Goal: Task Accomplishment & Management: Manage account settings

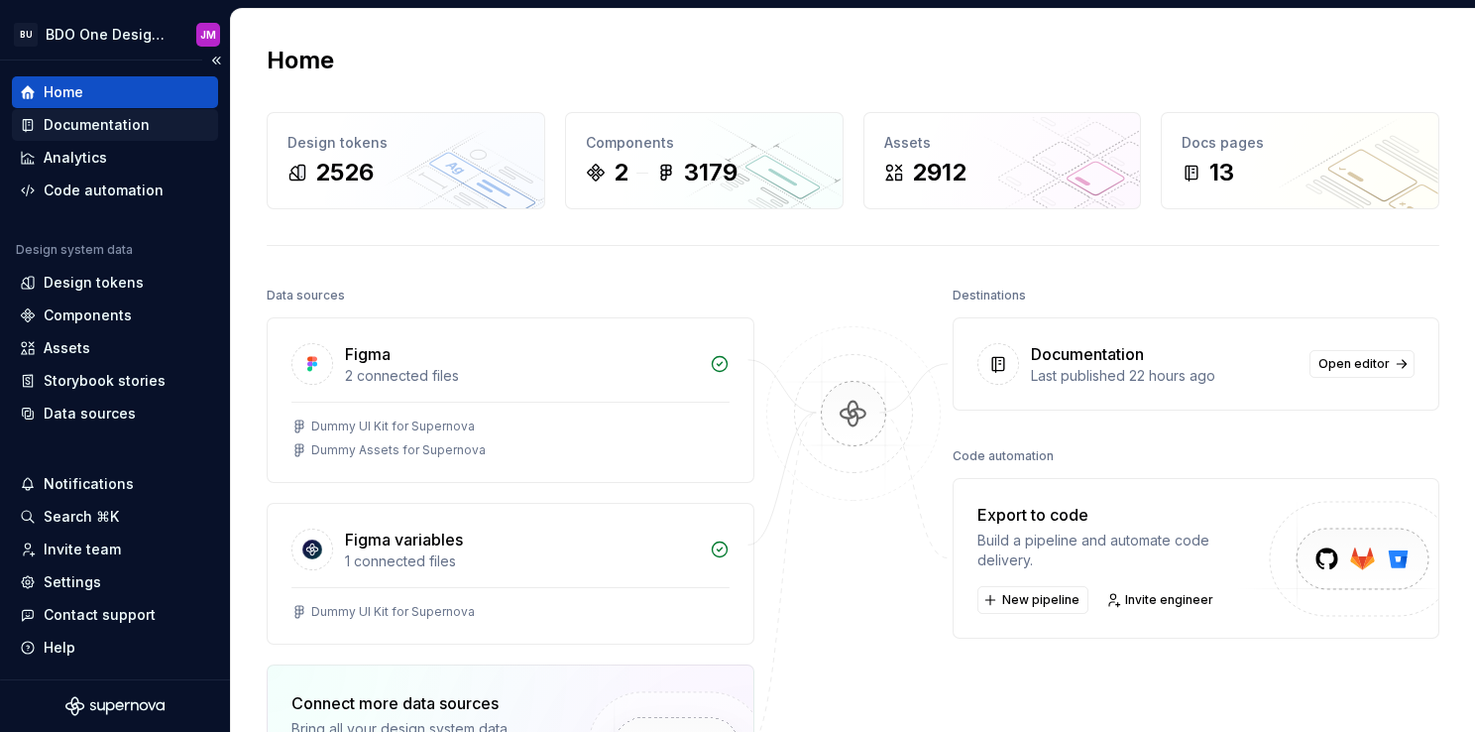
click at [121, 121] on div "Documentation" at bounding box center [97, 125] width 106 height 20
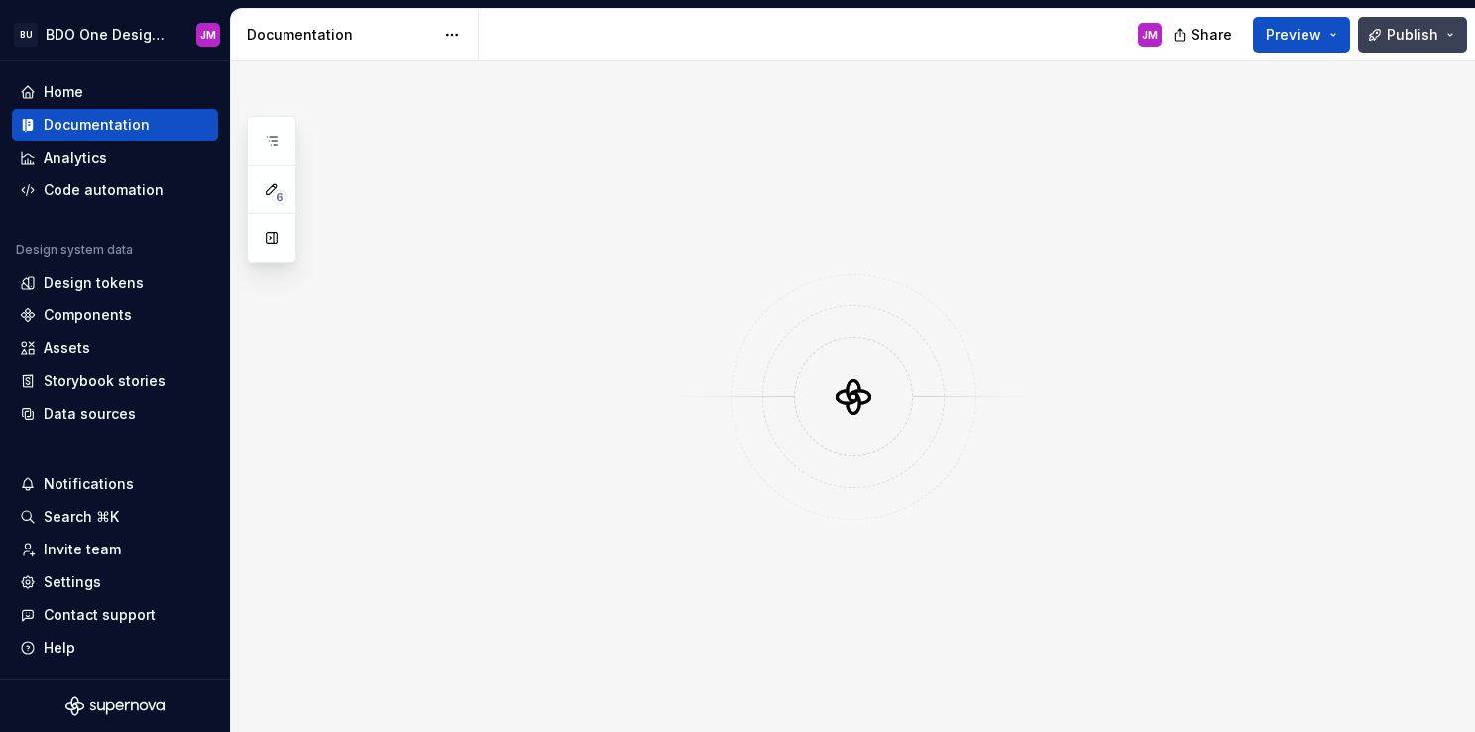
click at [1453, 29] on button "Publish" at bounding box center [1412, 35] width 109 height 36
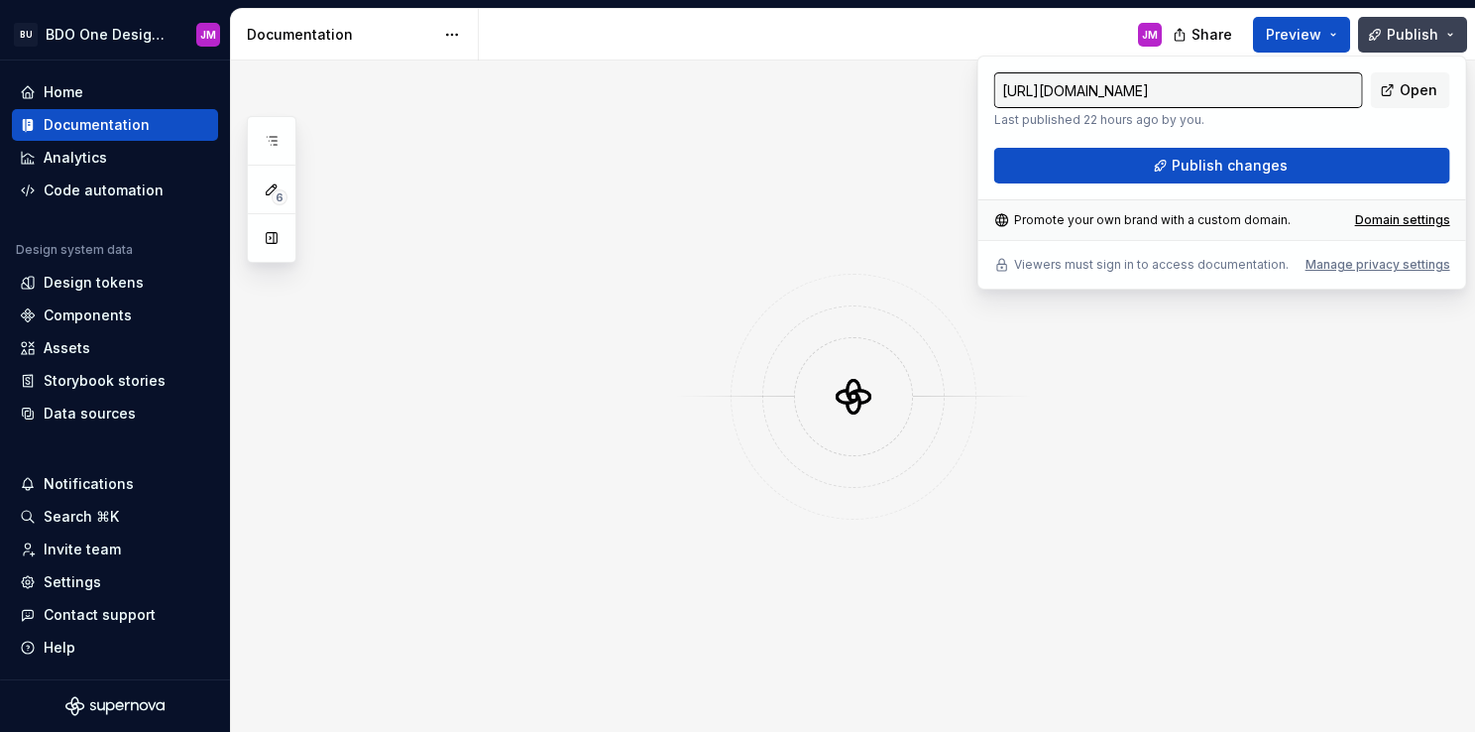
type input "[URL][DOMAIN_NAME]"
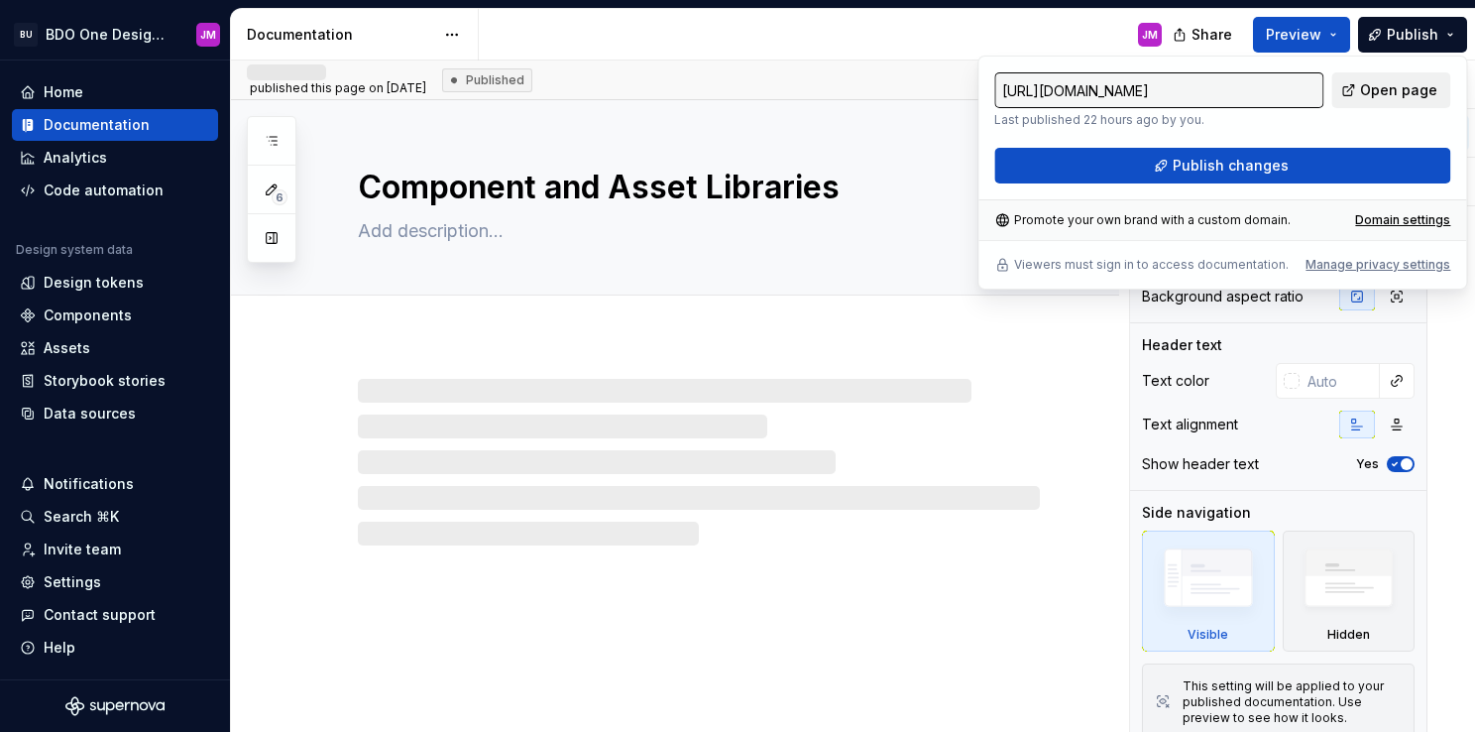
drag, startPoint x: 1453, startPoint y: 29, endPoint x: 1395, endPoint y: 95, distance: 88.5
click at [1395, 95] on span "Open page" at bounding box center [1398, 90] width 77 height 20
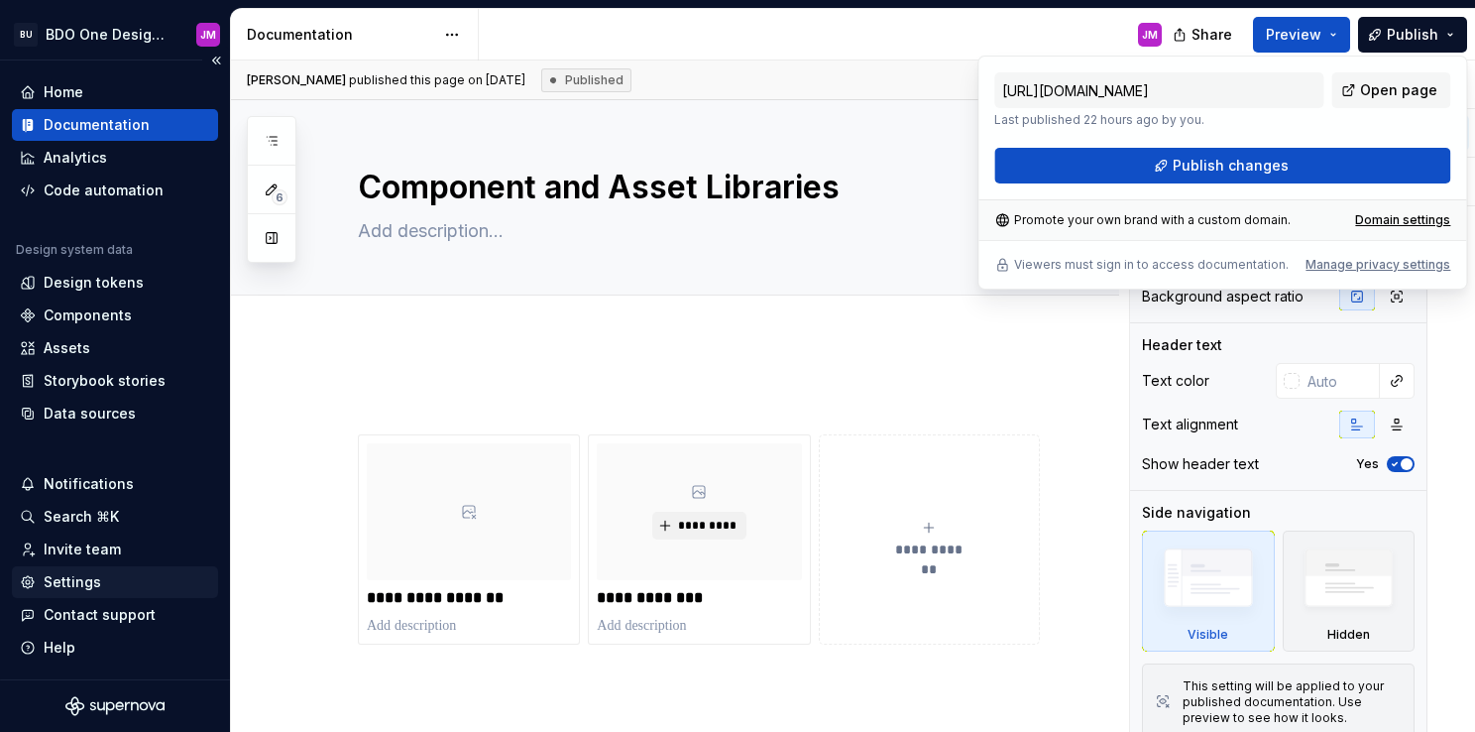
click at [80, 581] on div "Settings" at bounding box center [73, 582] width 58 height 20
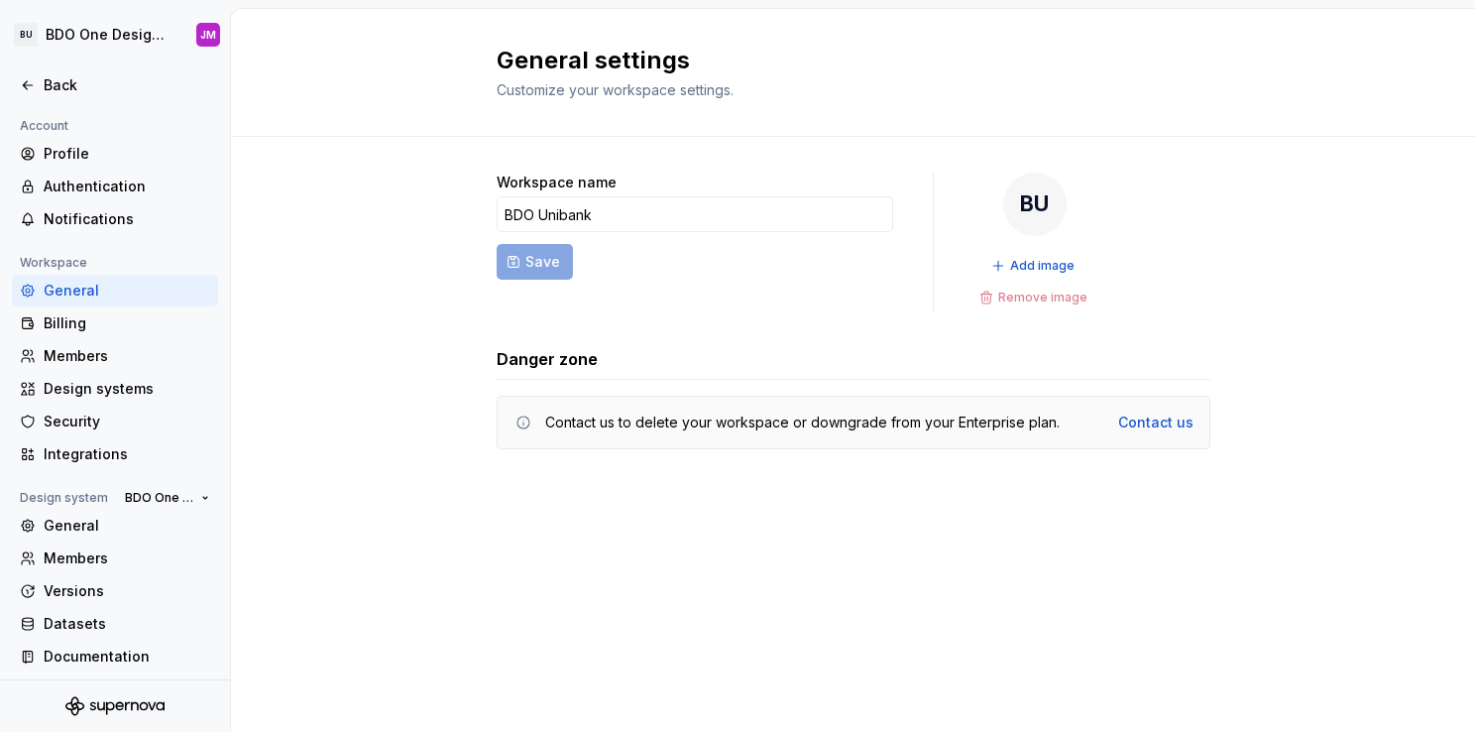
scroll to position [4, 0]
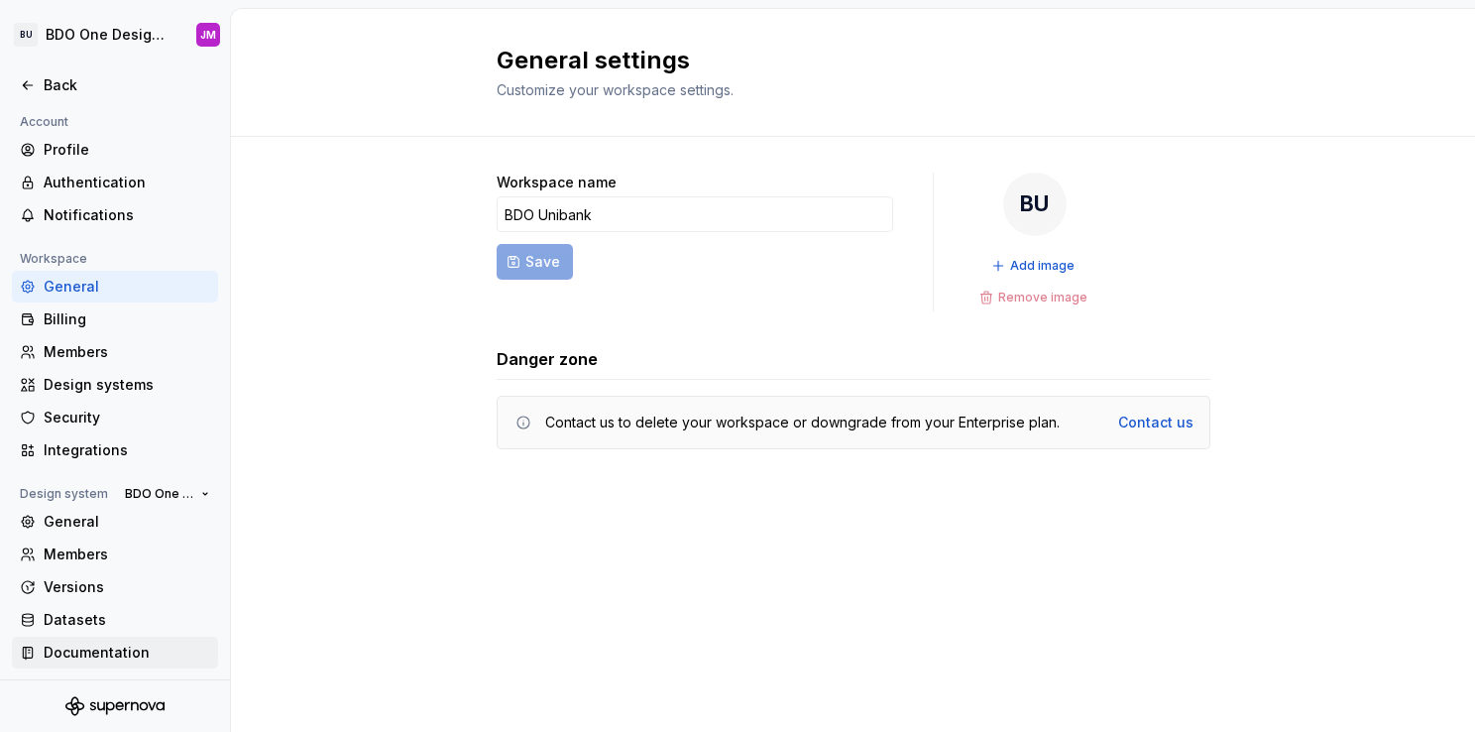
click at [87, 656] on div "Documentation" at bounding box center [127, 652] width 167 height 20
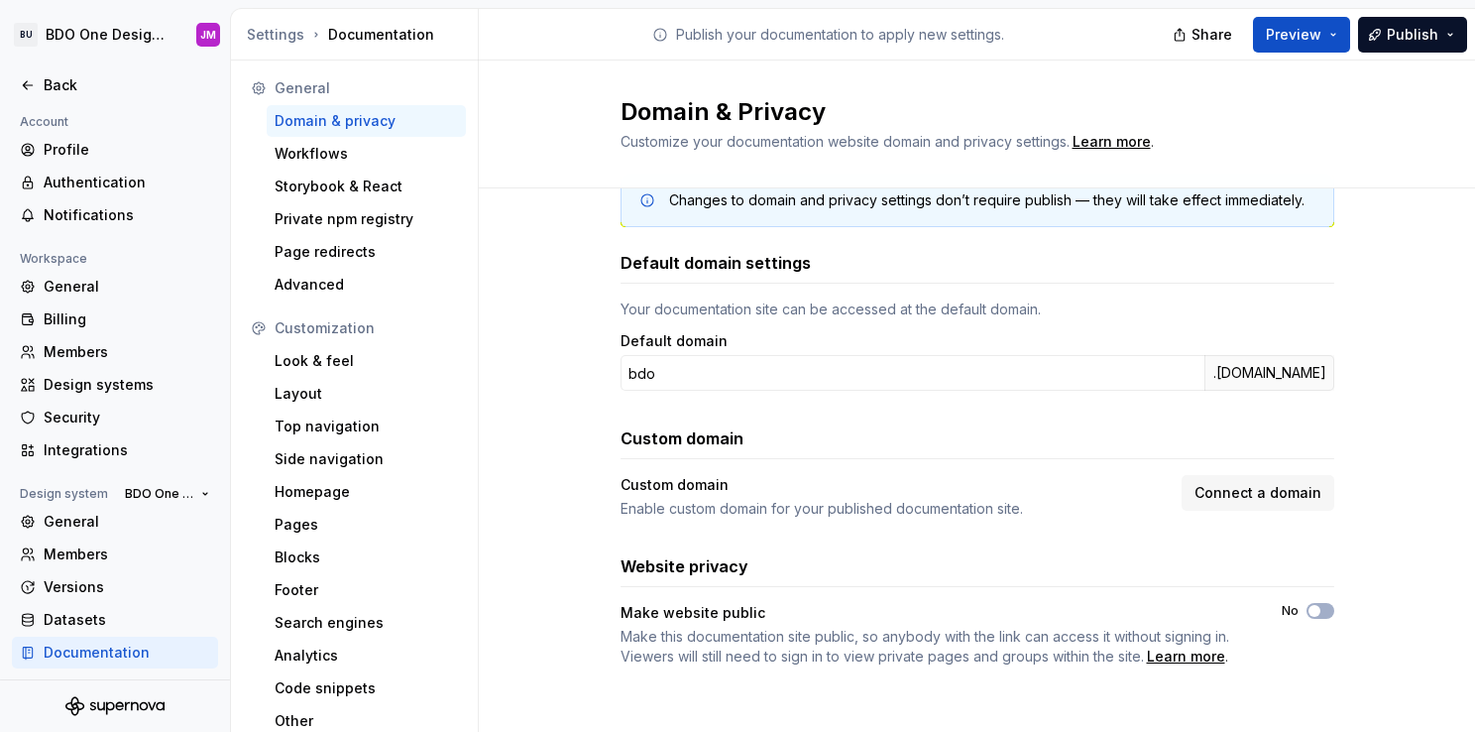
scroll to position [50, 0]
click at [1309, 606] on span "button" at bounding box center [1315, 612] width 12 height 12
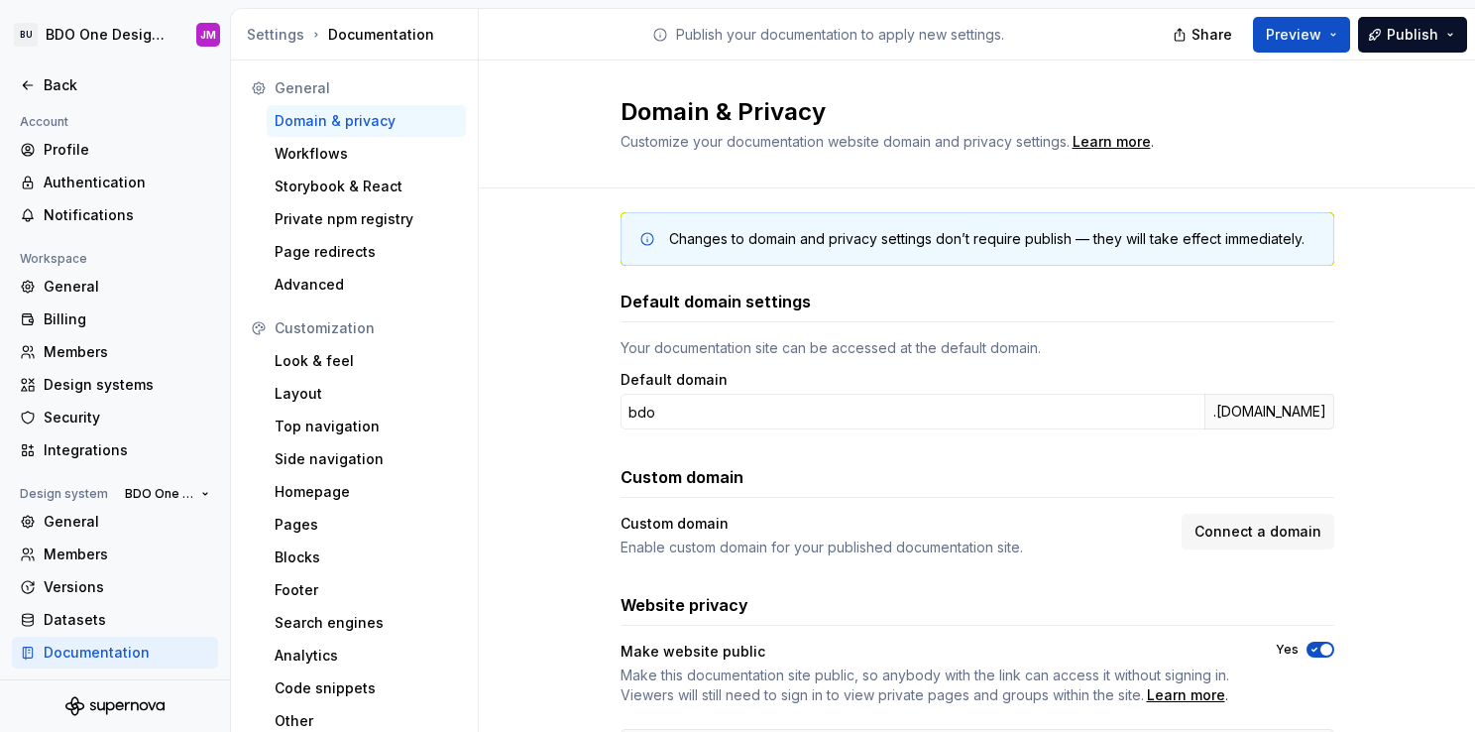
scroll to position [4, 0]
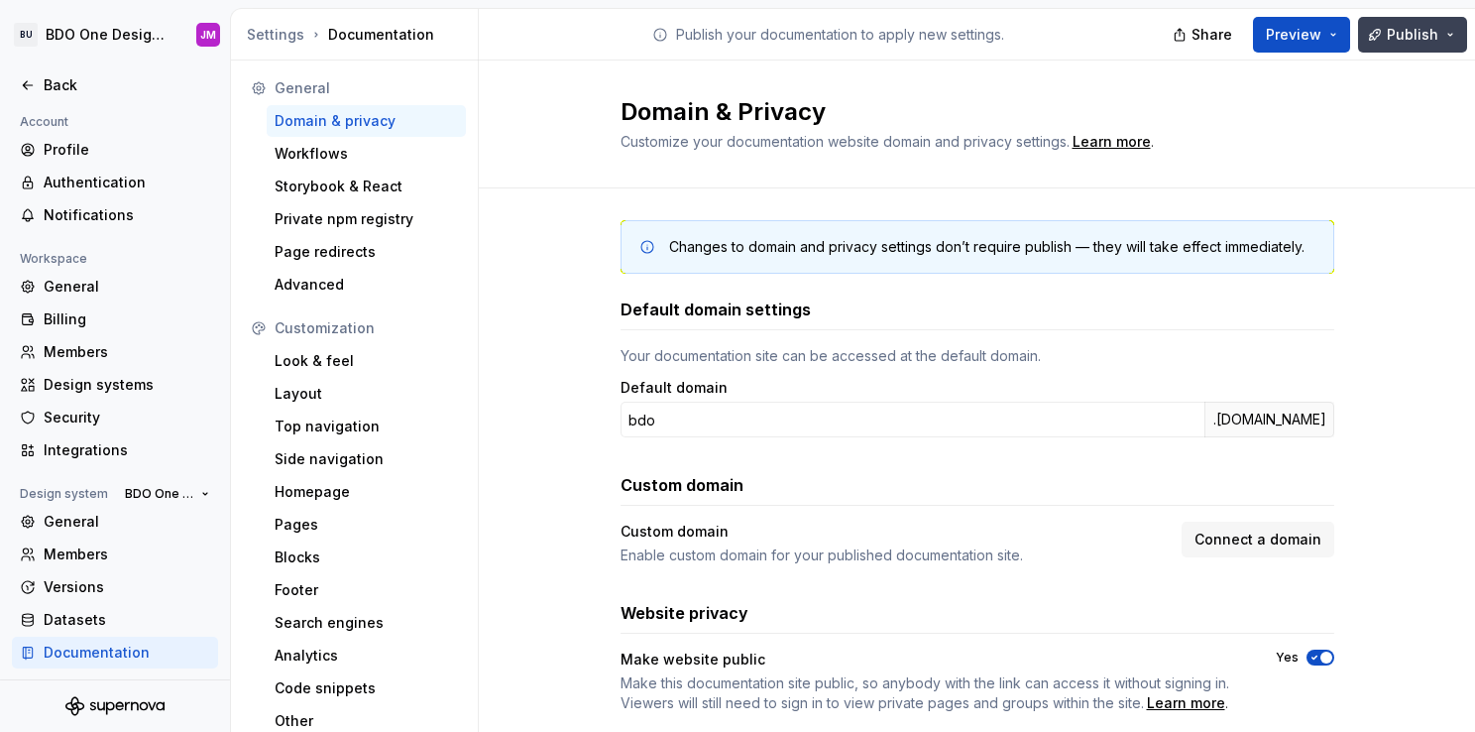
click at [1404, 22] on button "Publish" at bounding box center [1412, 35] width 109 height 36
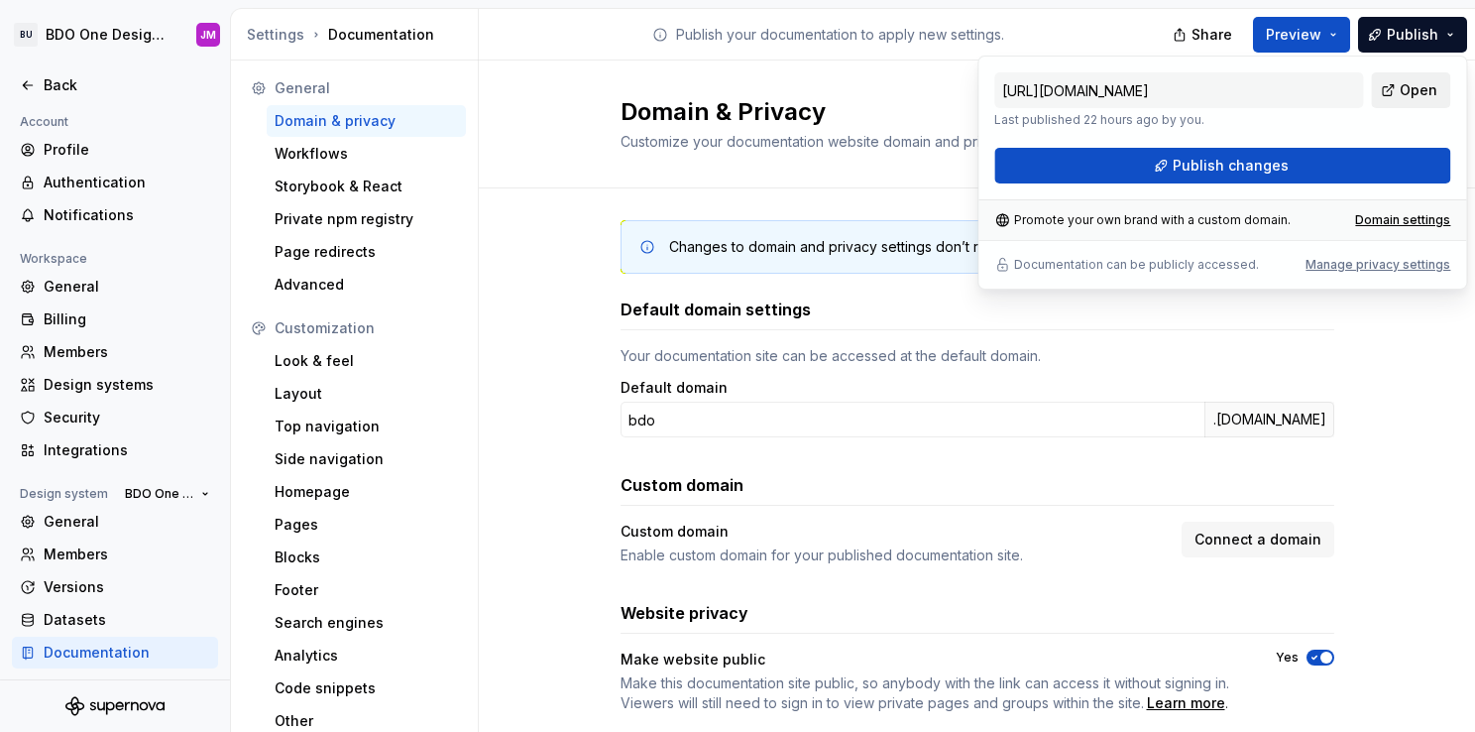
drag, startPoint x: 1404, startPoint y: 22, endPoint x: 1386, endPoint y: 94, distance: 74.5
click at [1386, 94] on link "Open" at bounding box center [1410, 90] width 79 height 36
click at [1268, 153] on button "Publish changes" at bounding box center [1222, 166] width 456 height 36
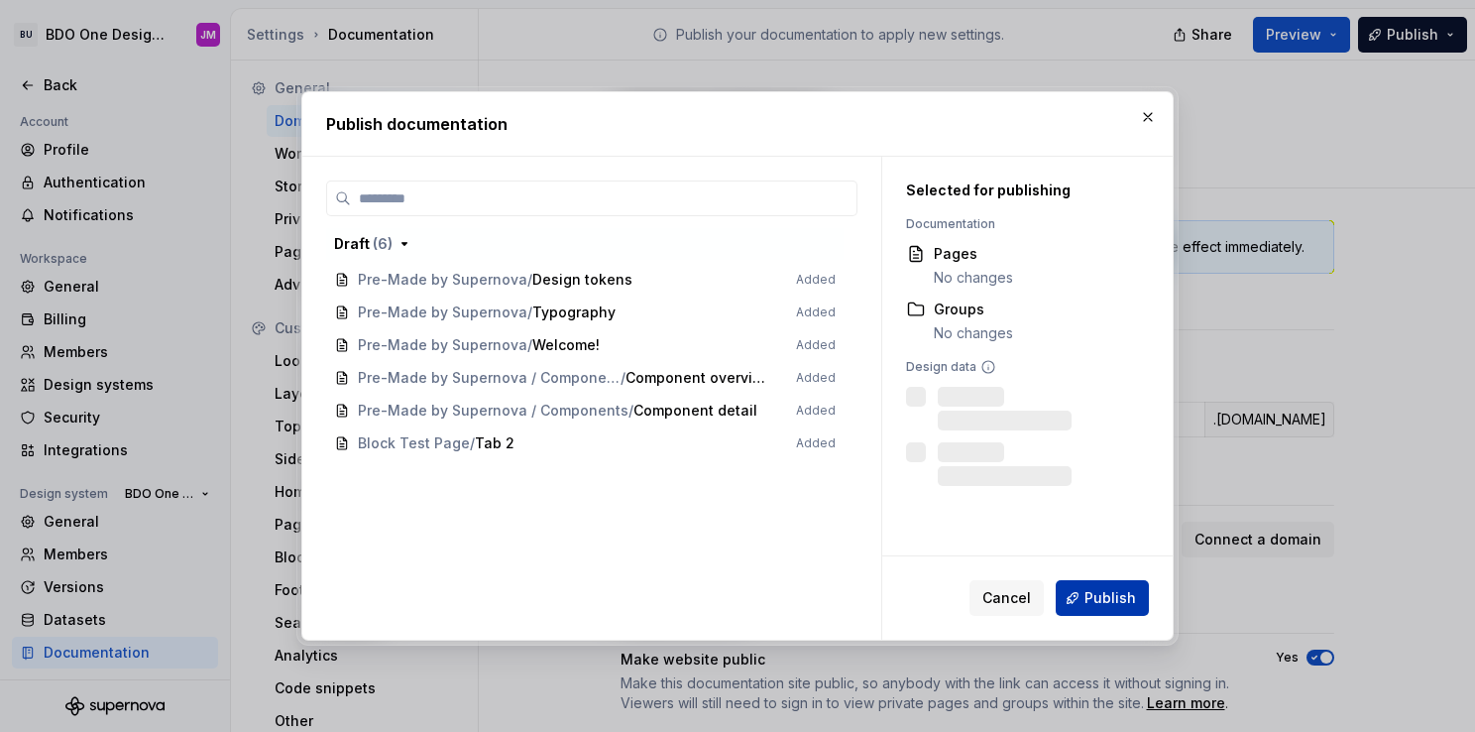
click at [1098, 598] on span "Publish" at bounding box center [1111, 598] width 52 height 20
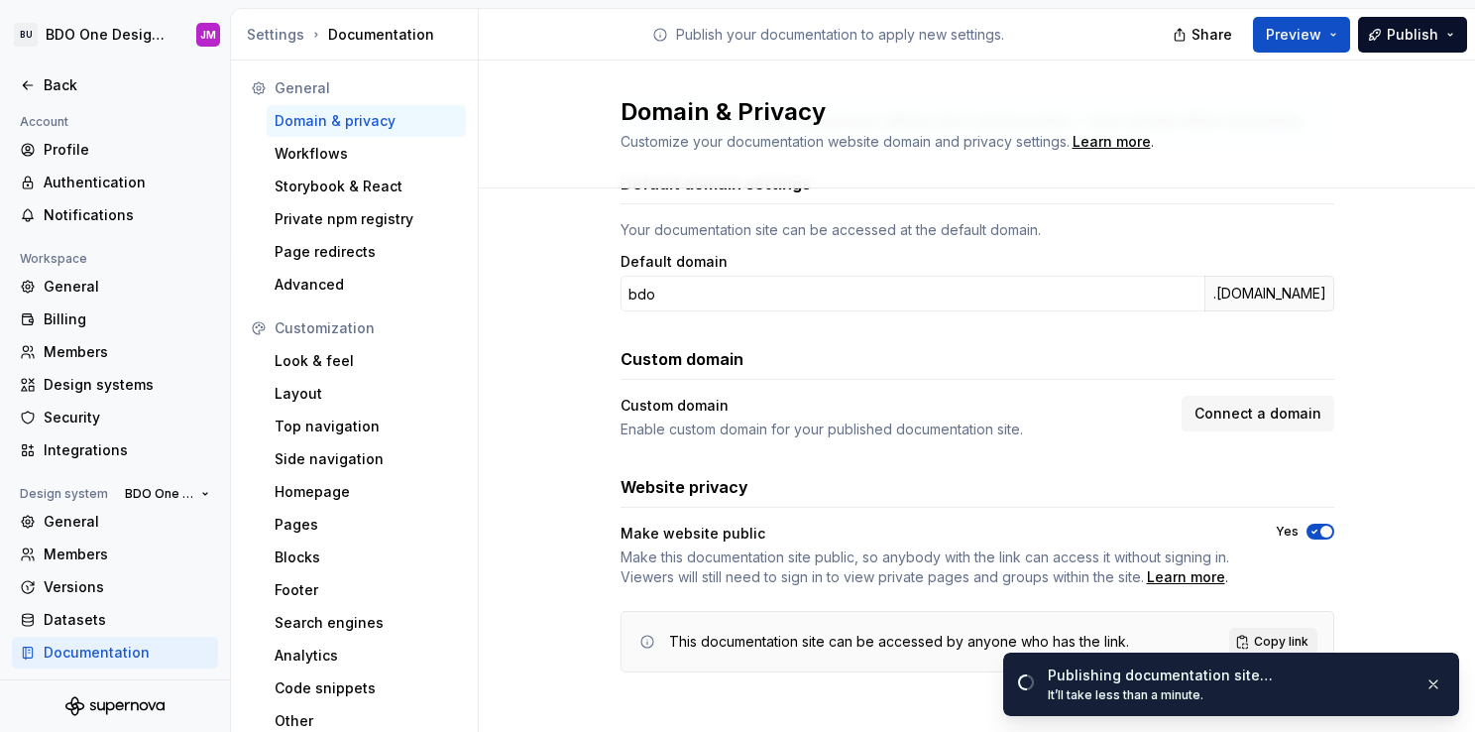
scroll to position [135, 0]
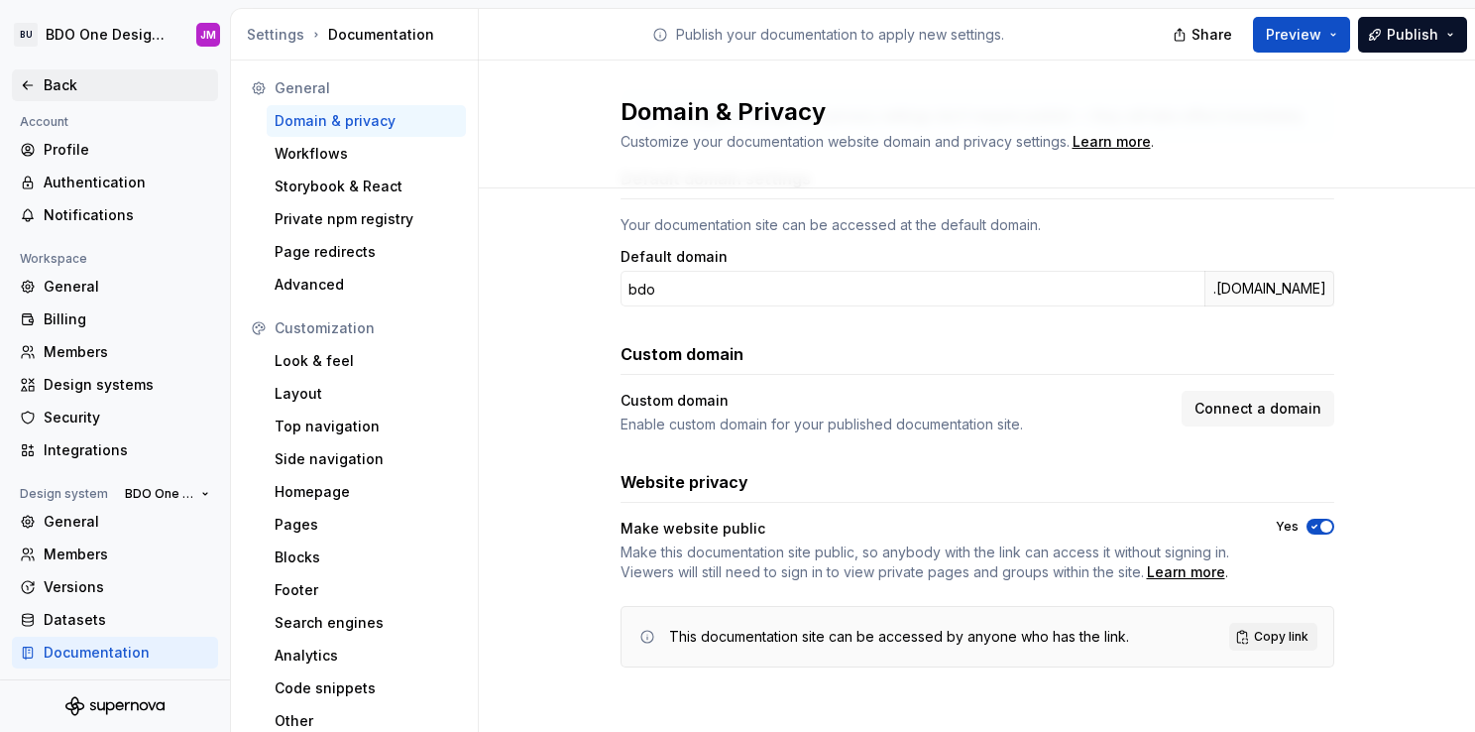
click at [40, 85] on div "Back" at bounding box center [115, 85] width 190 height 20
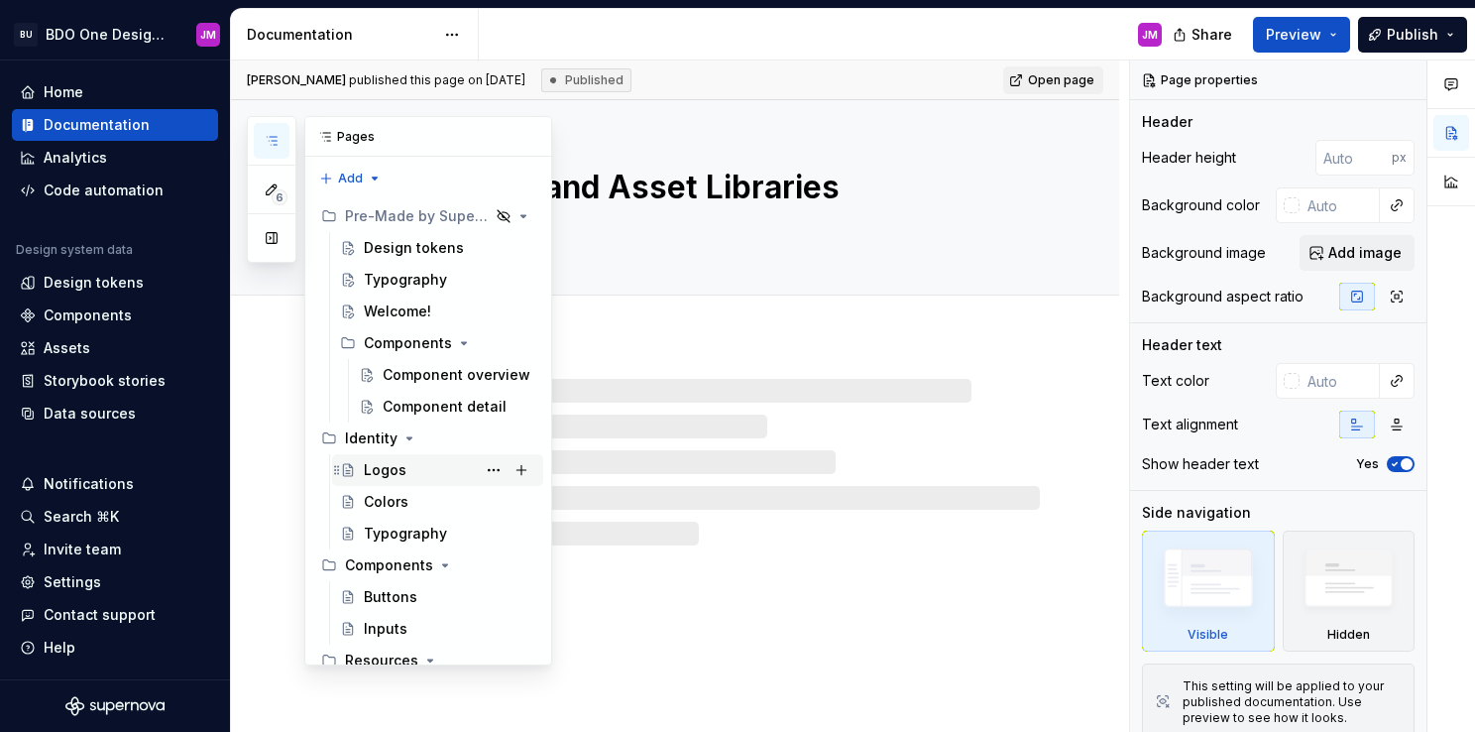
click at [391, 467] on div "Logos" at bounding box center [385, 470] width 43 height 20
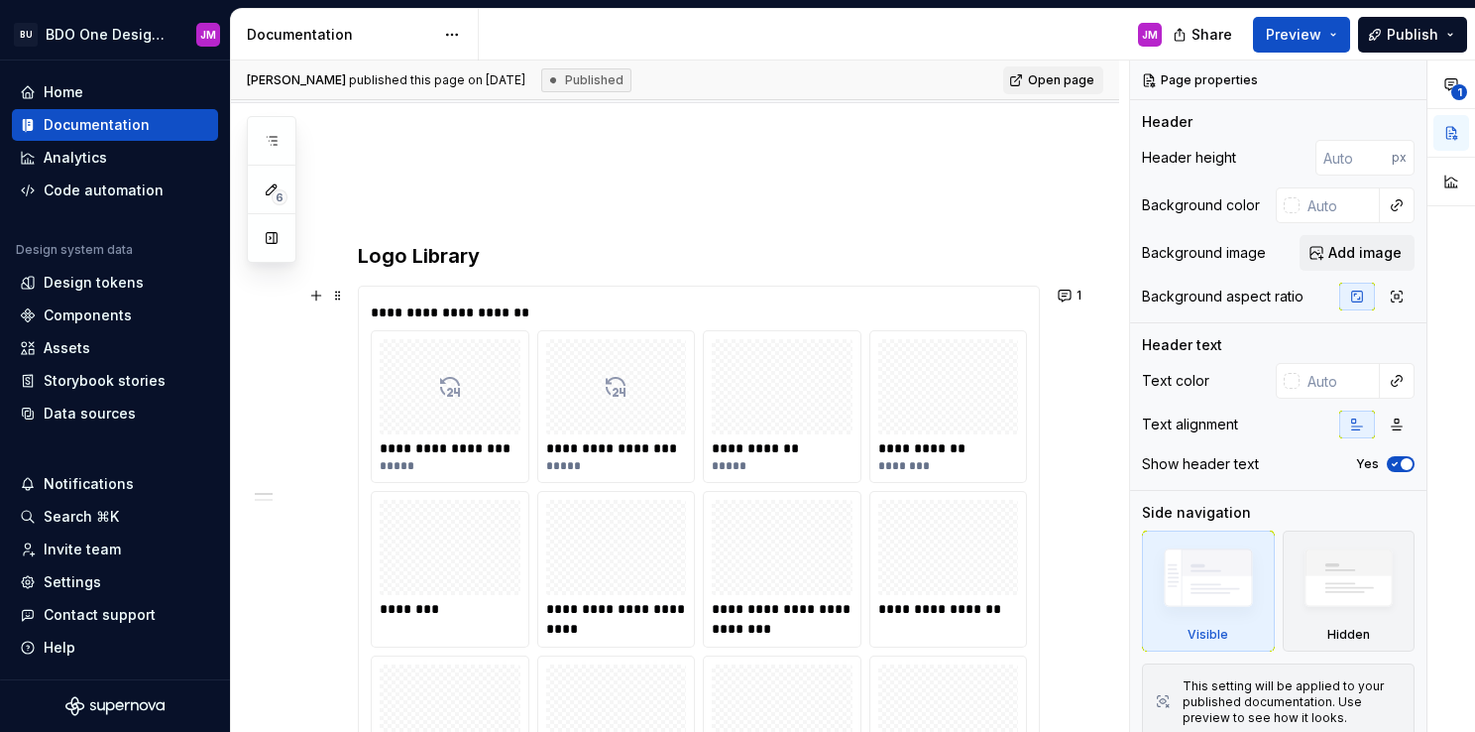
scroll to position [193, 0]
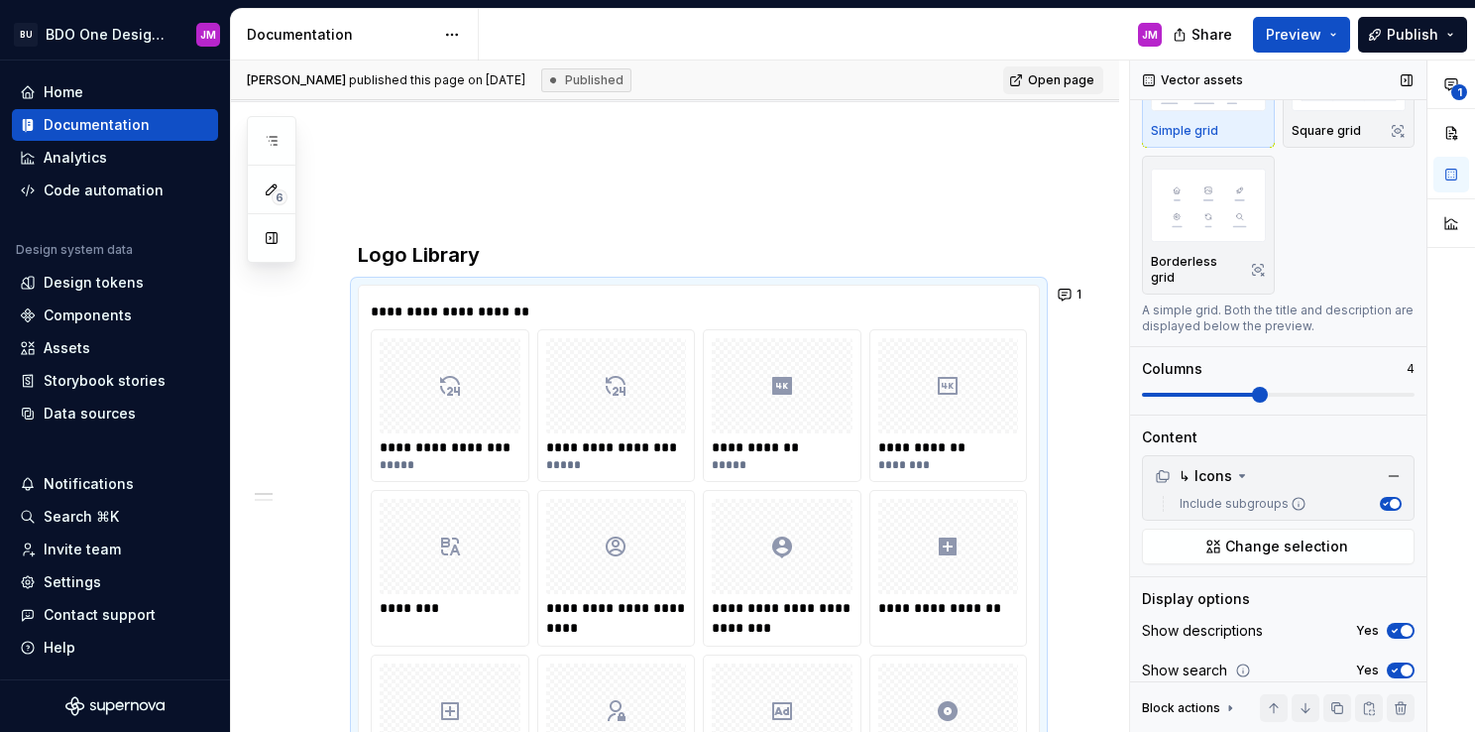
scroll to position [115, 0]
click at [1253, 392] on span at bounding box center [1260, 395] width 16 height 16
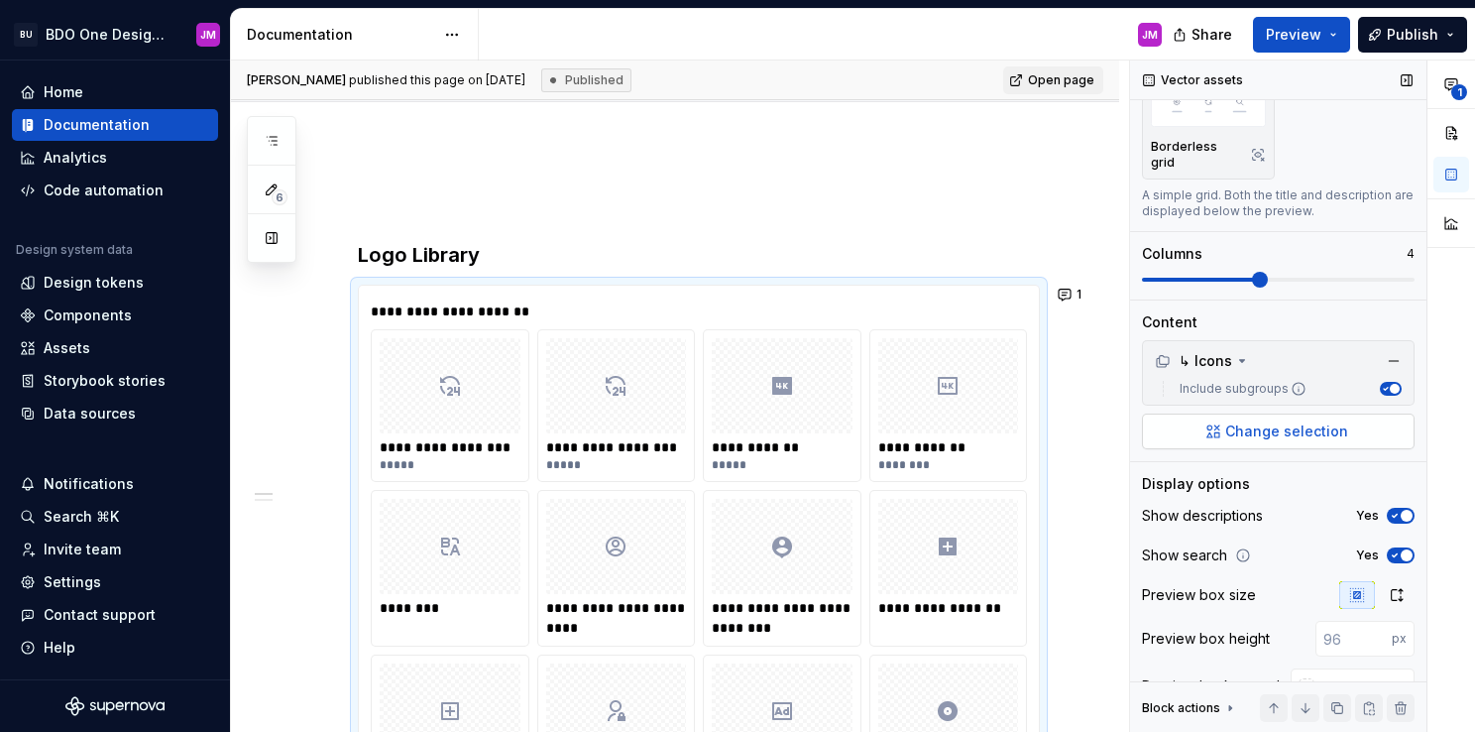
scroll to position [276, 0]
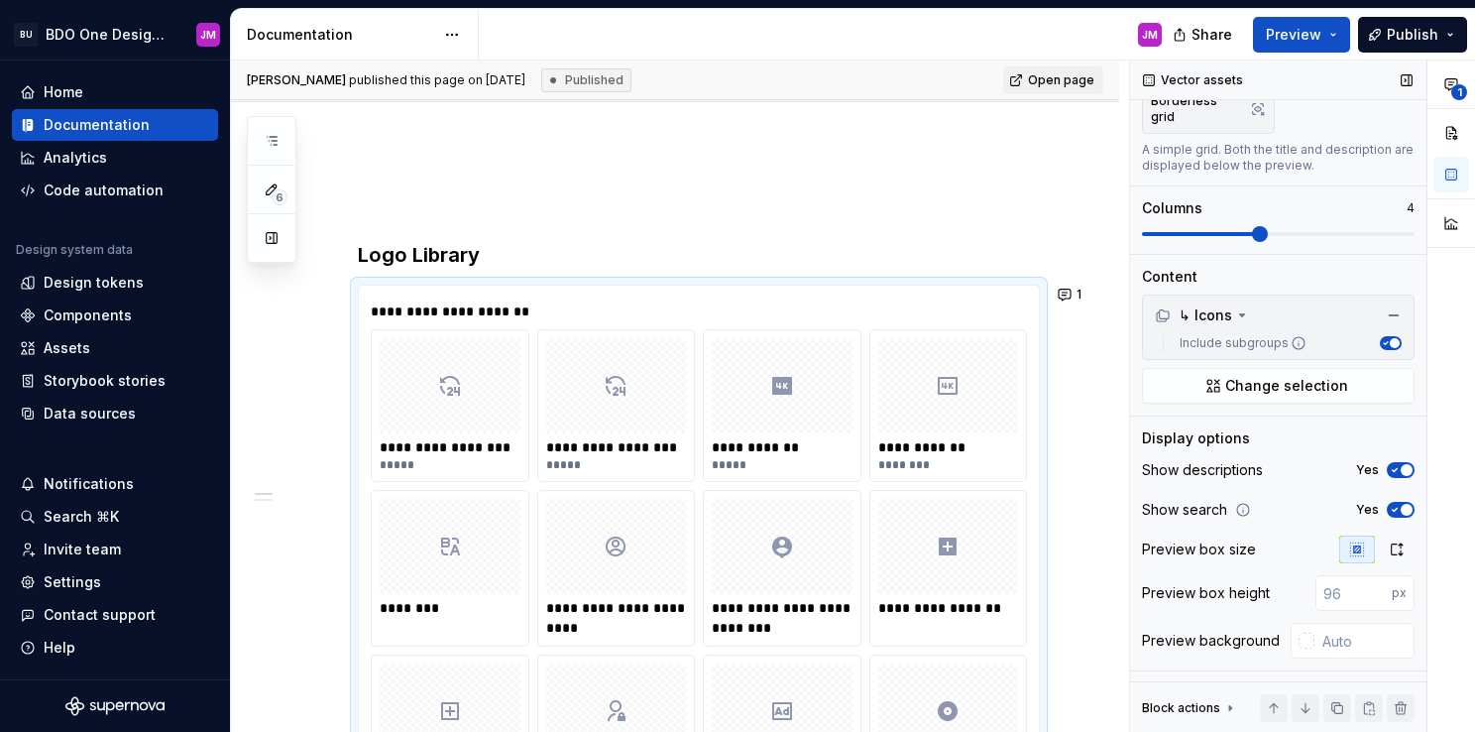
click at [1401, 464] on span "button" at bounding box center [1407, 470] width 12 height 12
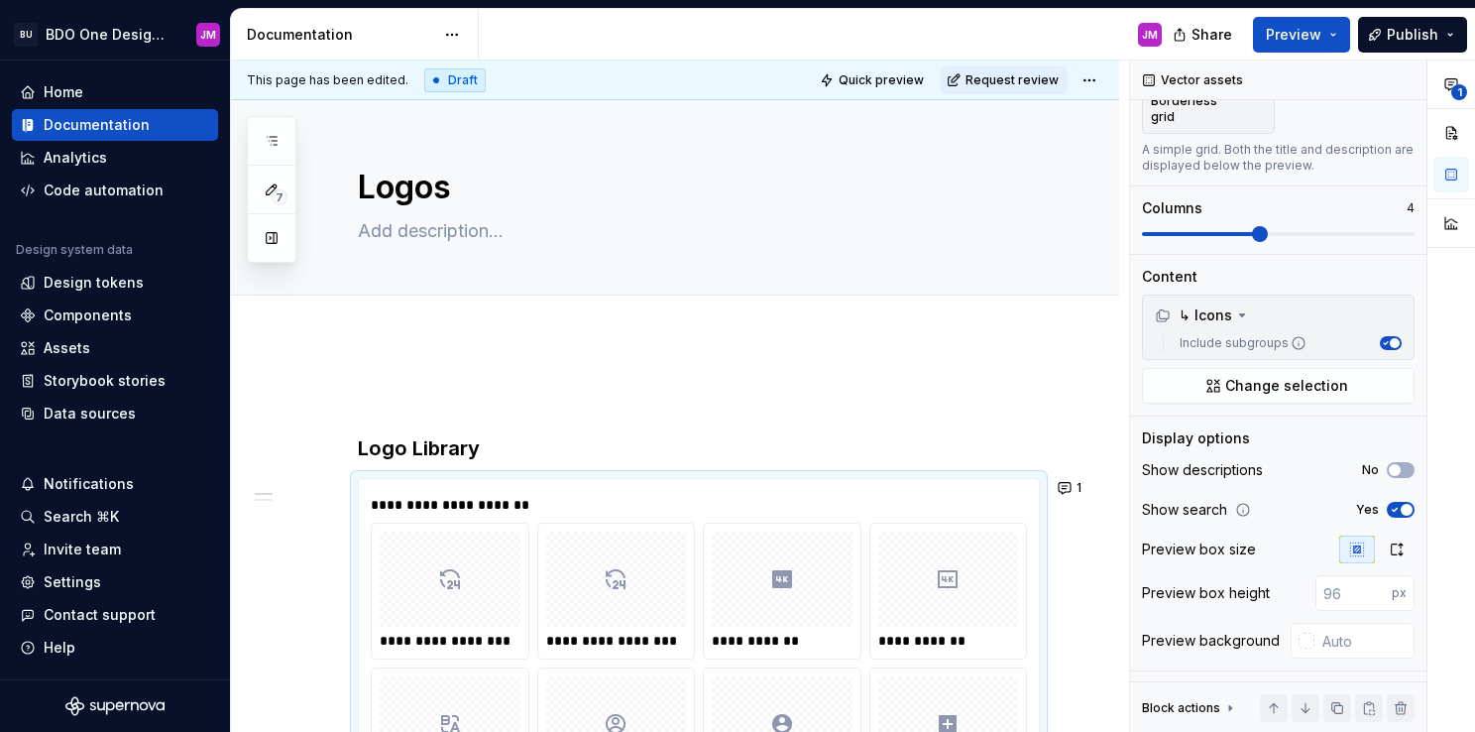
scroll to position [0, 0]
click at [1401, 34] on span "Publish" at bounding box center [1413, 35] width 52 height 20
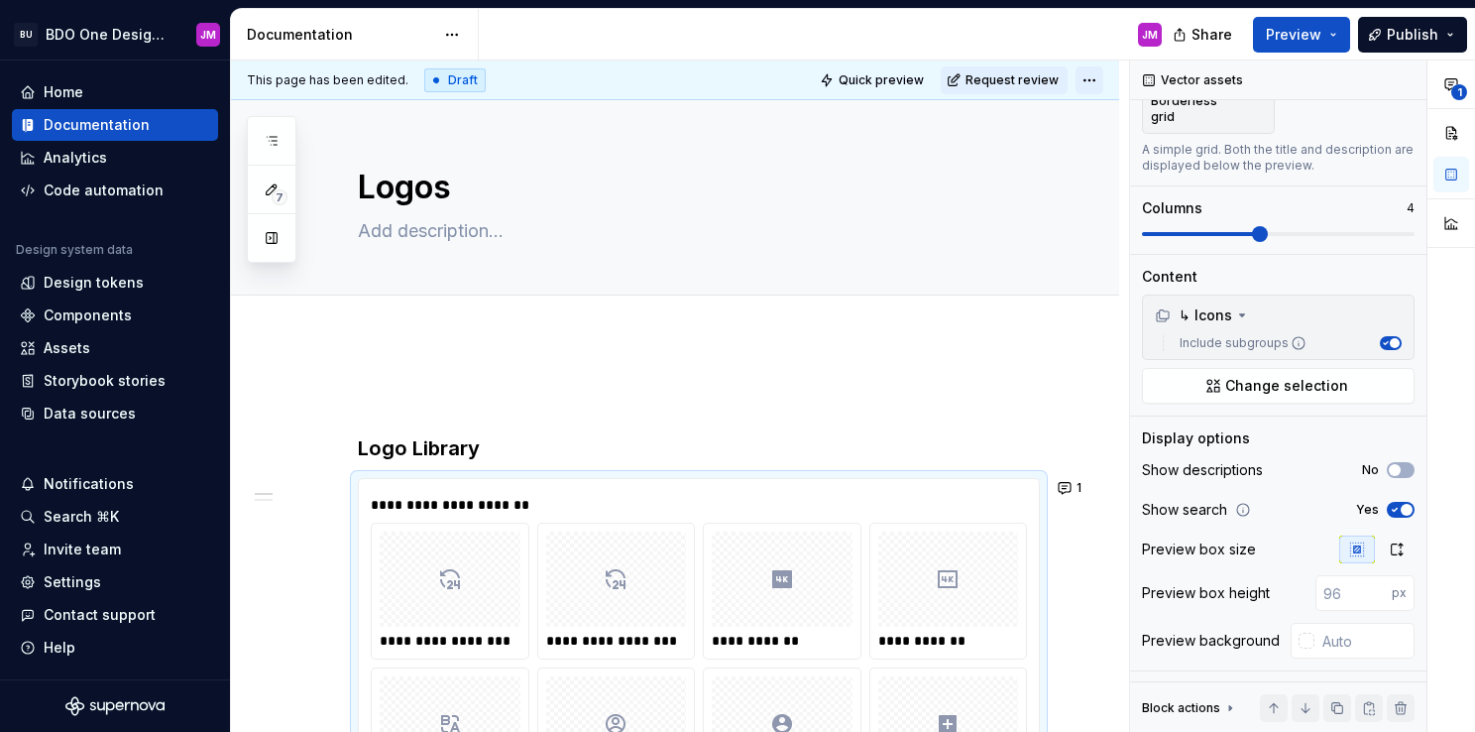
click at [1087, 79] on html "BU BDO One Design System JM Home Documentation Analytics Code automation Design…" at bounding box center [737, 366] width 1475 height 732
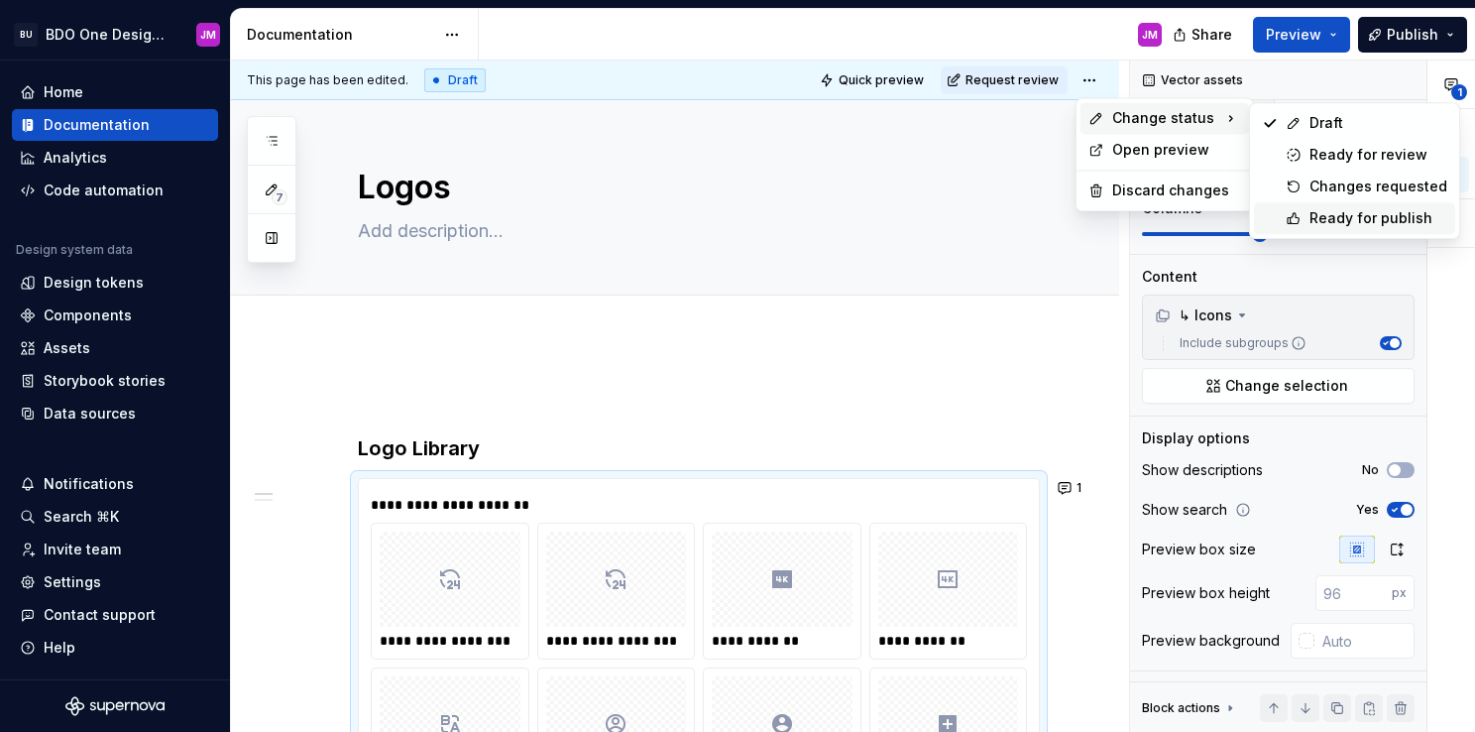
click at [1426, 222] on div "Ready for publish" at bounding box center [1379, 218] width 138 height 20
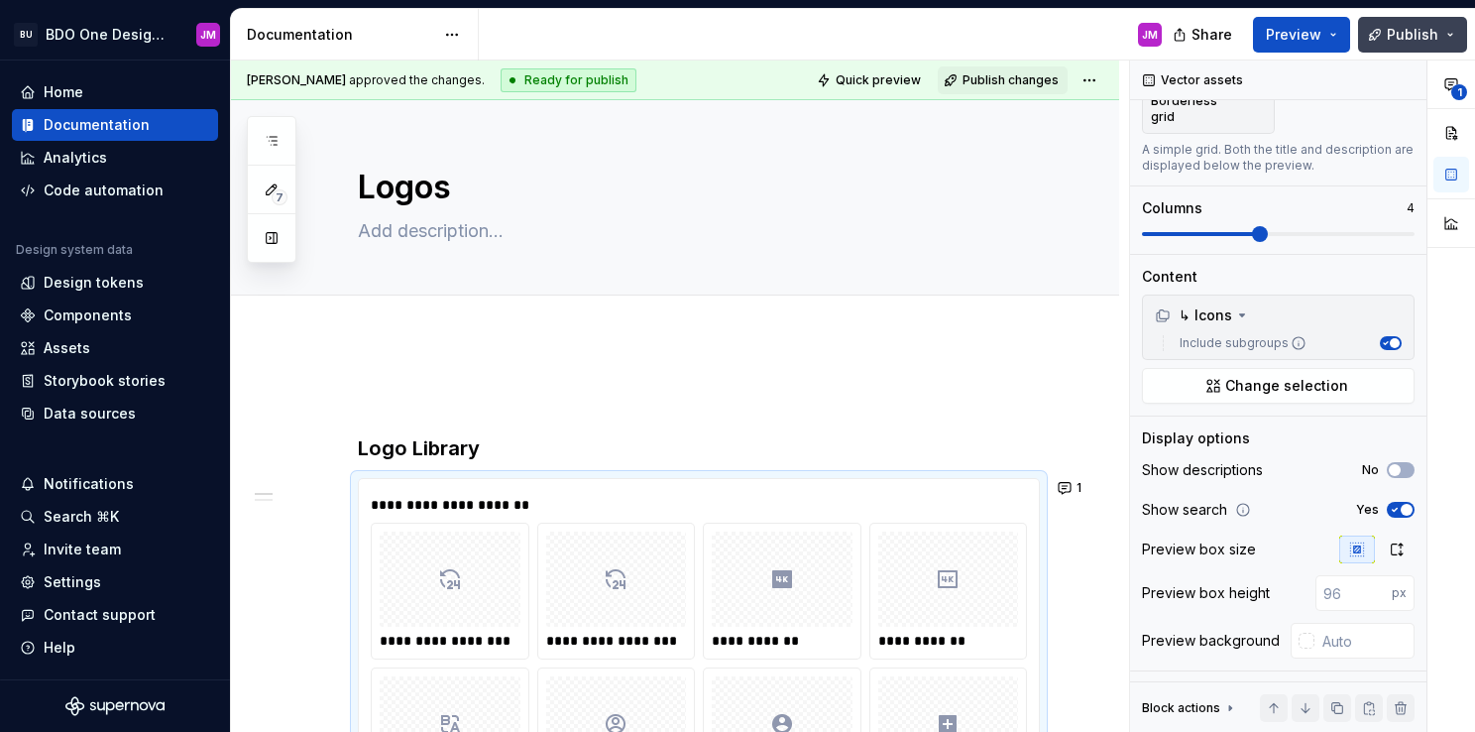
click at [1402, 23] on button "Publish" at bounding box center [1412, 35] width 109 height 36
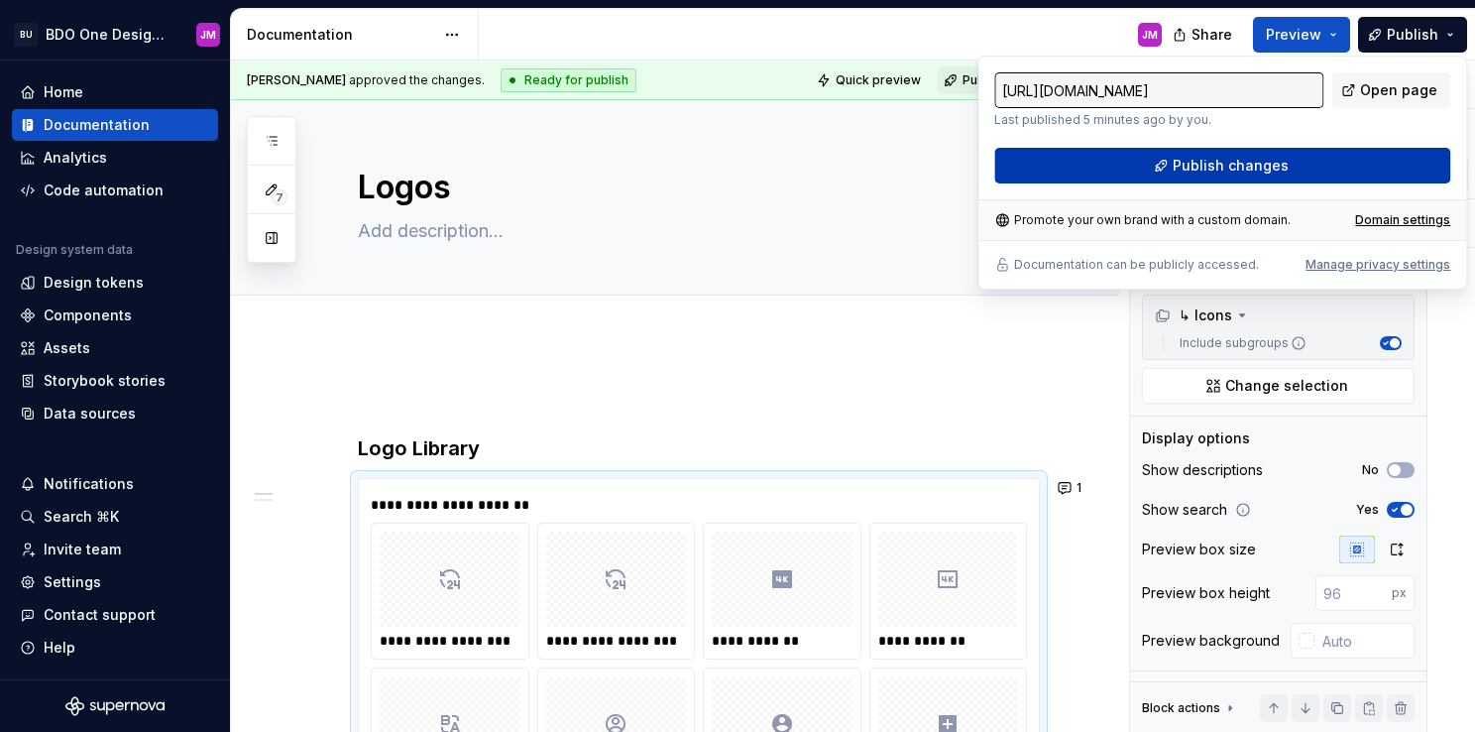
click at [1156, 166] on button "Publish changes" at bounding box center [1222, 166] width 456 height 36
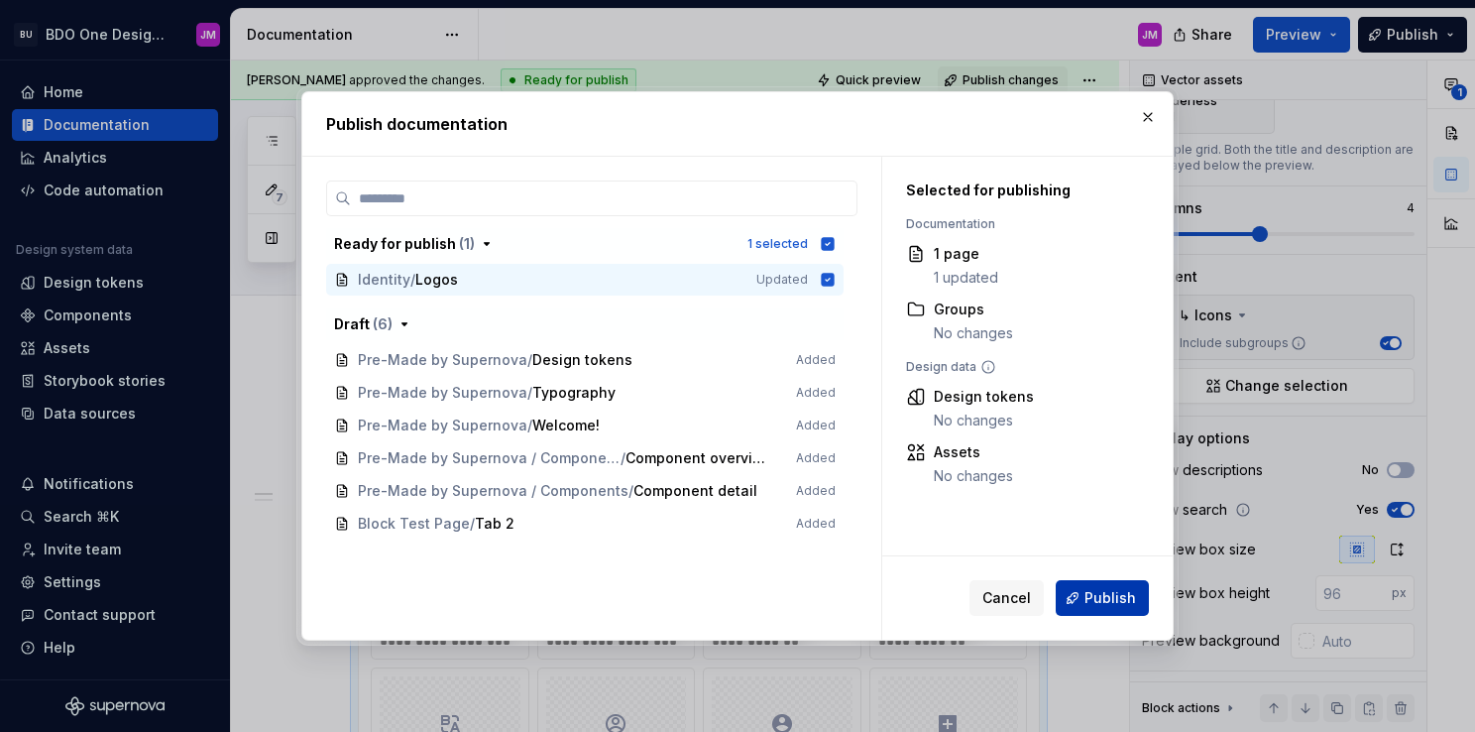
click at [1085, 612] on button "Publish" at bounding box center [1102, 598] width 93 height 36
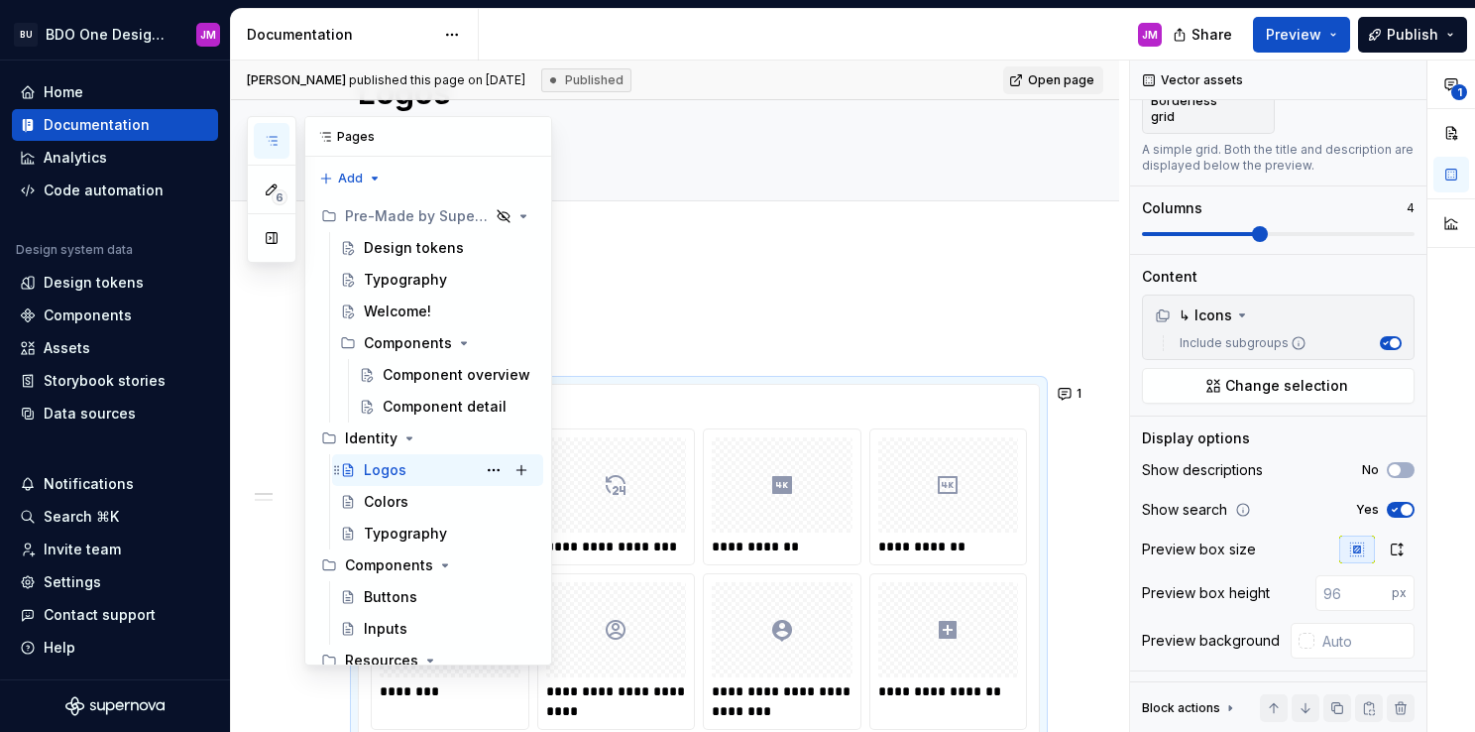
scroll to position [143, 0]
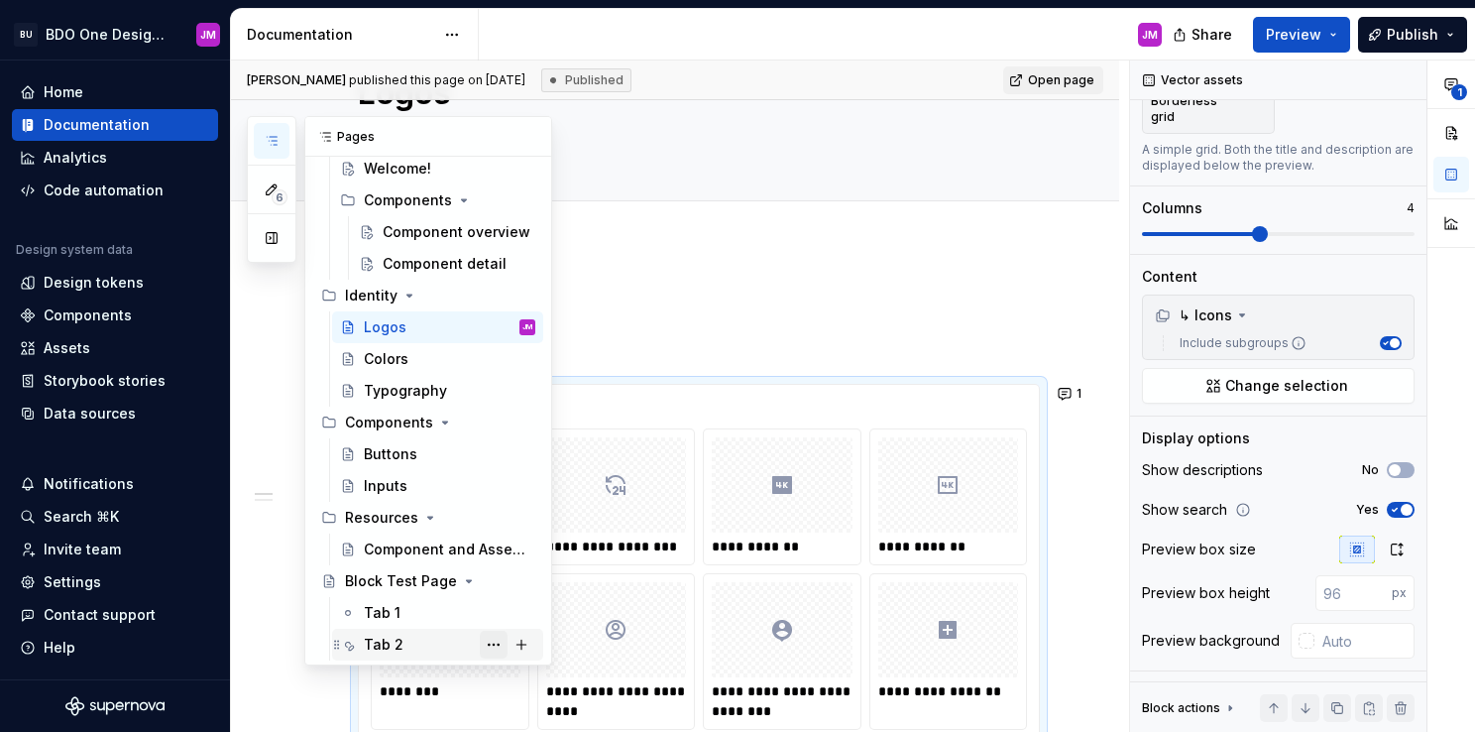
click at [480, 644] on button "Page tree" at bounding box center [494, 645] width 28 height 28
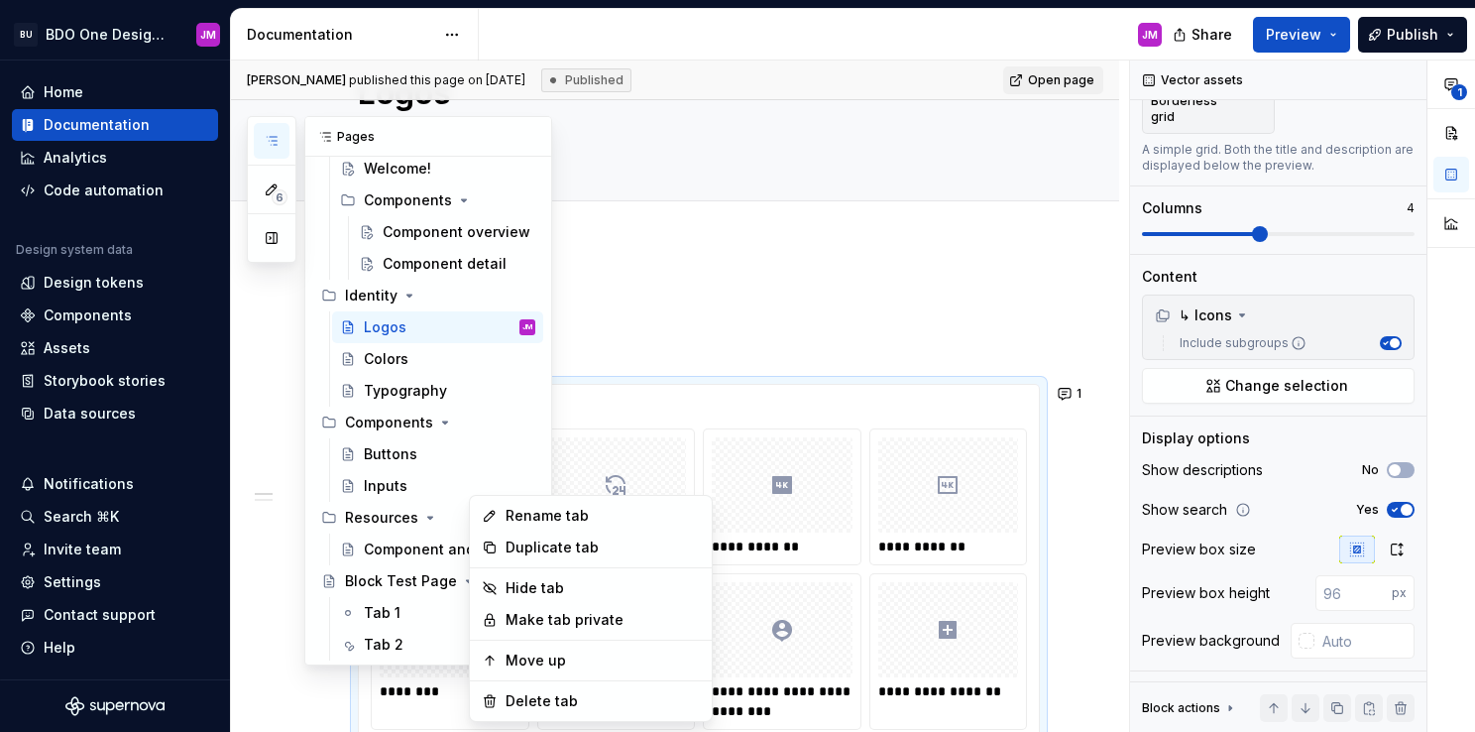
click at [408, 581] on div "6 Pages Add Accessibility guide for tree Page tree. Navigate the tree with the …" at bounding box center [399, 390] width 305 height 549
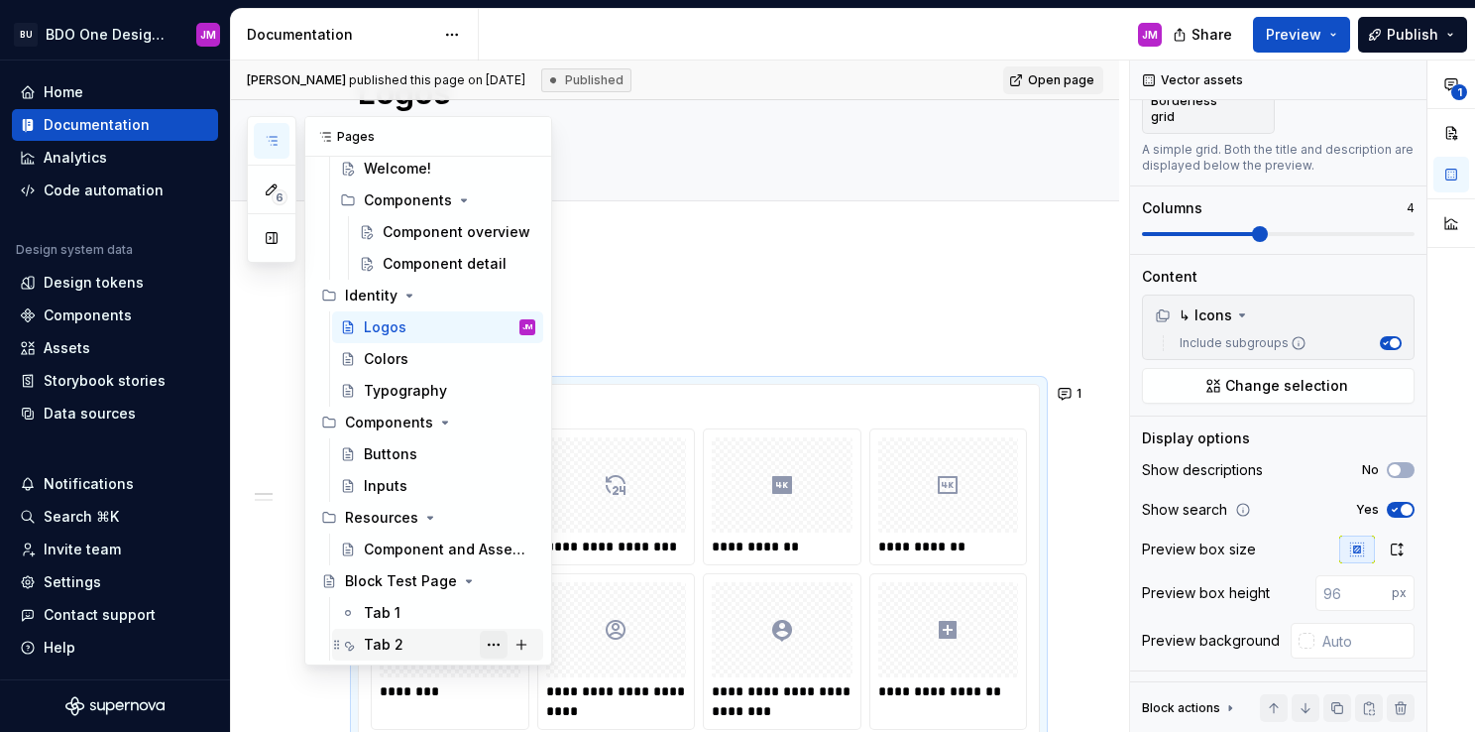
click at [480, 642] on button "Page tree" at bounding box center [494, 645] width 28 height 28
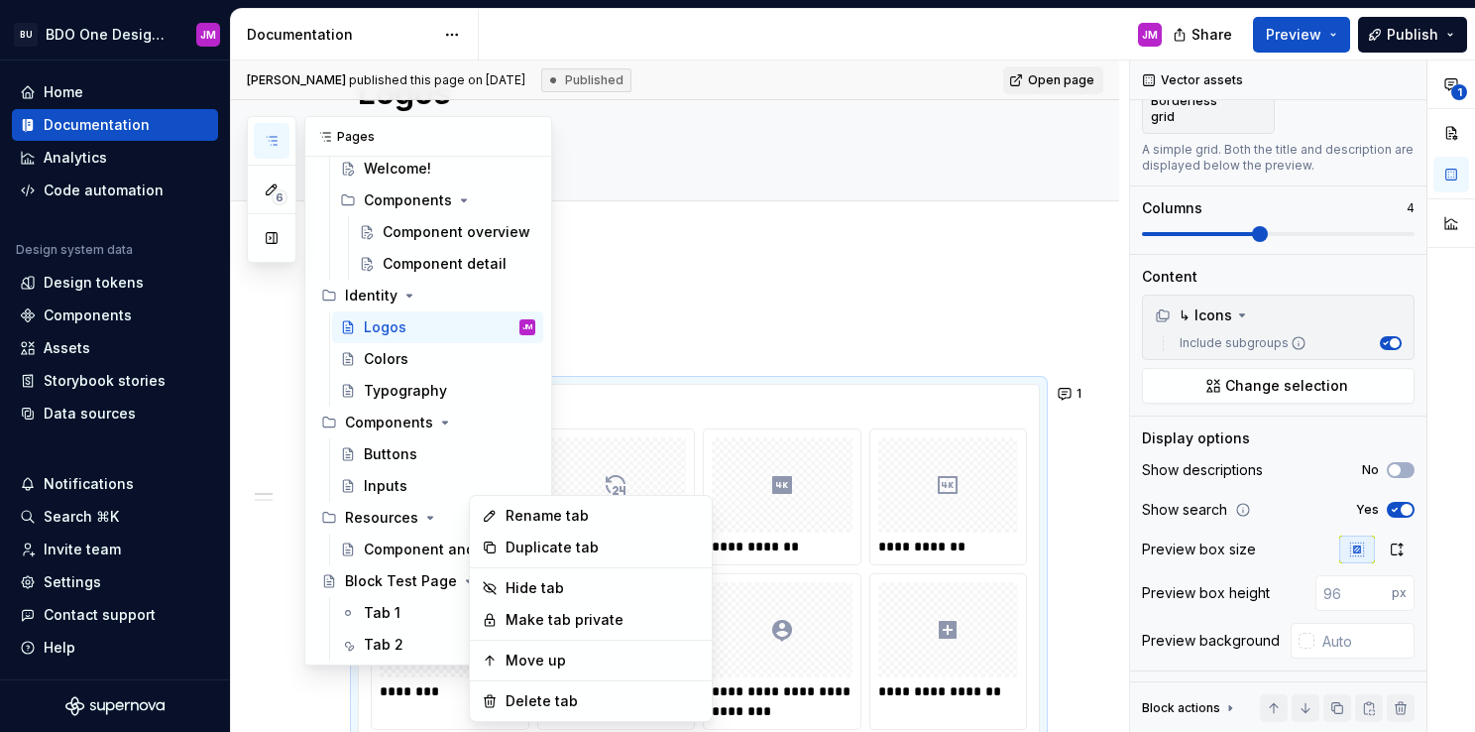
click at [421, 613] on div "6 Pages Add Accessibility guide for tree Page tree. Navigate the tree with the …" at bounding box center [399, 390] width 305 height 549
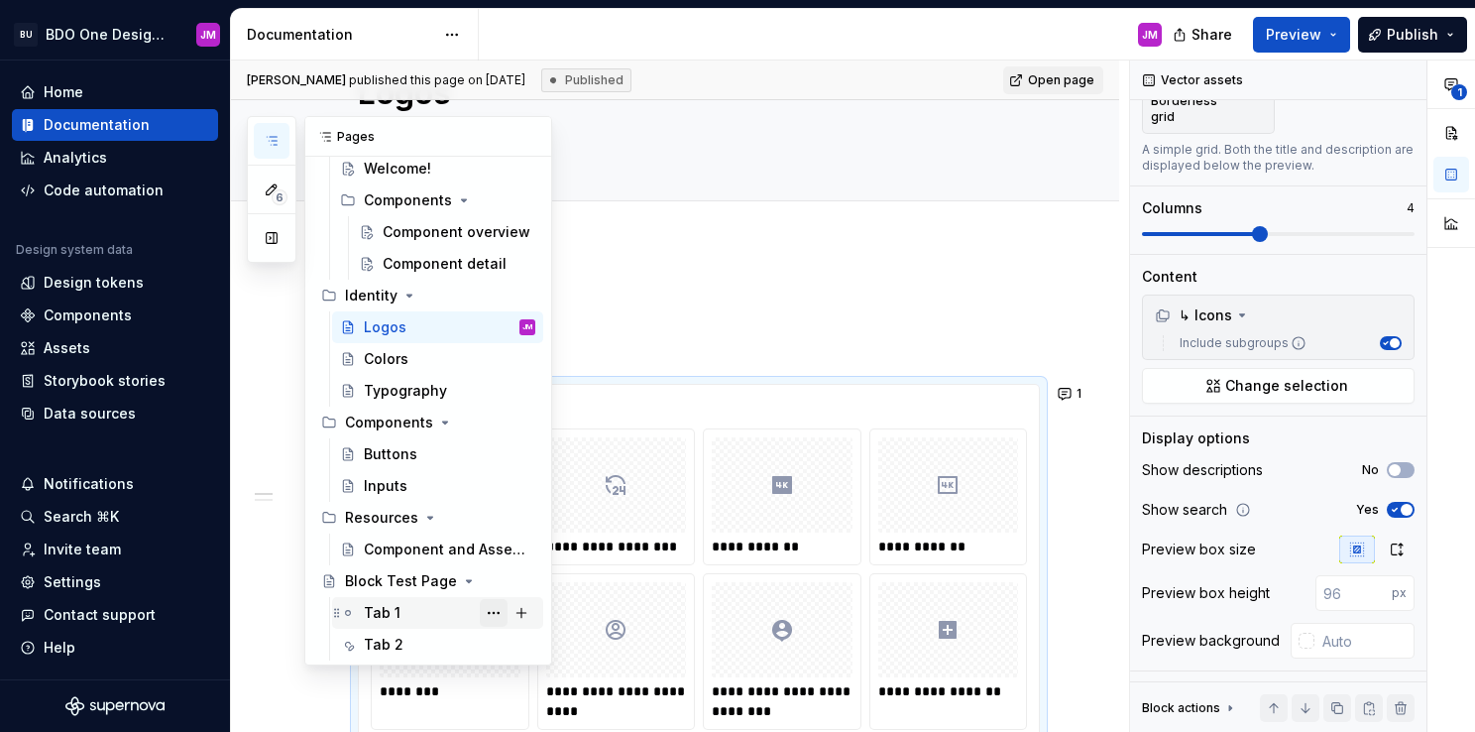
click at [485, 609] on button "Page tree" at bounding box center [494, 613] width 28 height 28
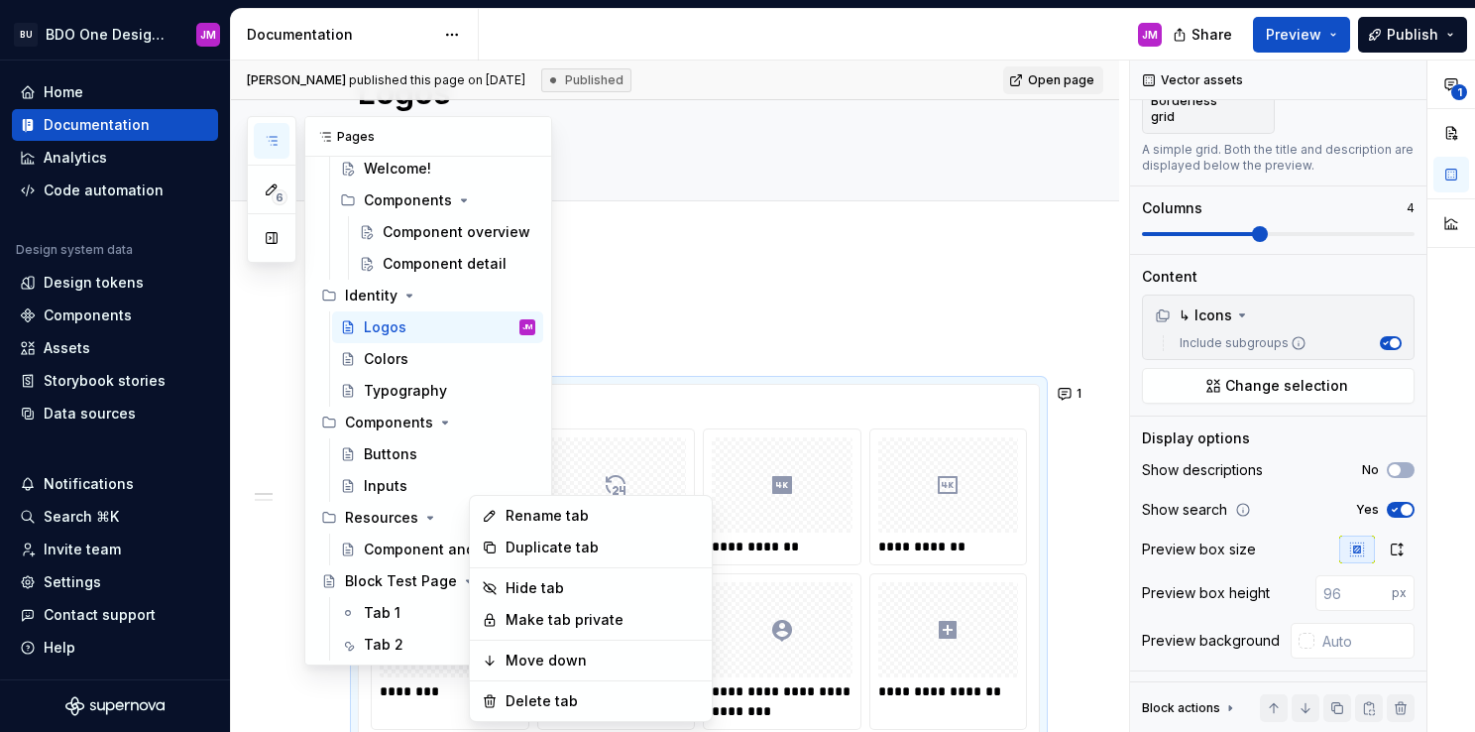
click at [432, 632] on div "6 Pages Add Accessibility guide for tree Page tree. Navigate the tree with the …" at bounding box center [399, 390] width 305 height 549
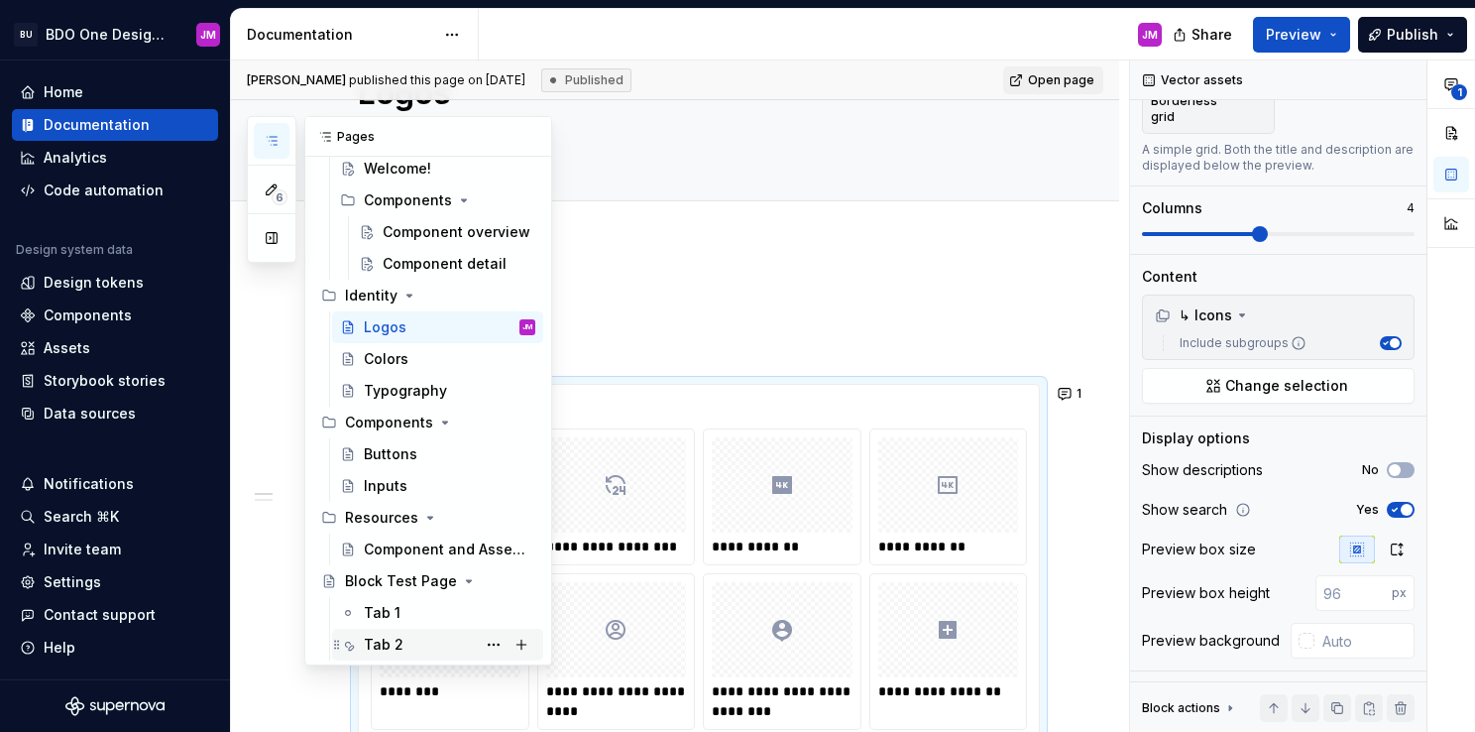
click at [408, 650] on div "Tab 2" at bounding box center [450, 645] width 172 height 28
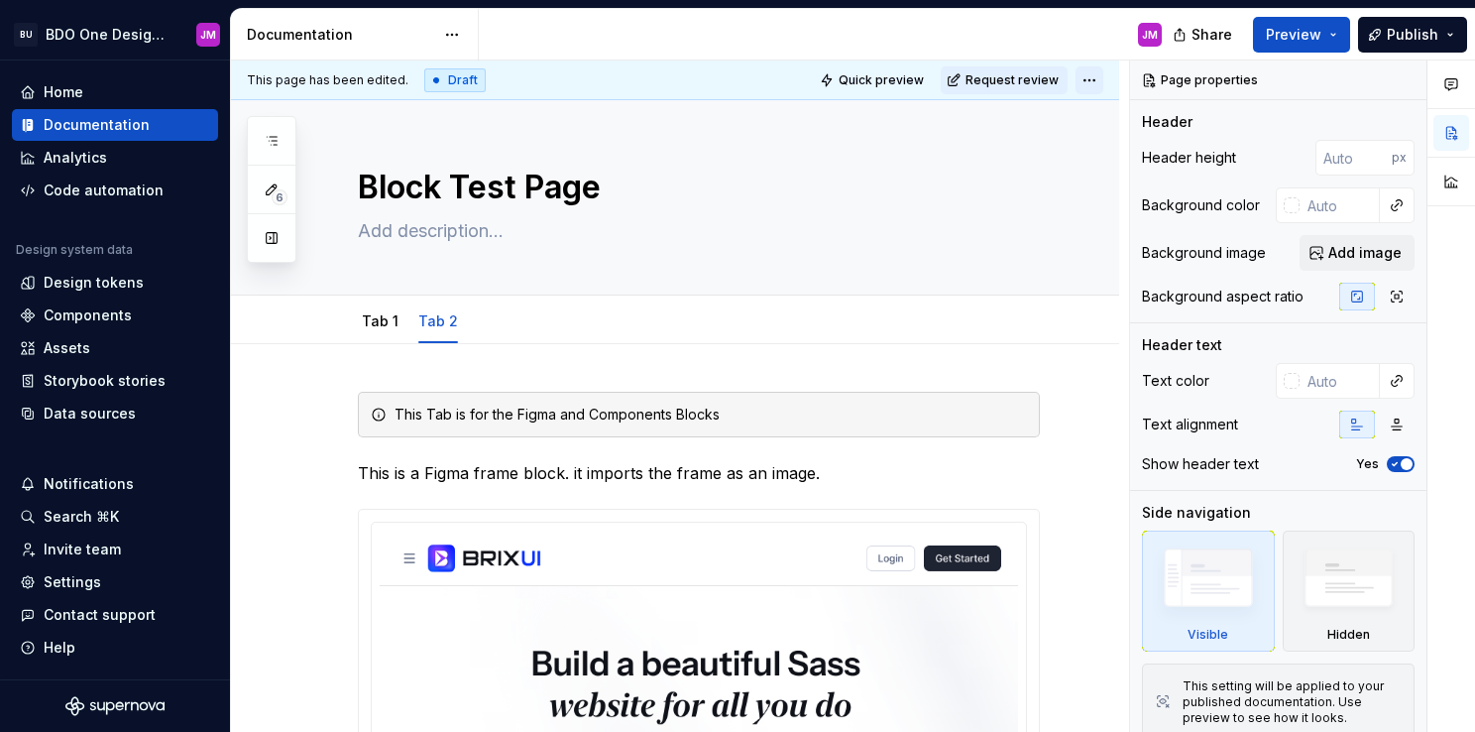
click at [1091, 82] on html "BU BDO One Design System JM Home Documentation Analytics Code automation Design…" at bounding box center [737, 366] width 1475 height 732
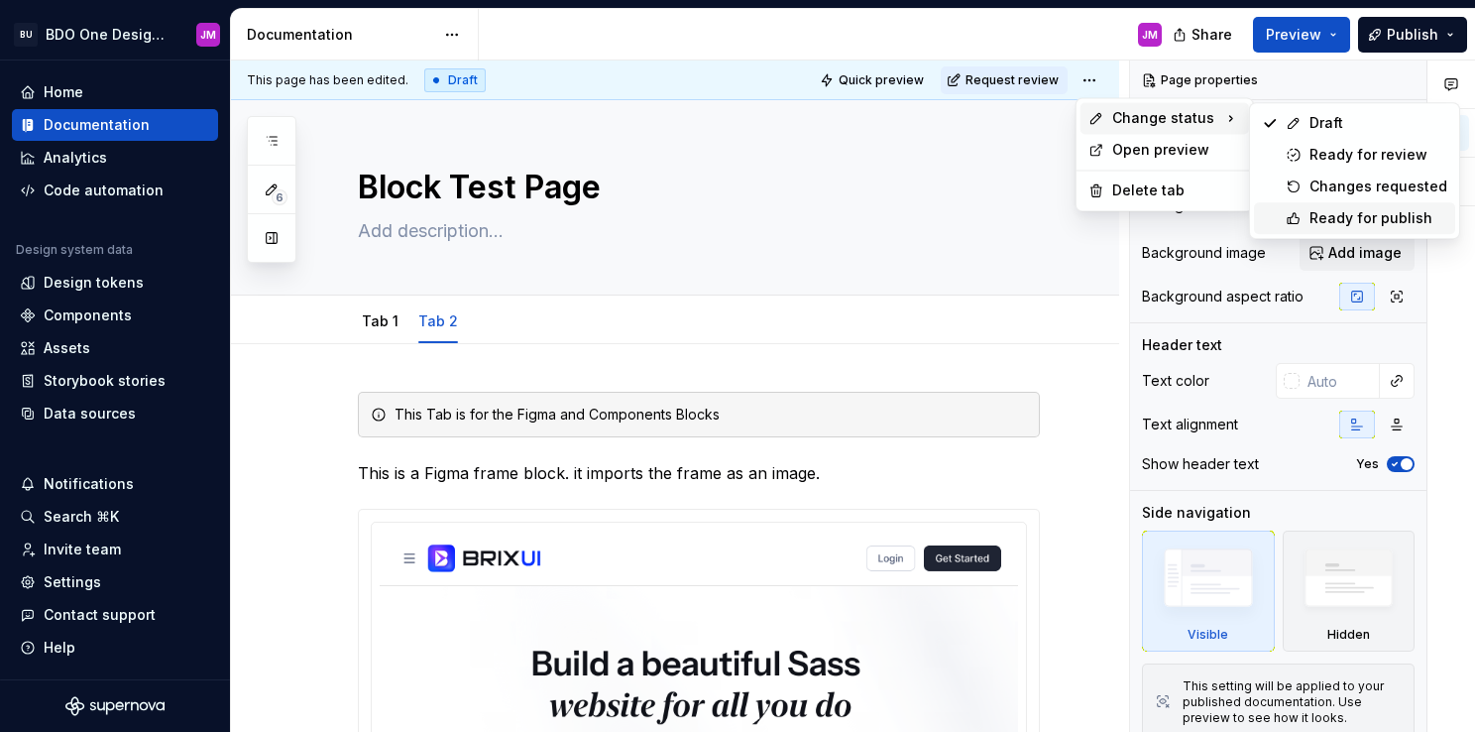
click at [1319, 221] on div "Ready for publish" at bounding box center [1379, 218] width 138 height 20
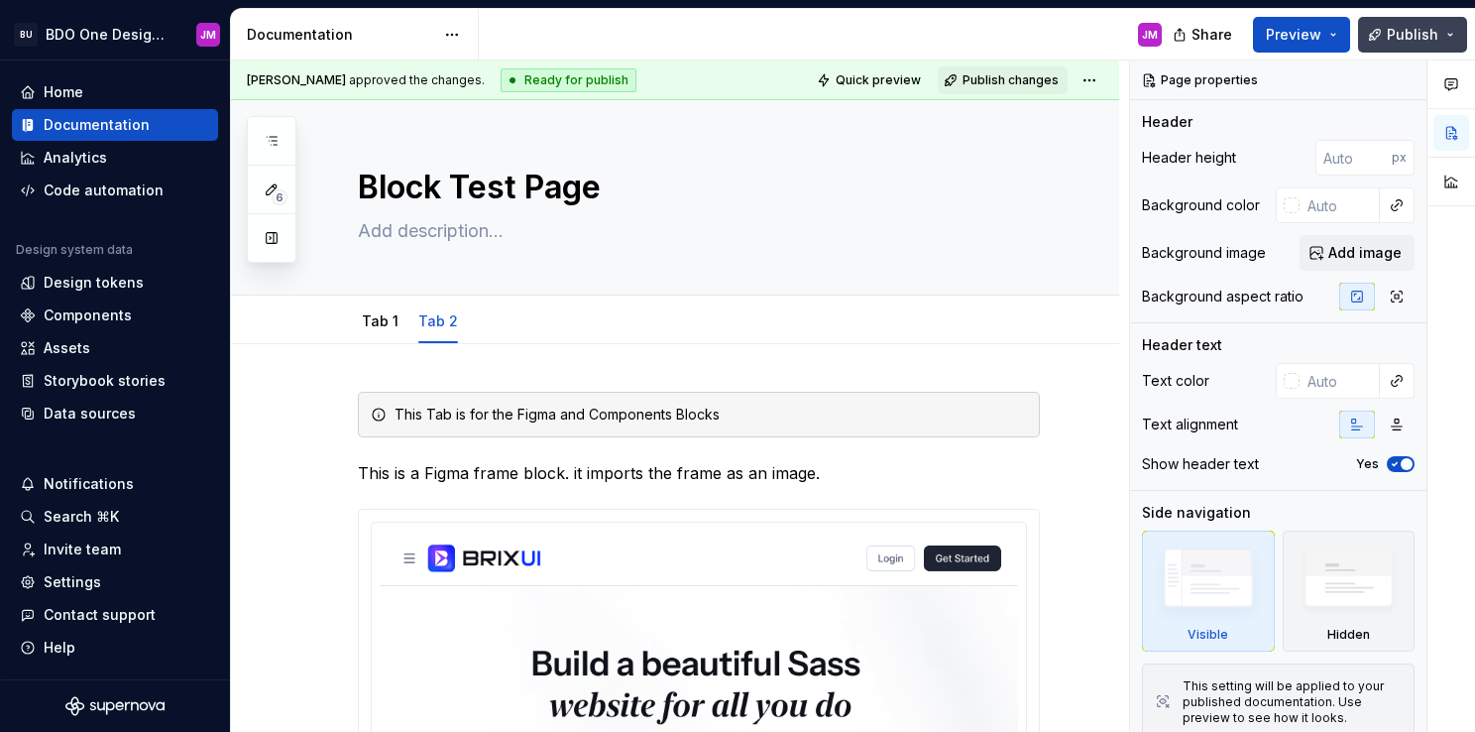
click at [1404, 34] on span "Publish" at bounding box center [1413, 35] width 52 height 20
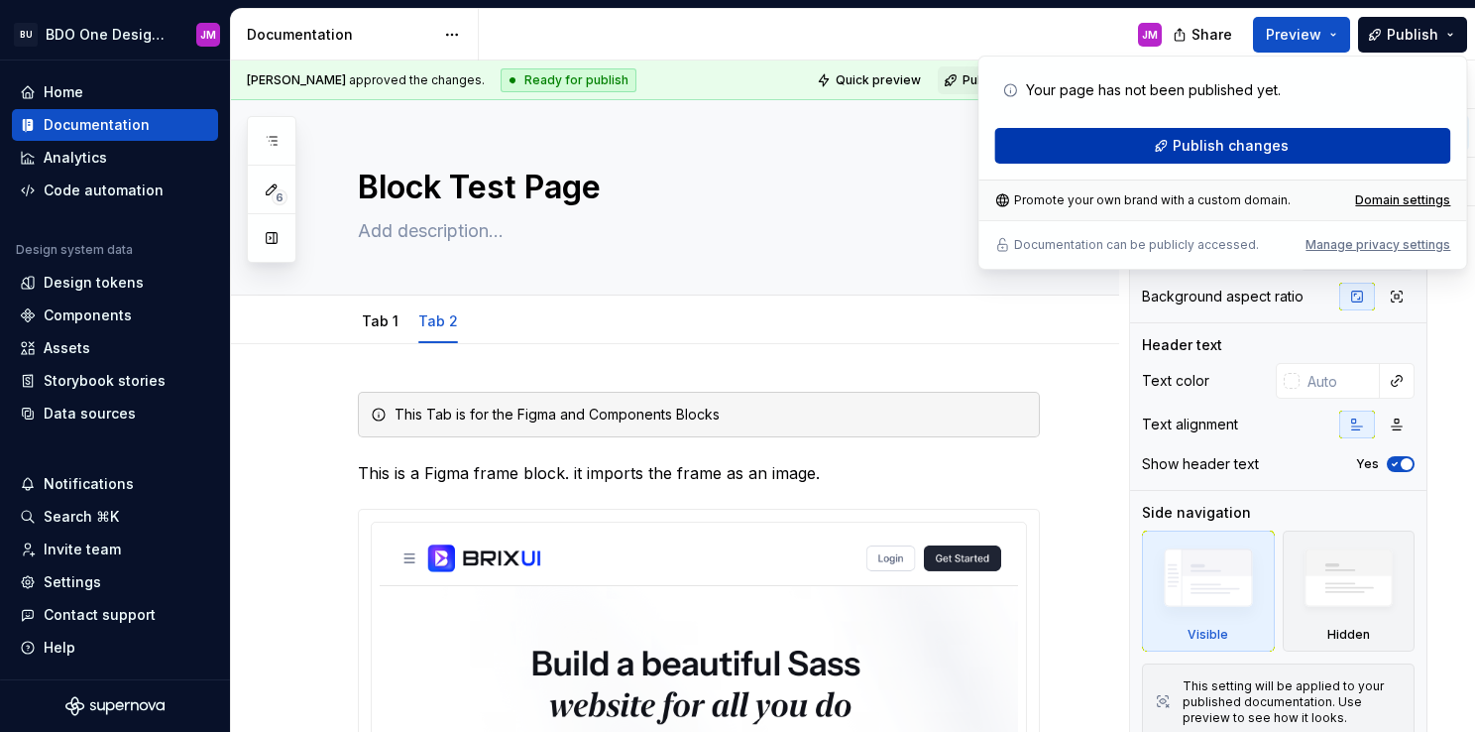
click at [1248, 147] on span "Publish changes" at bounding box center [1231, 146] width 116 height 20
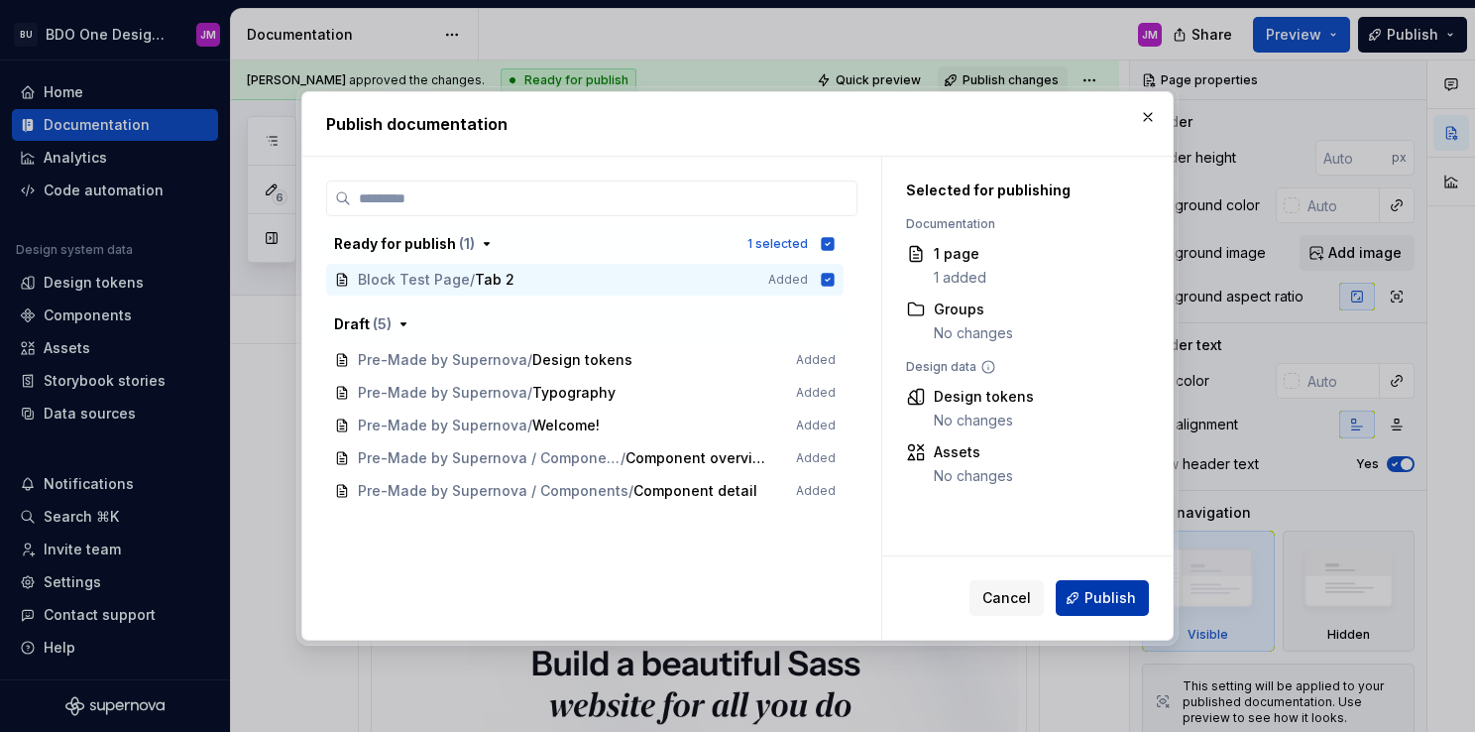
click at [1083, 597] on button "Publish" at bounding box center [1102, 598] width 93 height 36
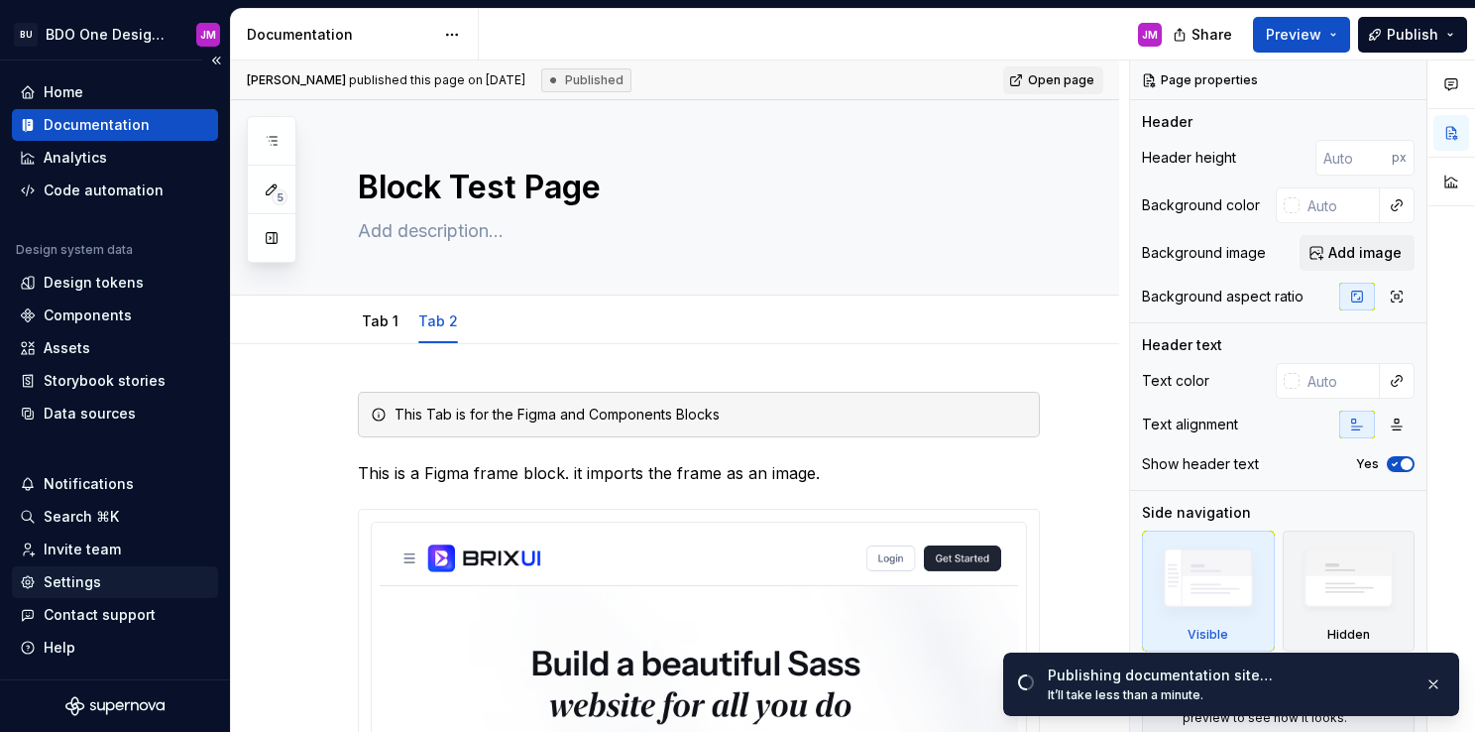
click at [97, 581] on div "Settings" at bounding box center [73, 582] width 58 height 20
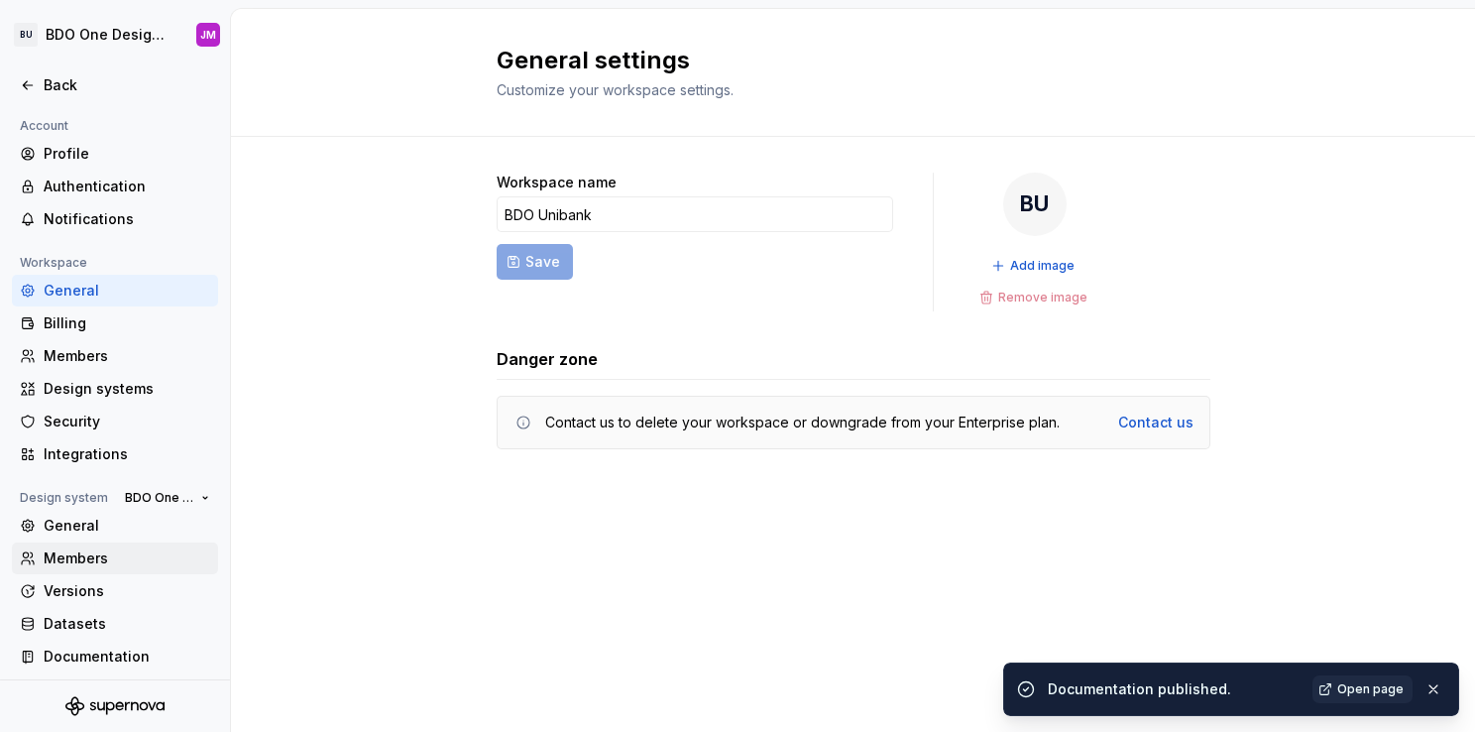
click at [104, 557] on div "Members" at bounding box center [127, 558] width 167 height 20
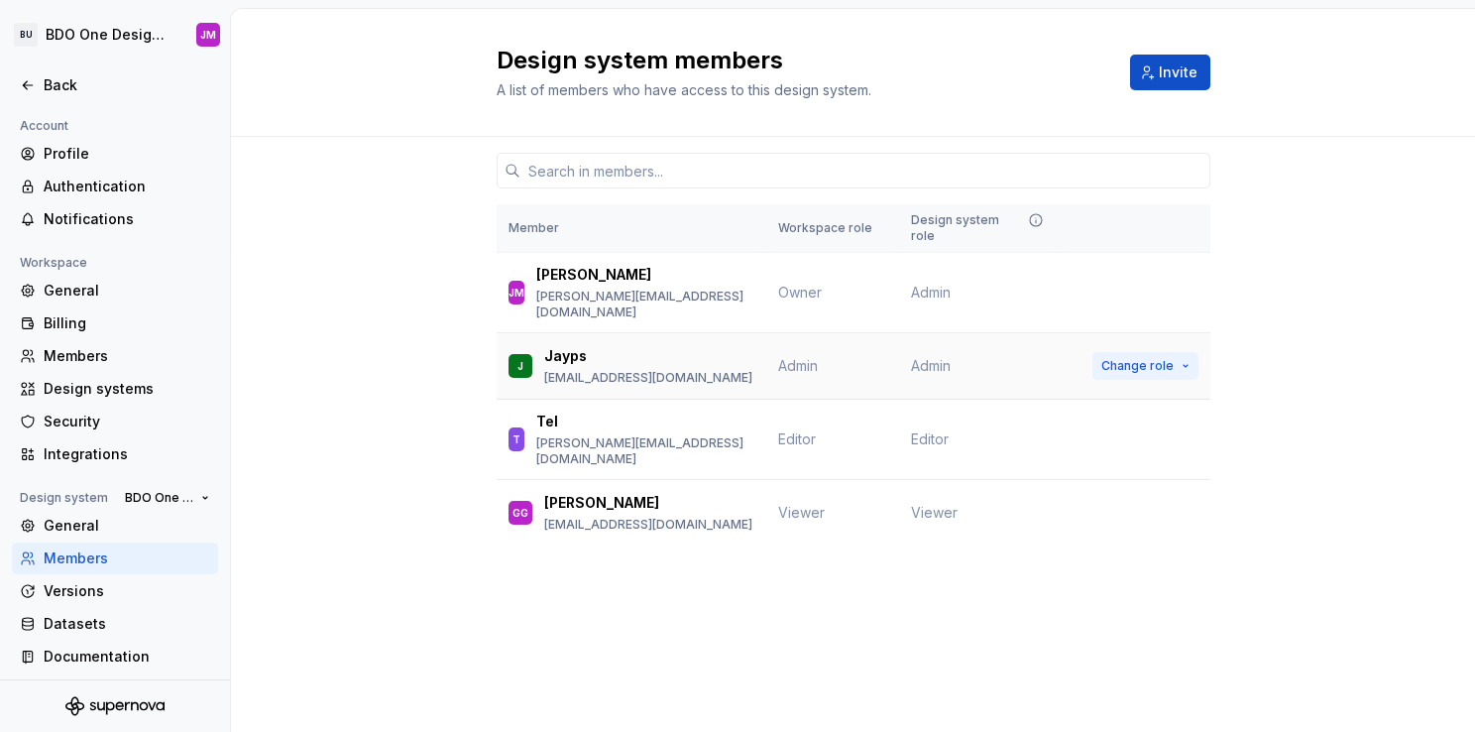
click at [1142, 358] on span "Change role" at bounding box center [1137, 366] width 72 height 16
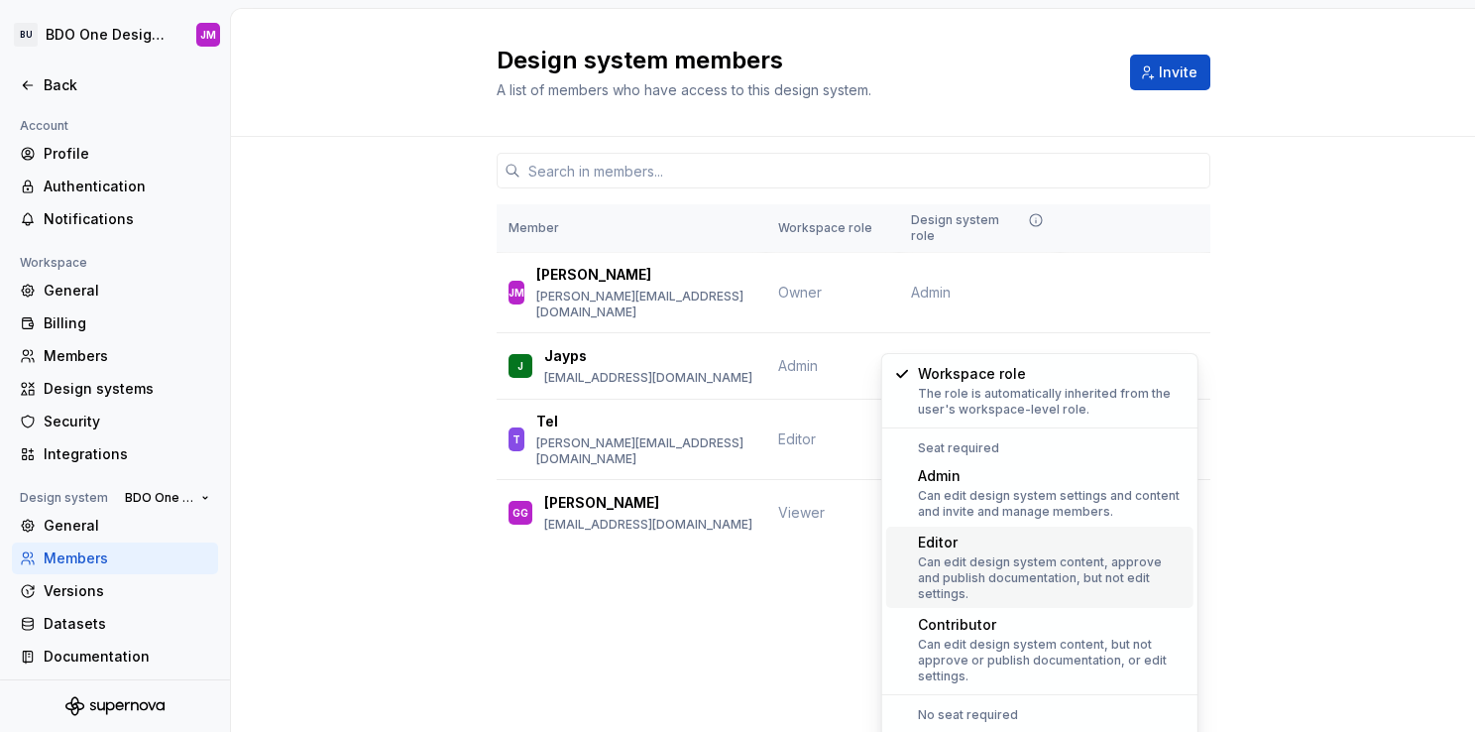
click at [1040, 558] on div "Can edit design system content, approve and publish documentation, but not edit…" at bounding box center [1052, 578] width 268 height 48
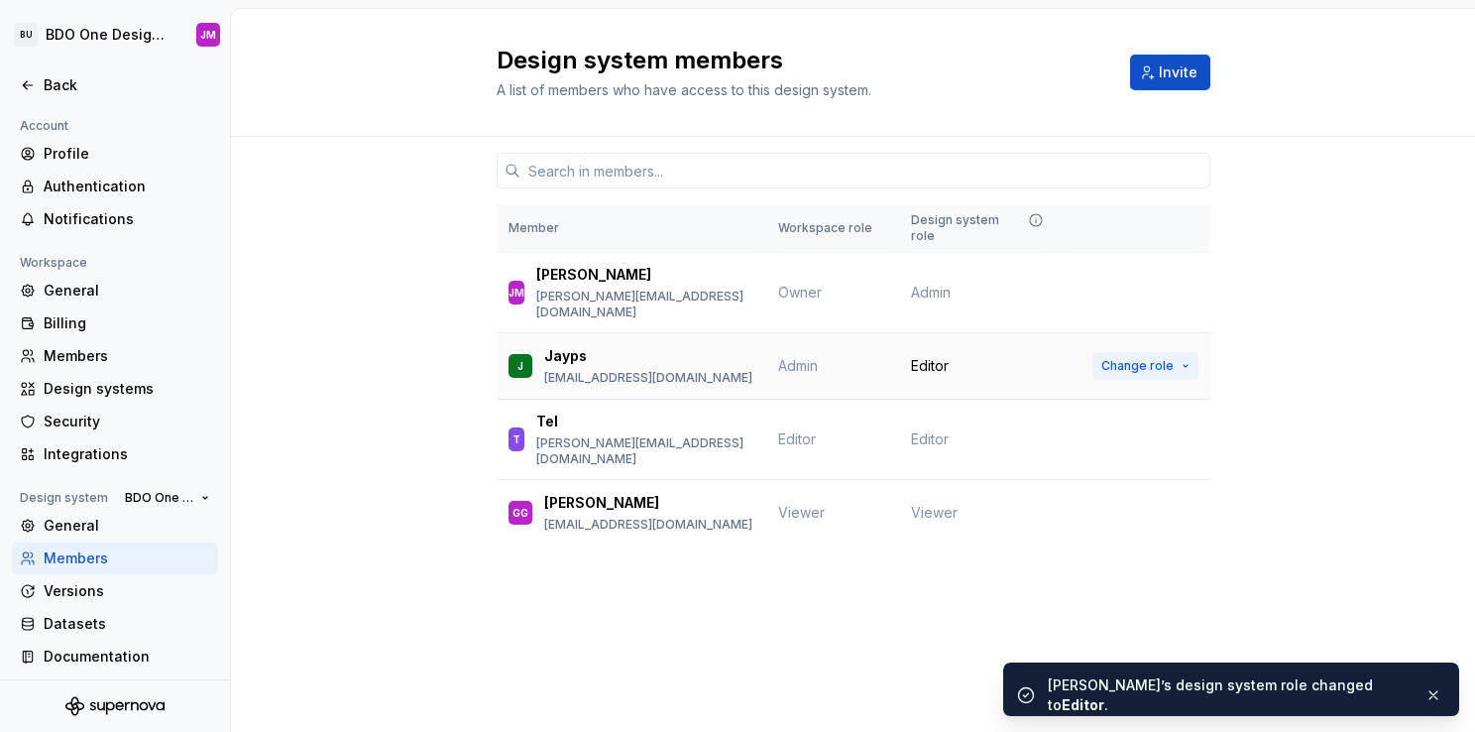
click at [1138, 358] on span "Change role" at bounding box center [1137, 366] width 72 height 16
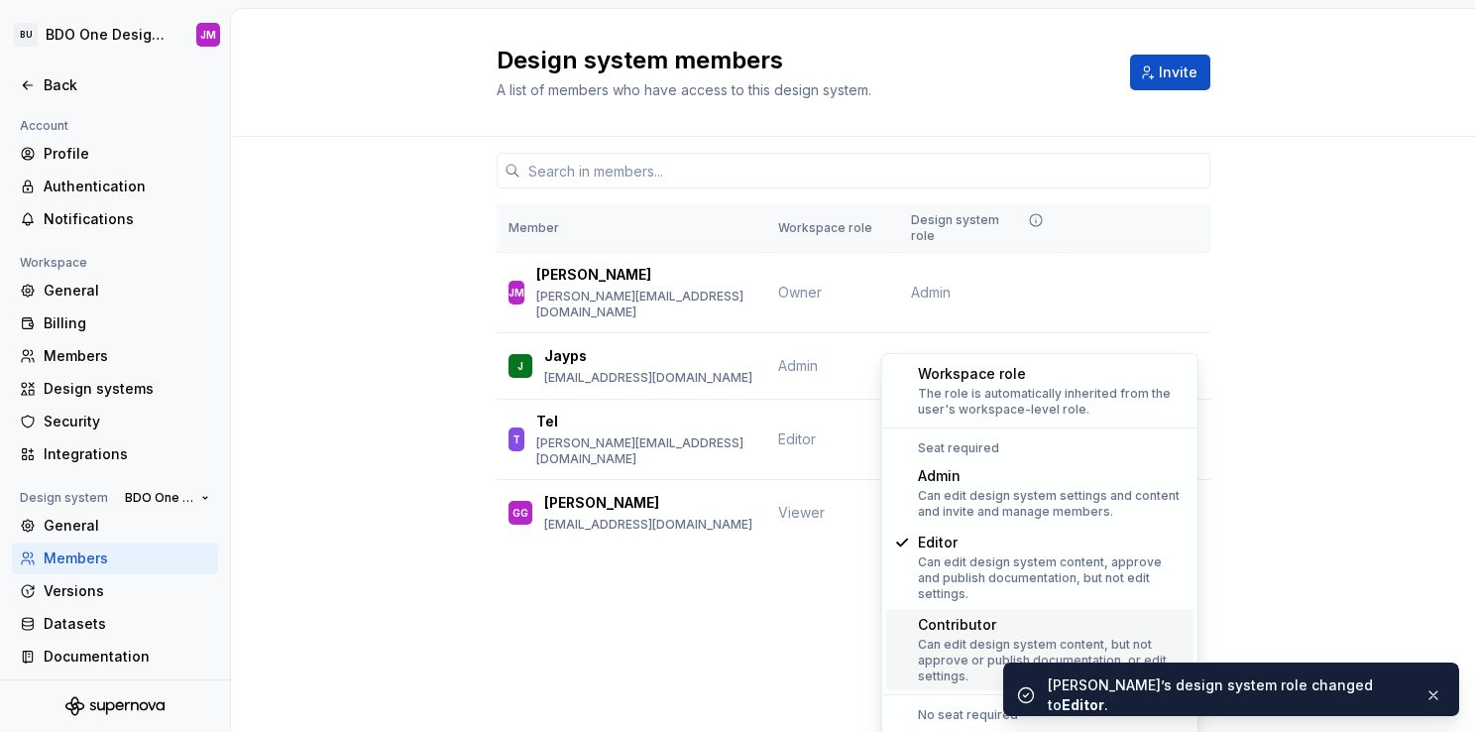
click at [959, 644] on div "Can edit design system content, but not approve or publish documentation, or ed…" at bounding box center [1052, 660] width 268 height 48
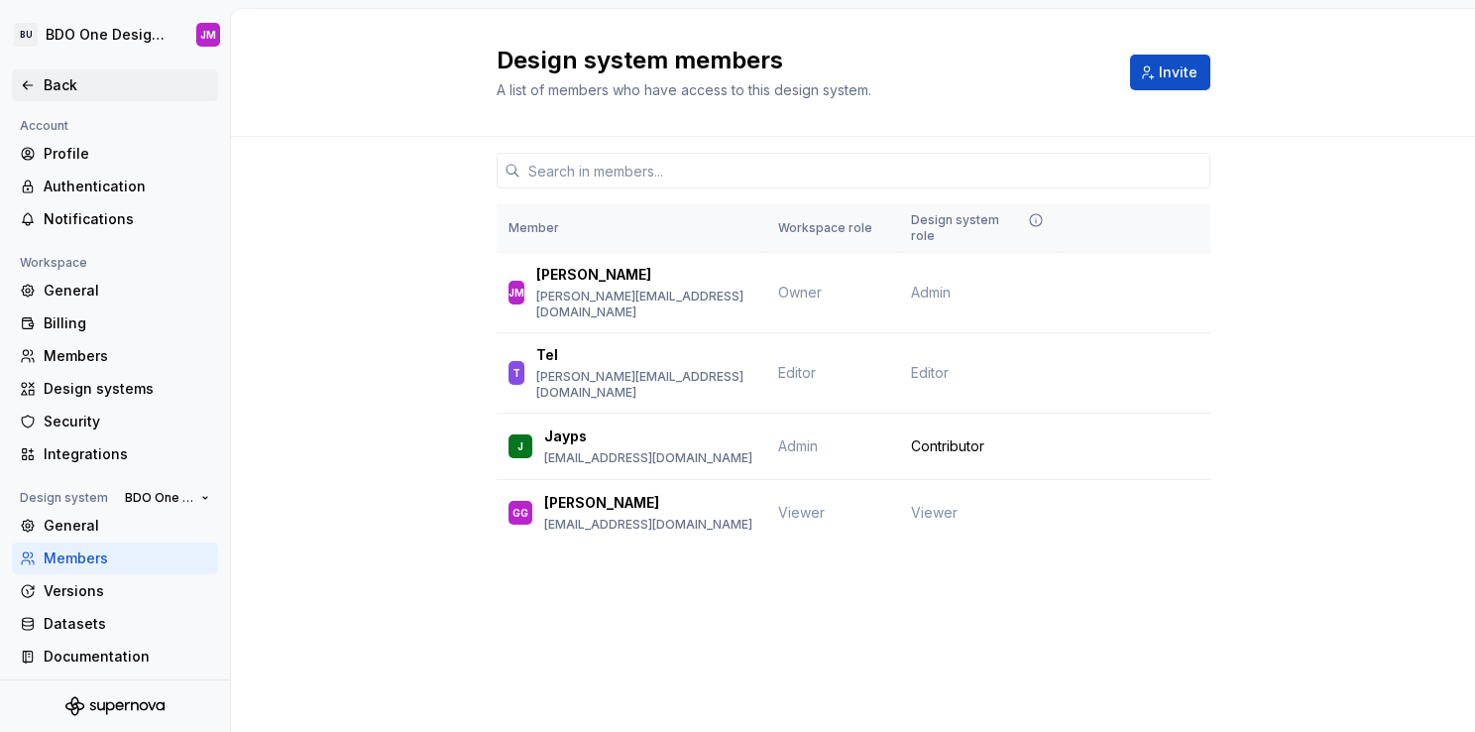
click at [84, 84] on div "Back" at bounding box center [127, 85] width 167 height 20
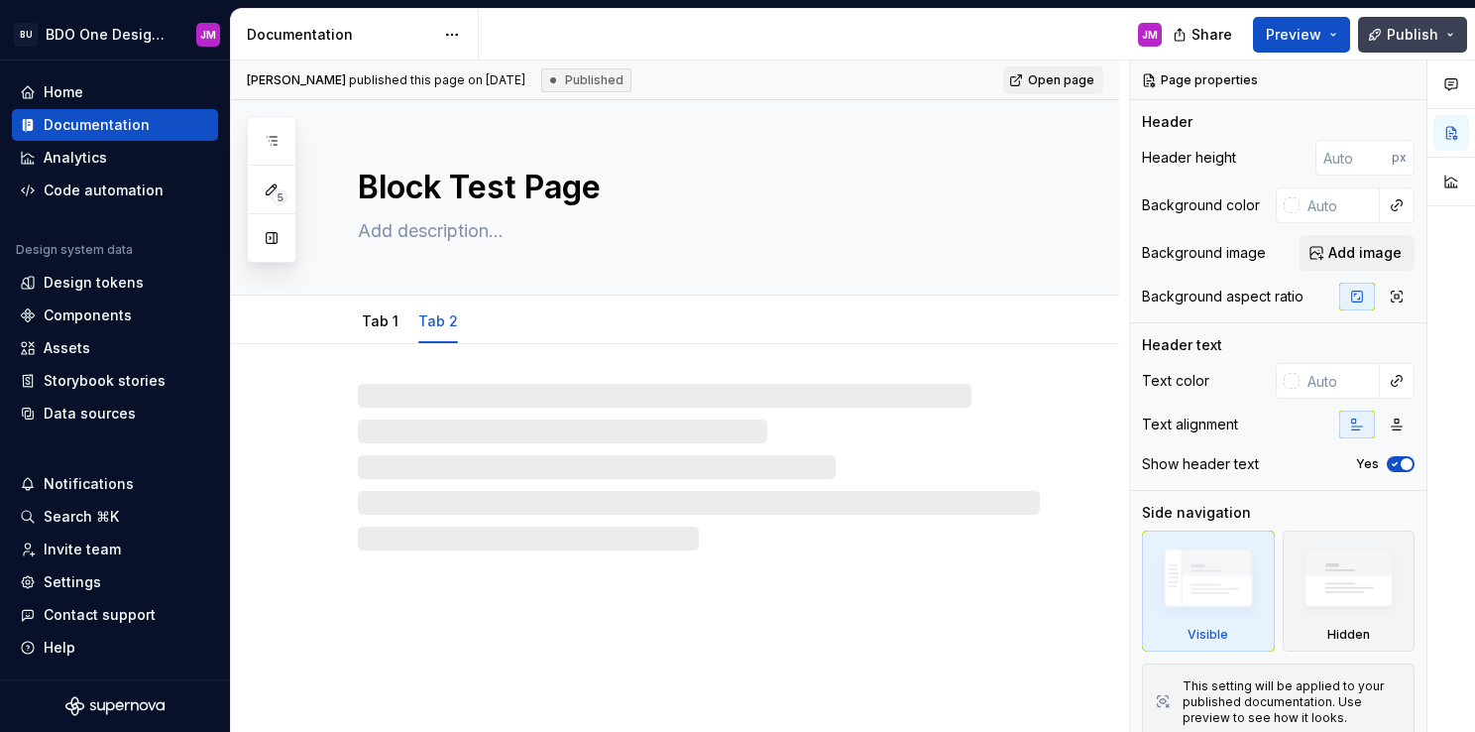
click at [1418, 46] on button "Publish" at bounding box center [1412, 35] width 109 height 36
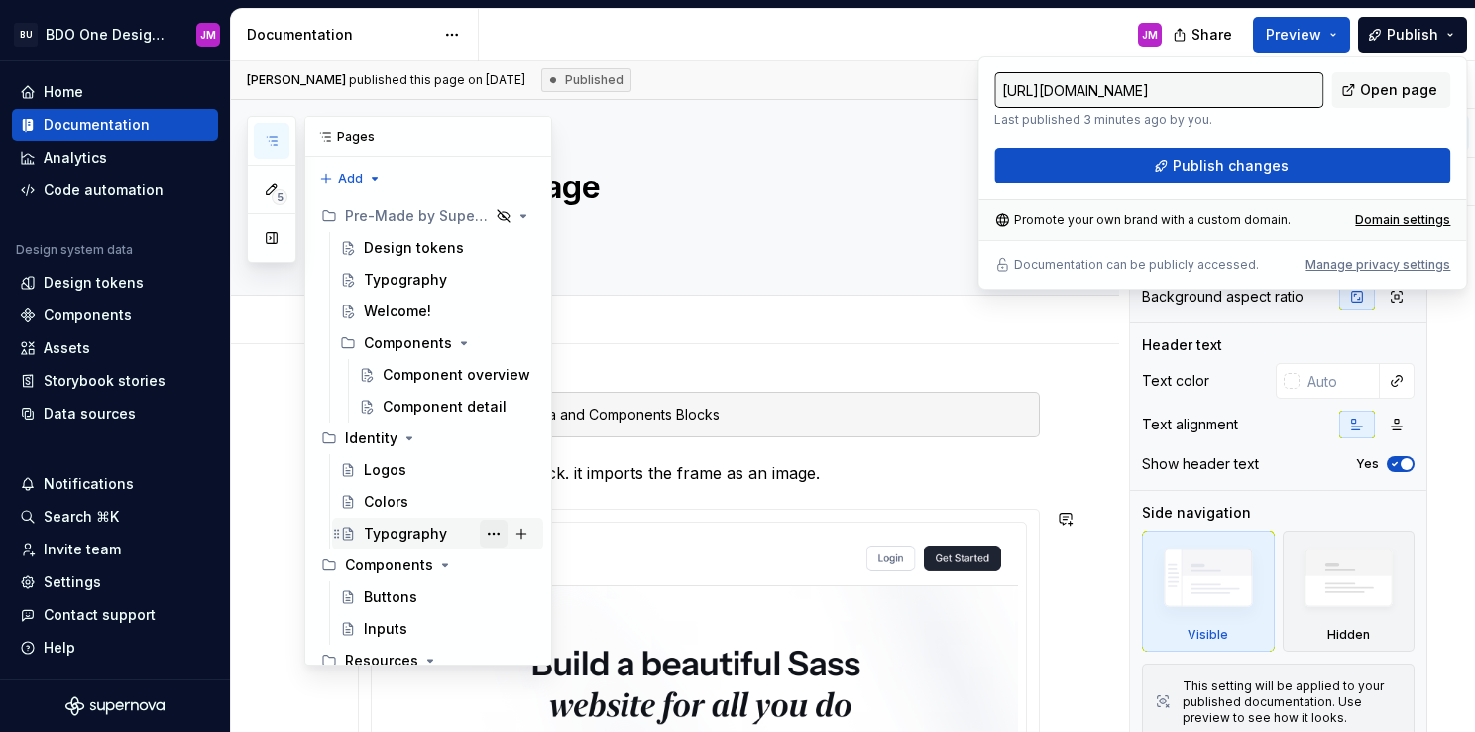
click at [482, 535] on button "Page tree" at bounding box center [494, 533] width 28 height 28
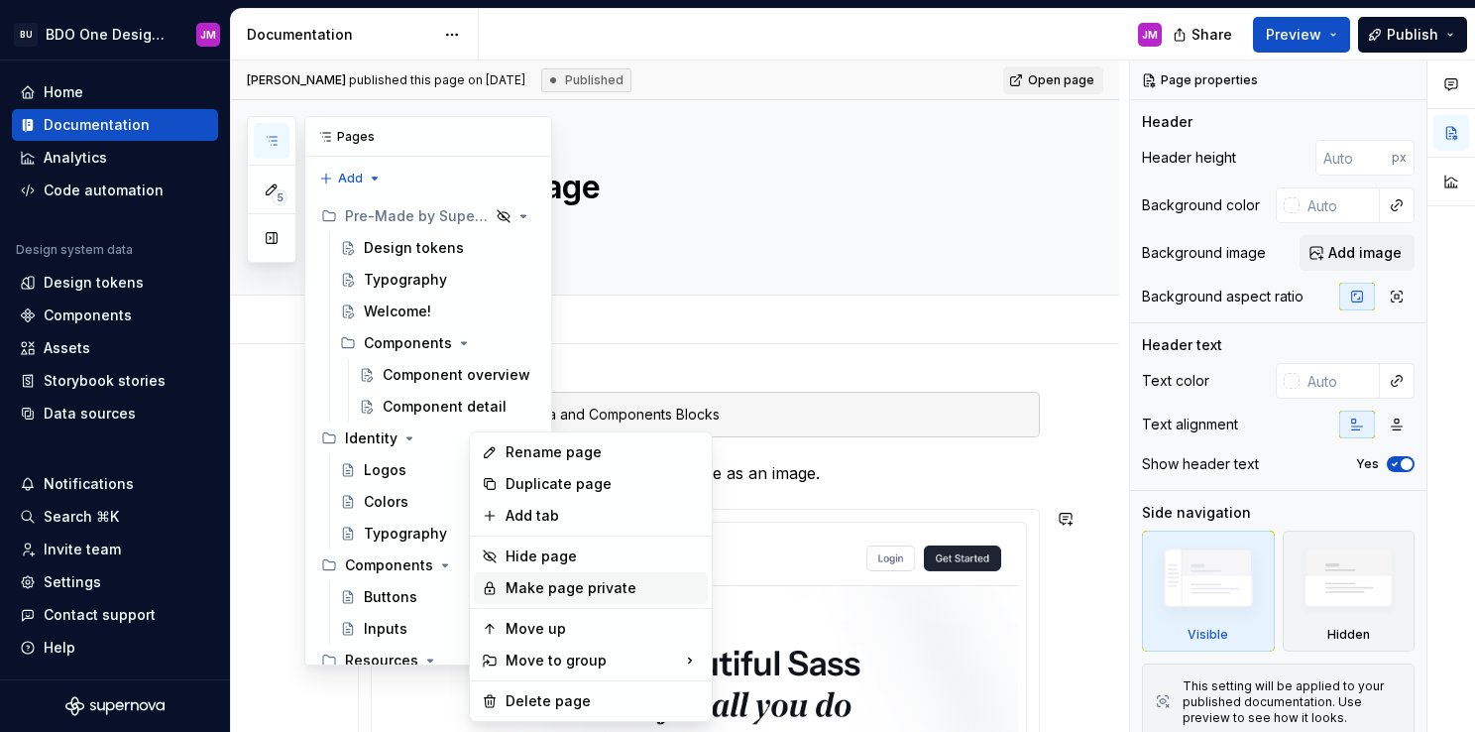
click at [567, 589] on div "Make page private" at bounding box center [603, 588] width 194 height 20
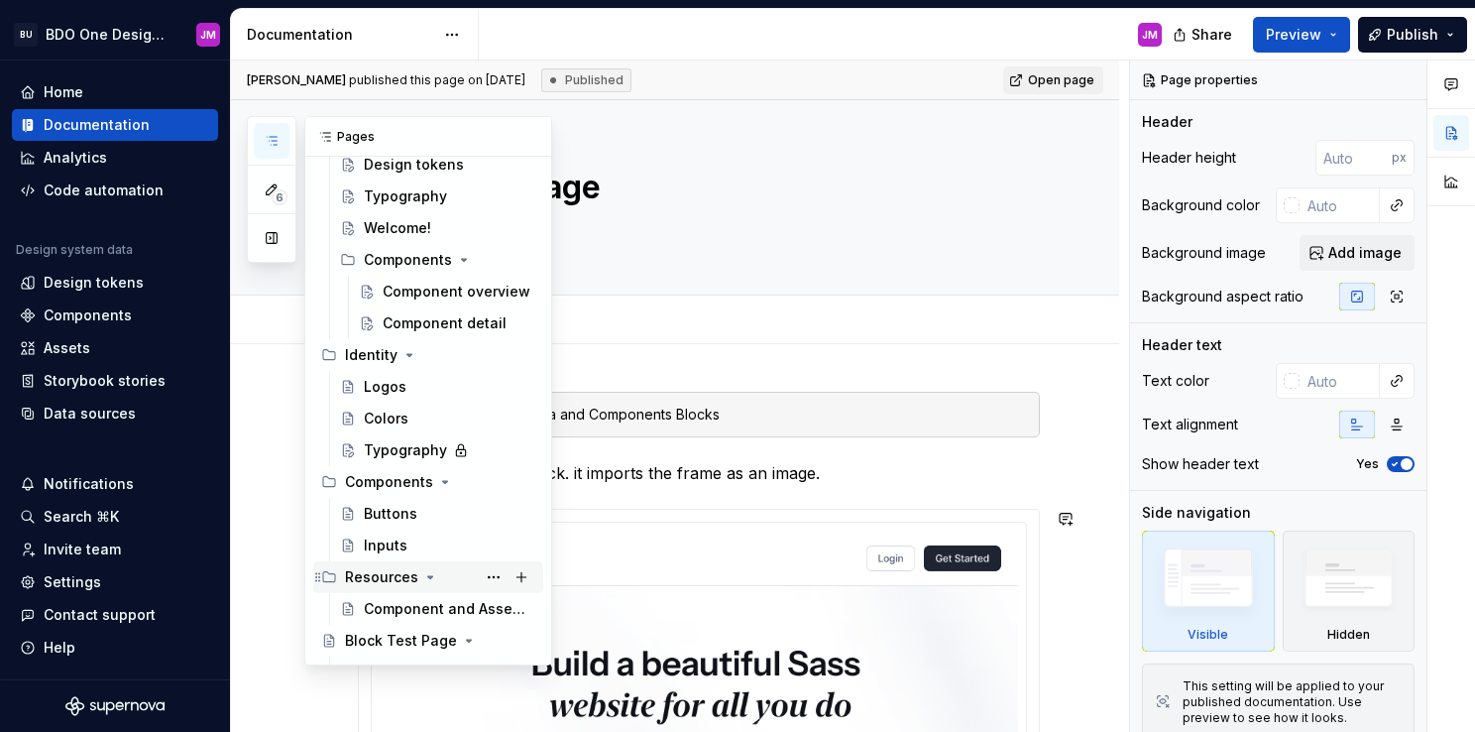
scroll to position [109, 0]
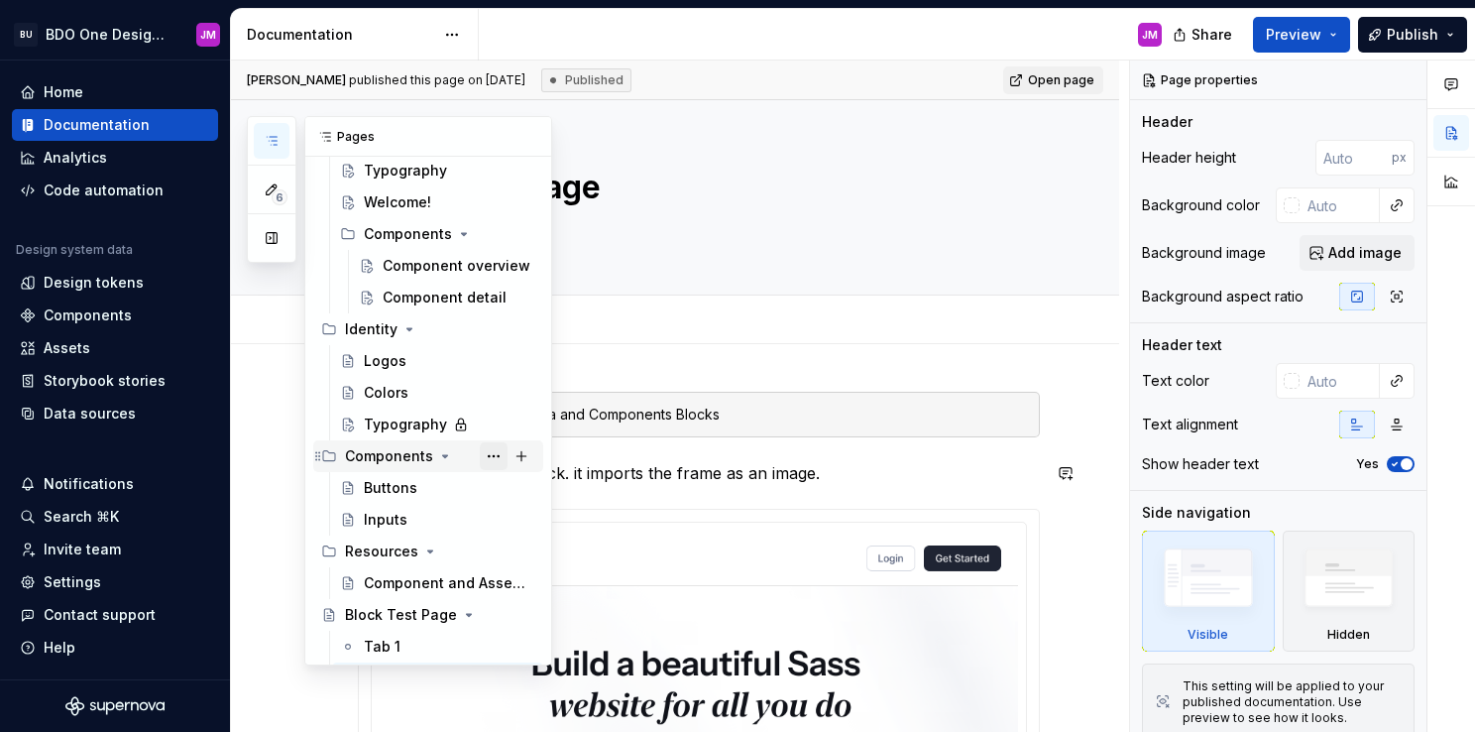
click at [486, 454] on button "Page tree" at bounding box center [494, 456] width 28 height 28
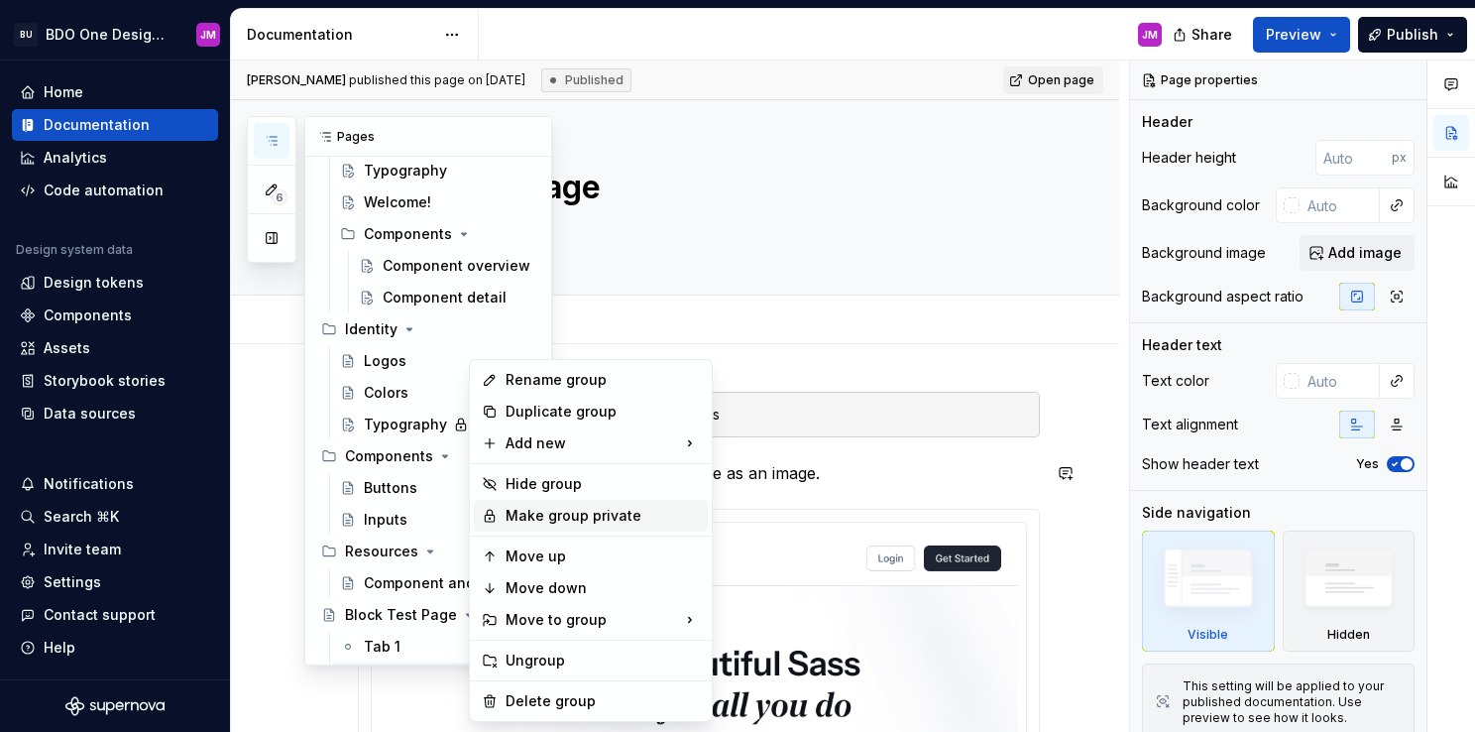
click at [541, 518] on div "Make group private" at bounding box center [603, 516] width 194 height 20
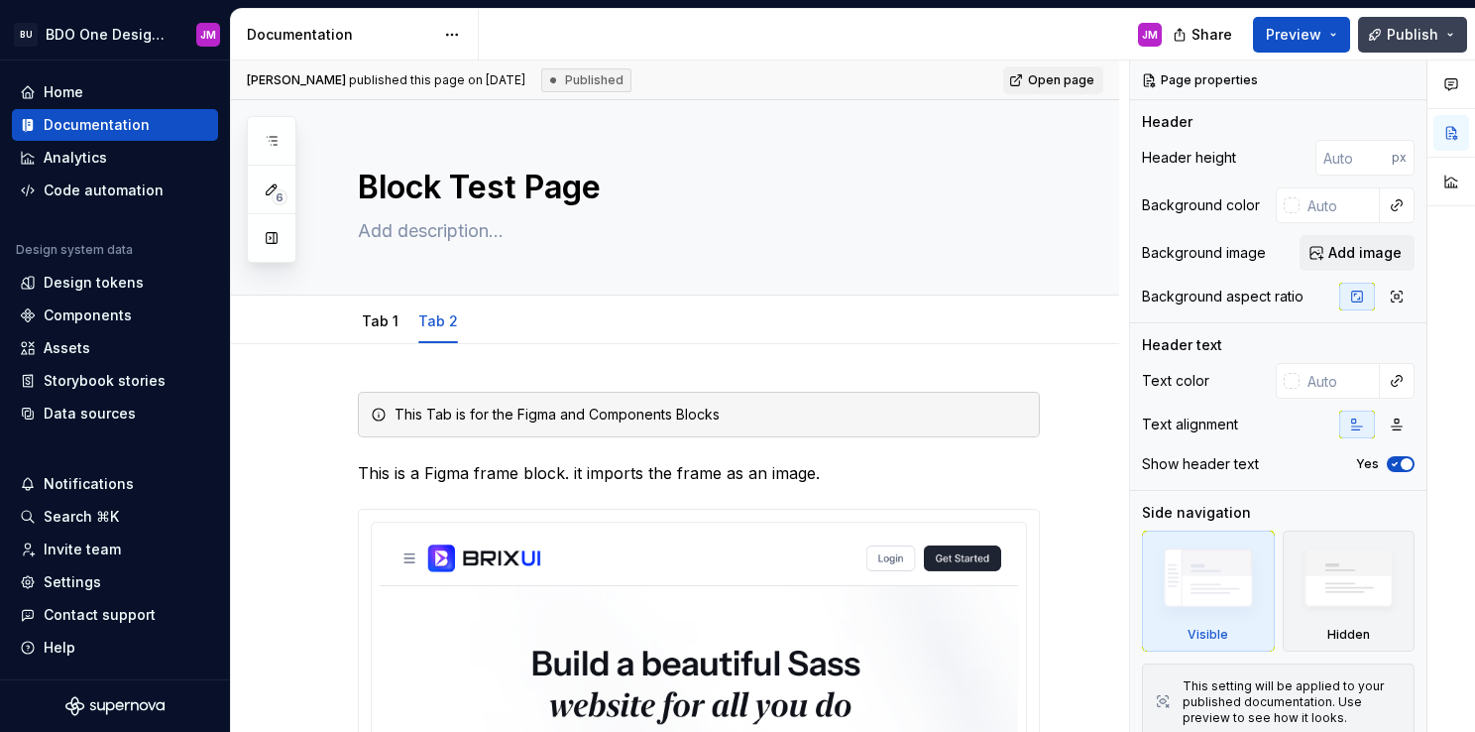
click at [1419, 28] on span "Publish" at bounding box center [1413, 35] width 52 height 20
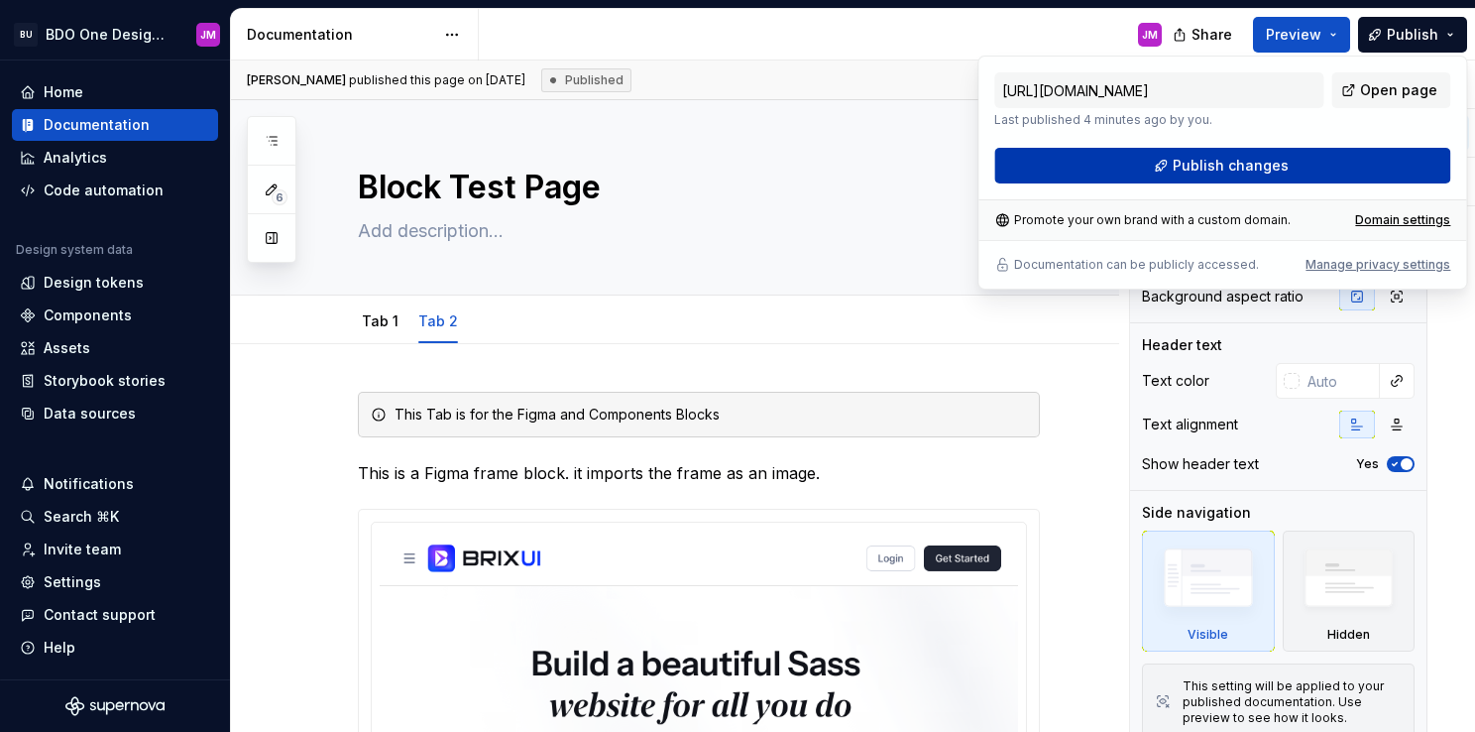
drag, startPoint x: 1419, startPoint y: 28, endPoint x: 1293, endPoint y: 178, distance: 196.4
click at [1293, 178] on button "Publish changes" at bounding box center [1222, 166] width 456 height 36
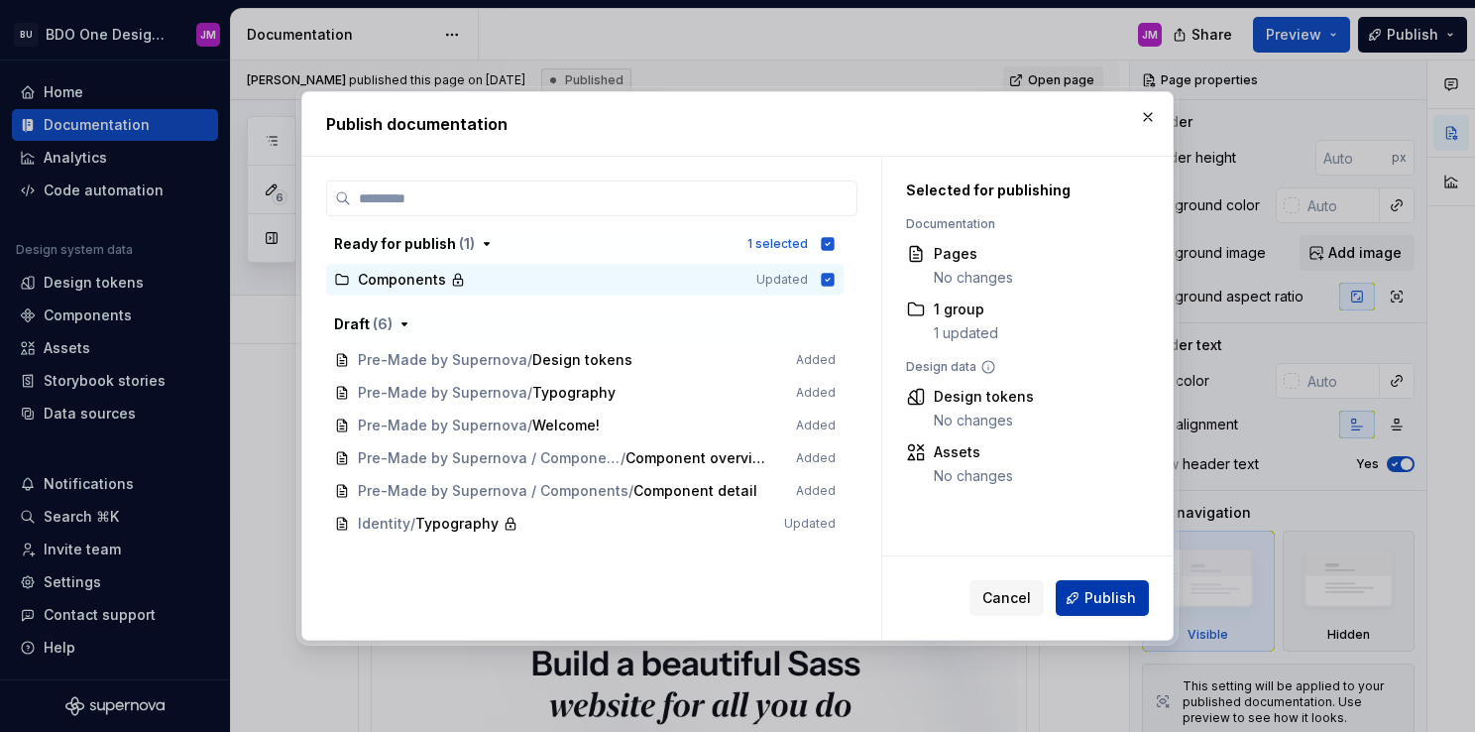
click at [1106, 595] on span "Publish" at bounding box center [1111, 598] width 52 height 20
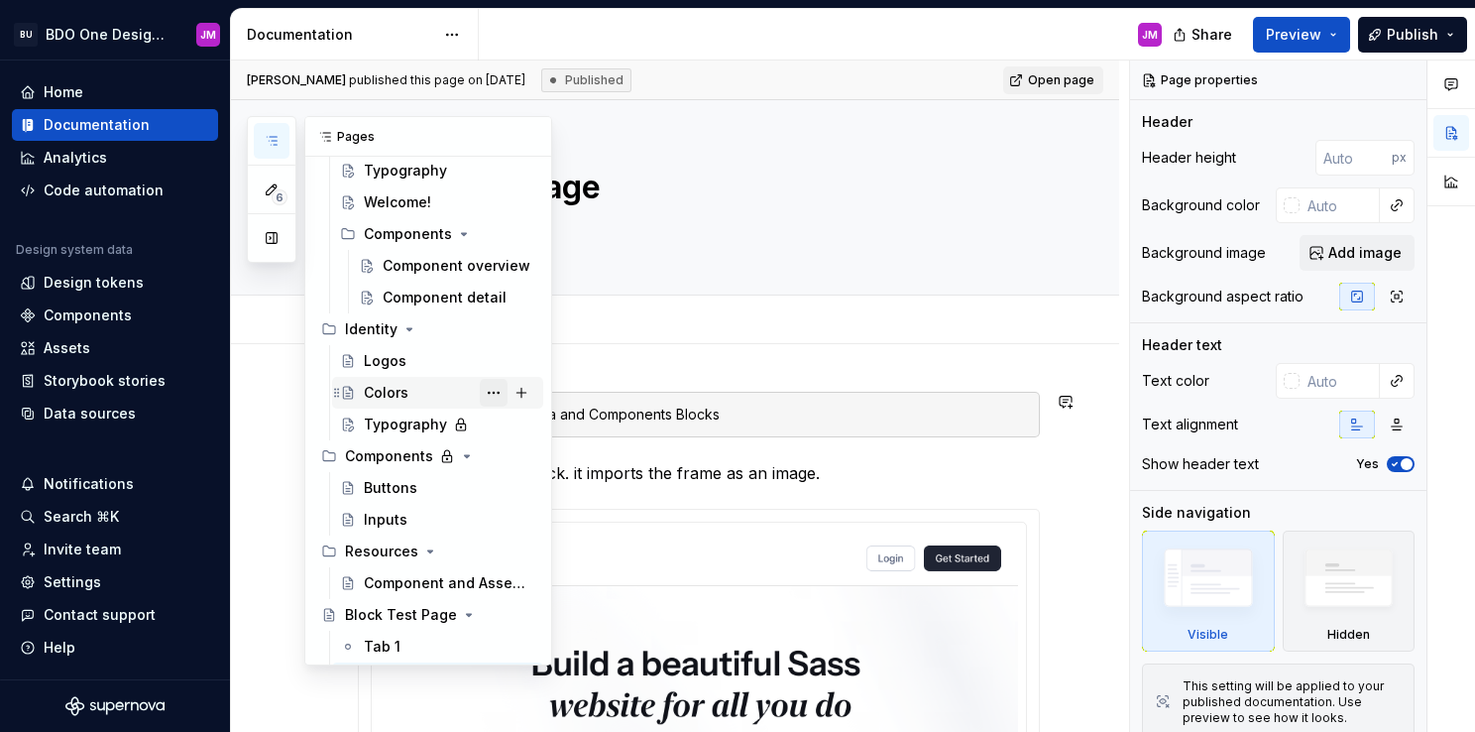
click at [480, 391] on button "Page tree" at bounding box center [494, 393] width 28 height 28
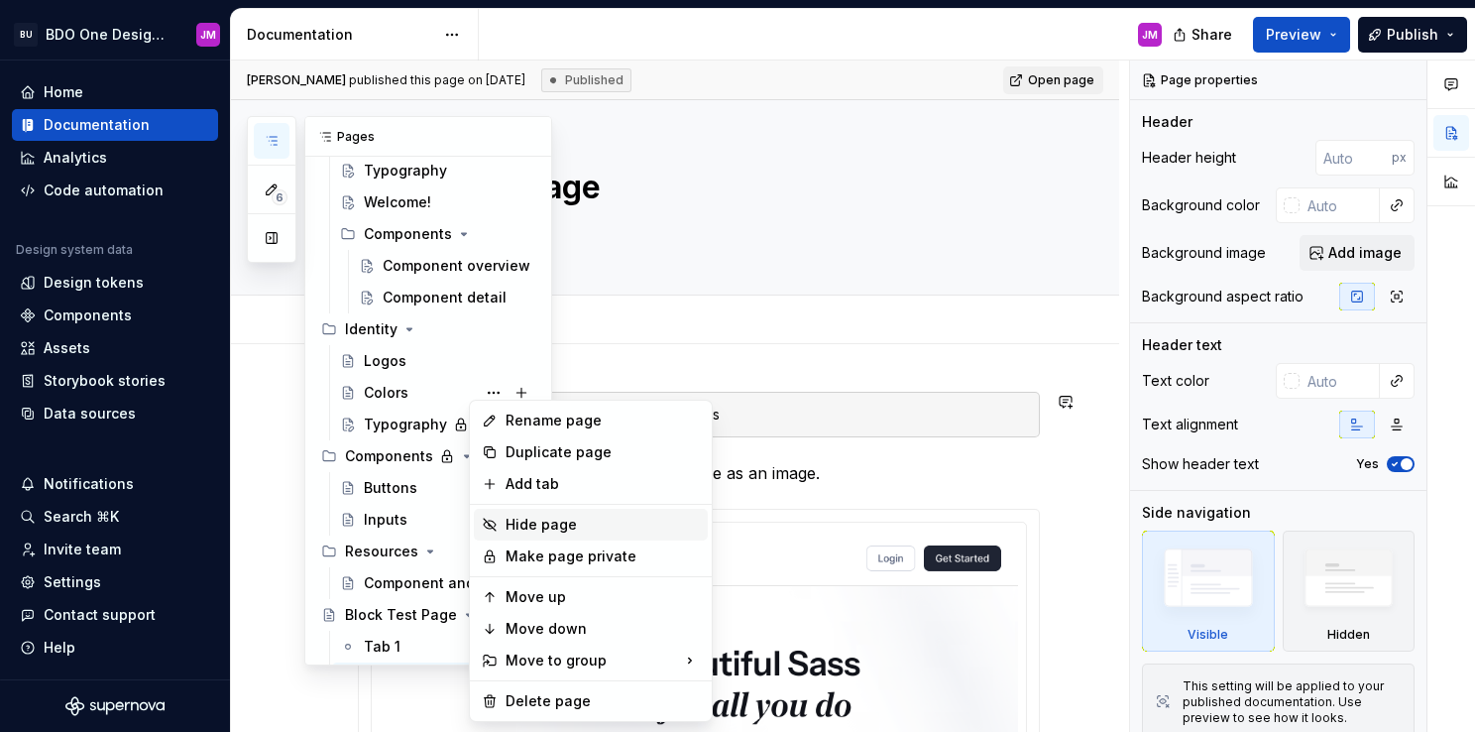
click at [526, 523] on div "Hide page" at bounding box center [603, 525] width 194 height 20
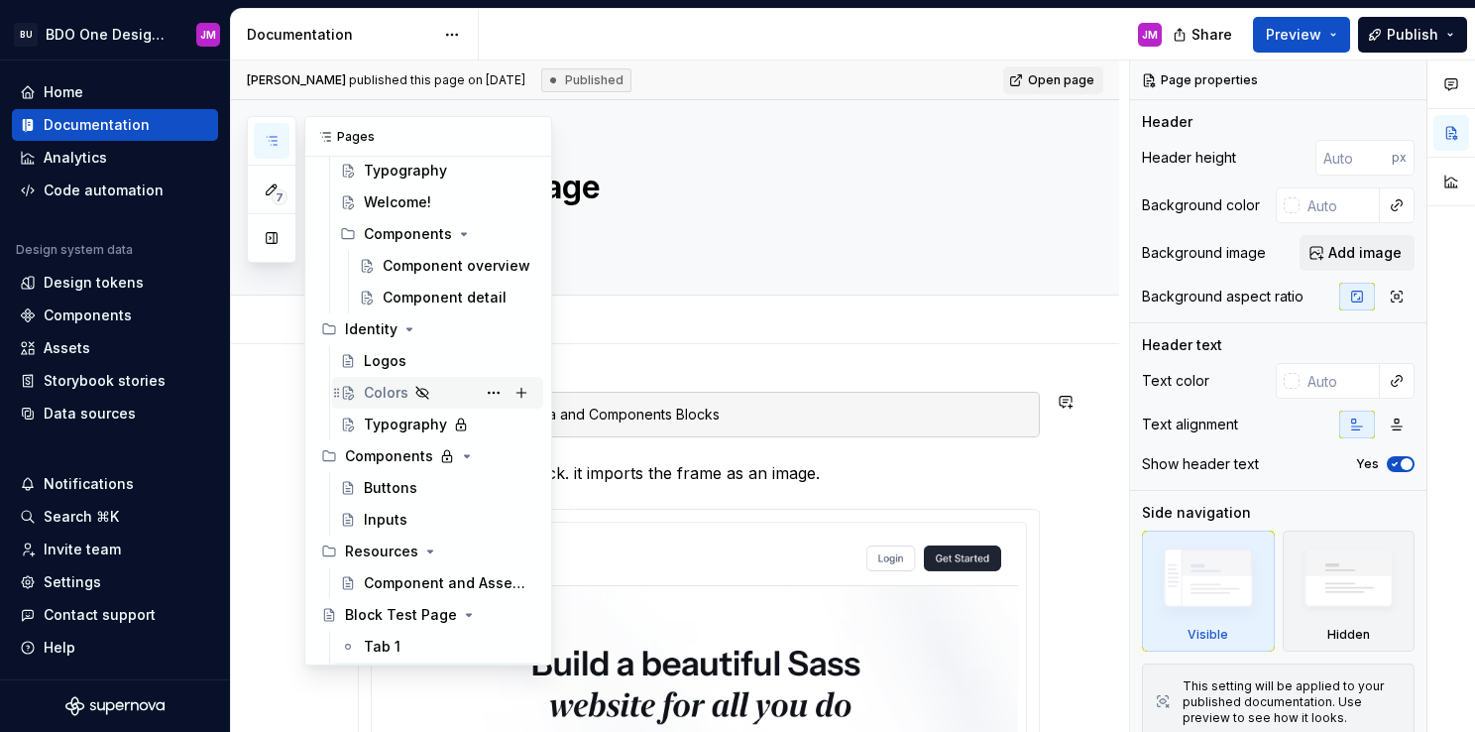
click at [382, 394] on div "Colors" at bounding box center [386, 393] width 45 height 20
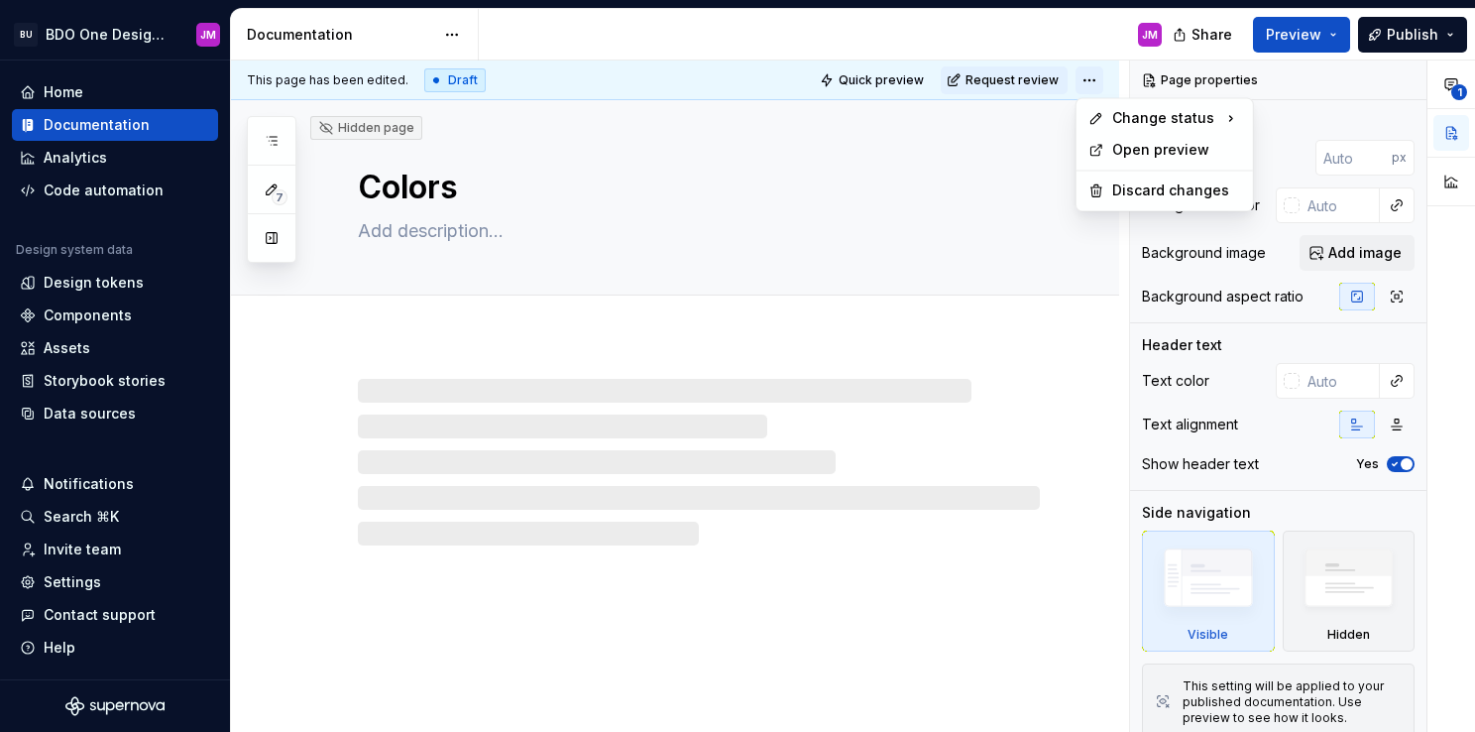
click at [1085, 85] on html "BU BDO One Design System JM Home Documentation Analytics Code automation Design…" at bounding box center [737, 366] width 1475 height 732
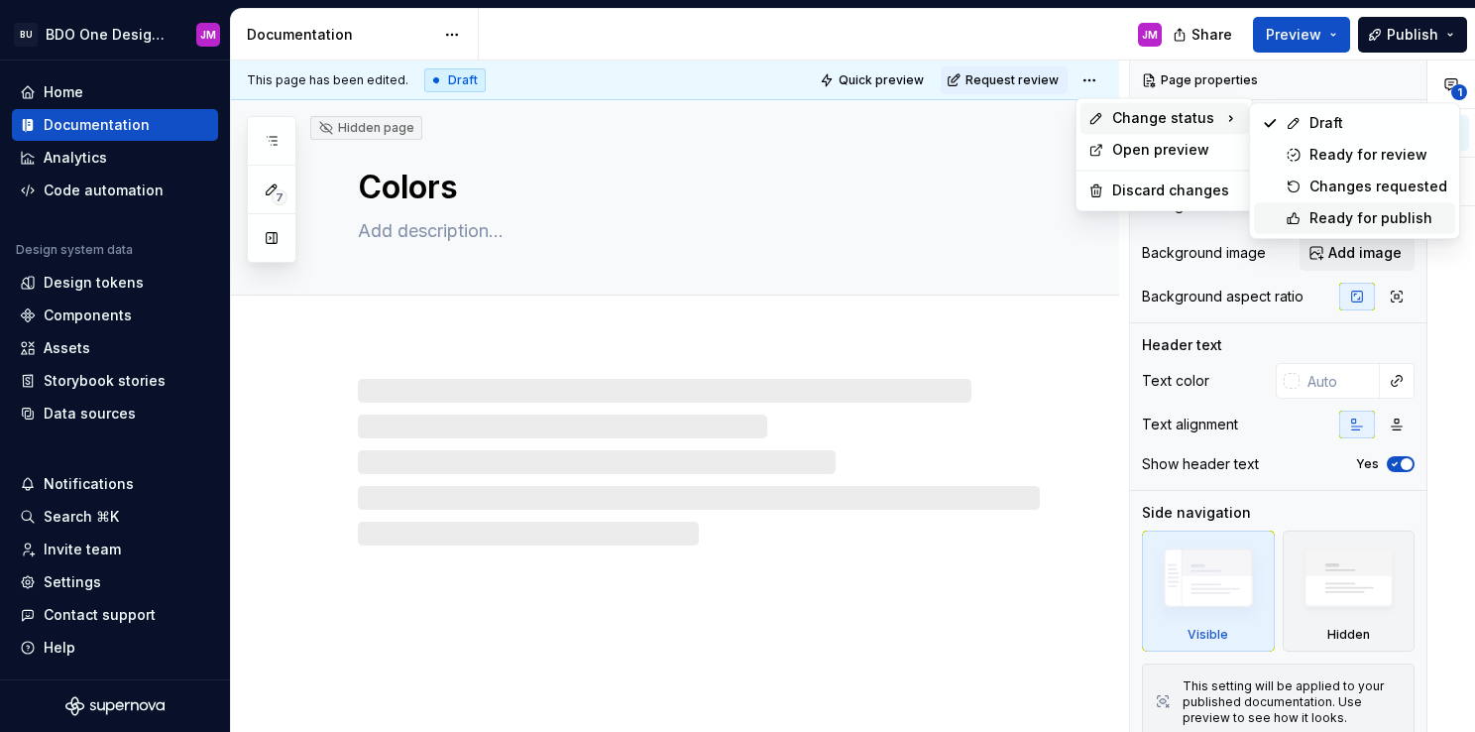
click at [1324, 222] on div "Ready for publish" at bounding box center [1379, 218] width 138 height 20
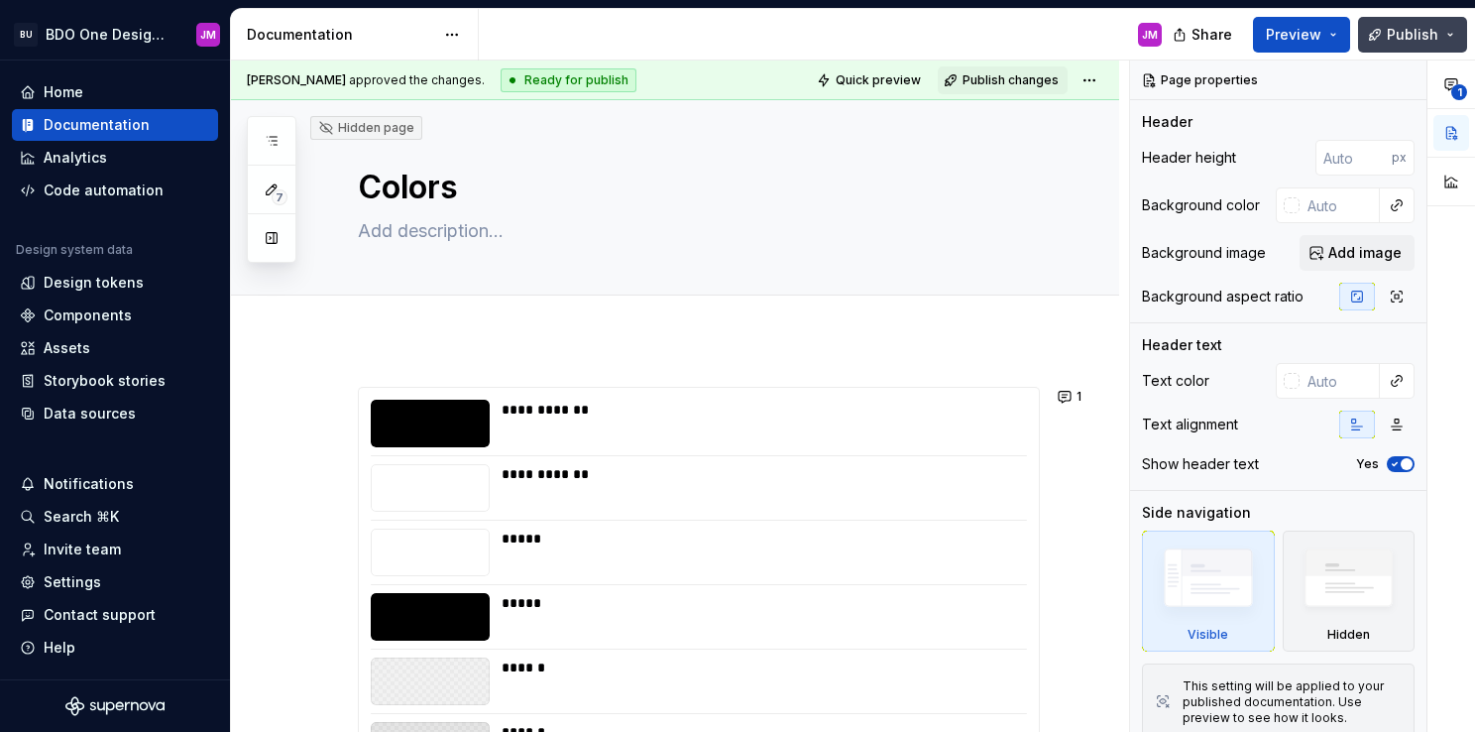
click at [1396, 40] on span "Publish" at bounding box center [1413, 35] width 52 height 20
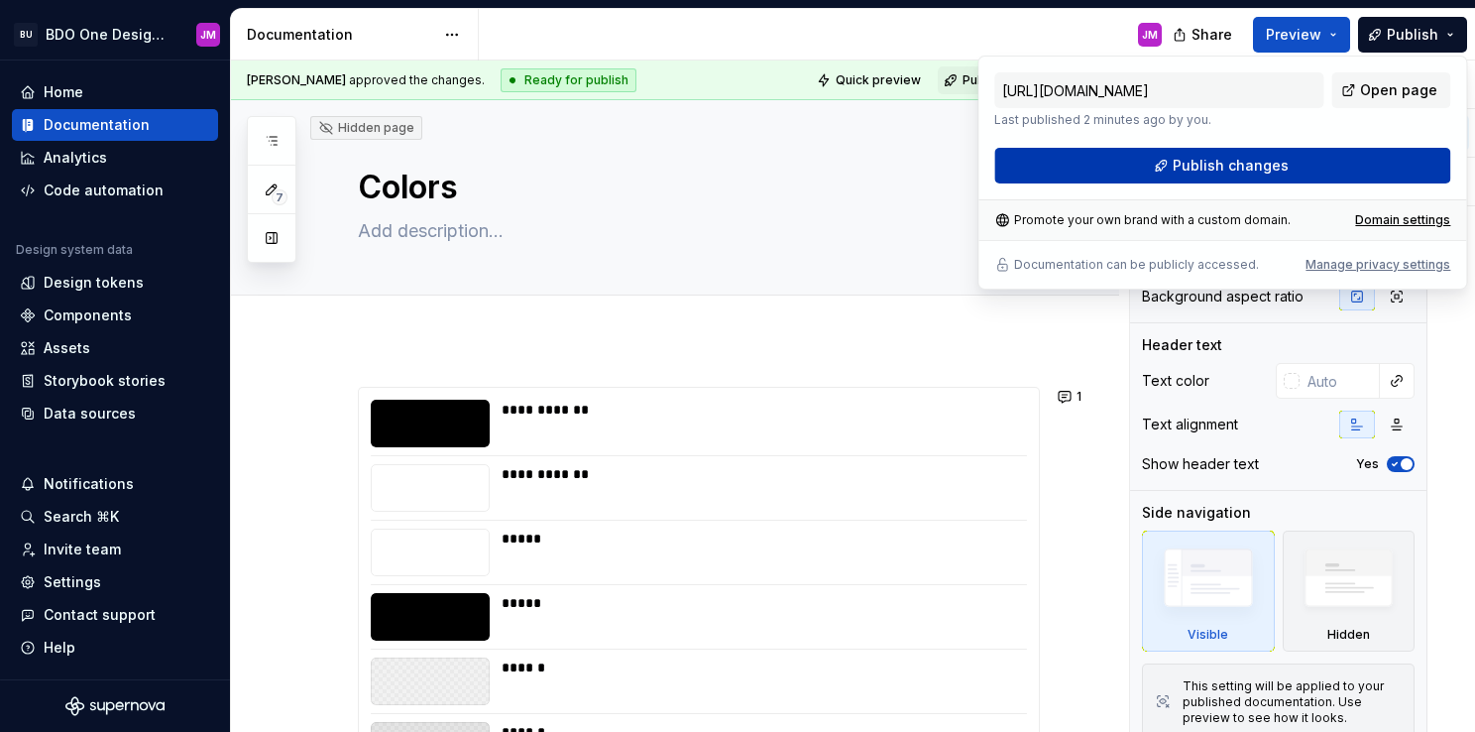
click at [1274, 161] on span "Publish changes" at bounding box center [1231, 166] width 116 height 20
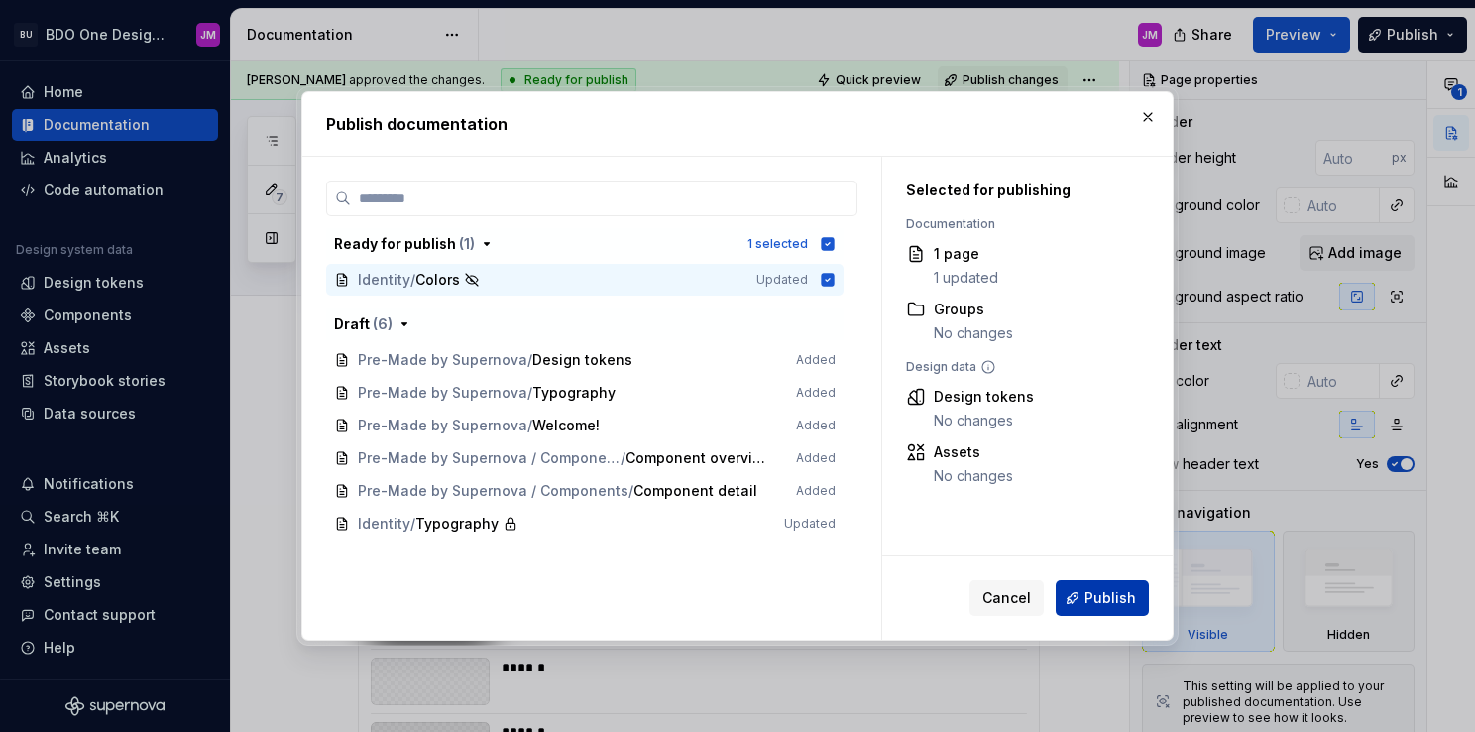
click at [1086, 609] on button "Publish" at bounding box center [1102, 598] width 93 height 36
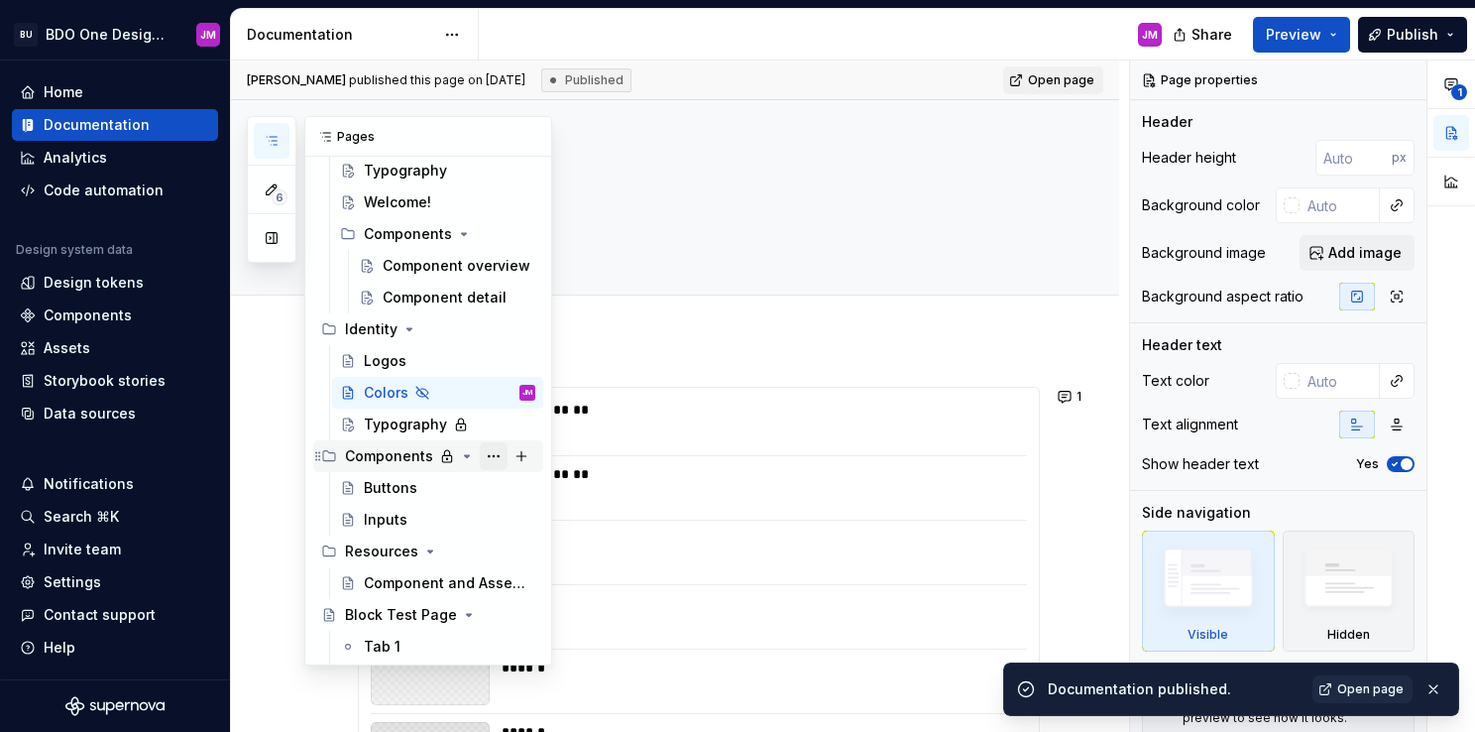
click at [480, 453] on button "Page tree" at bounding box center [494, 456] width 28 height 28
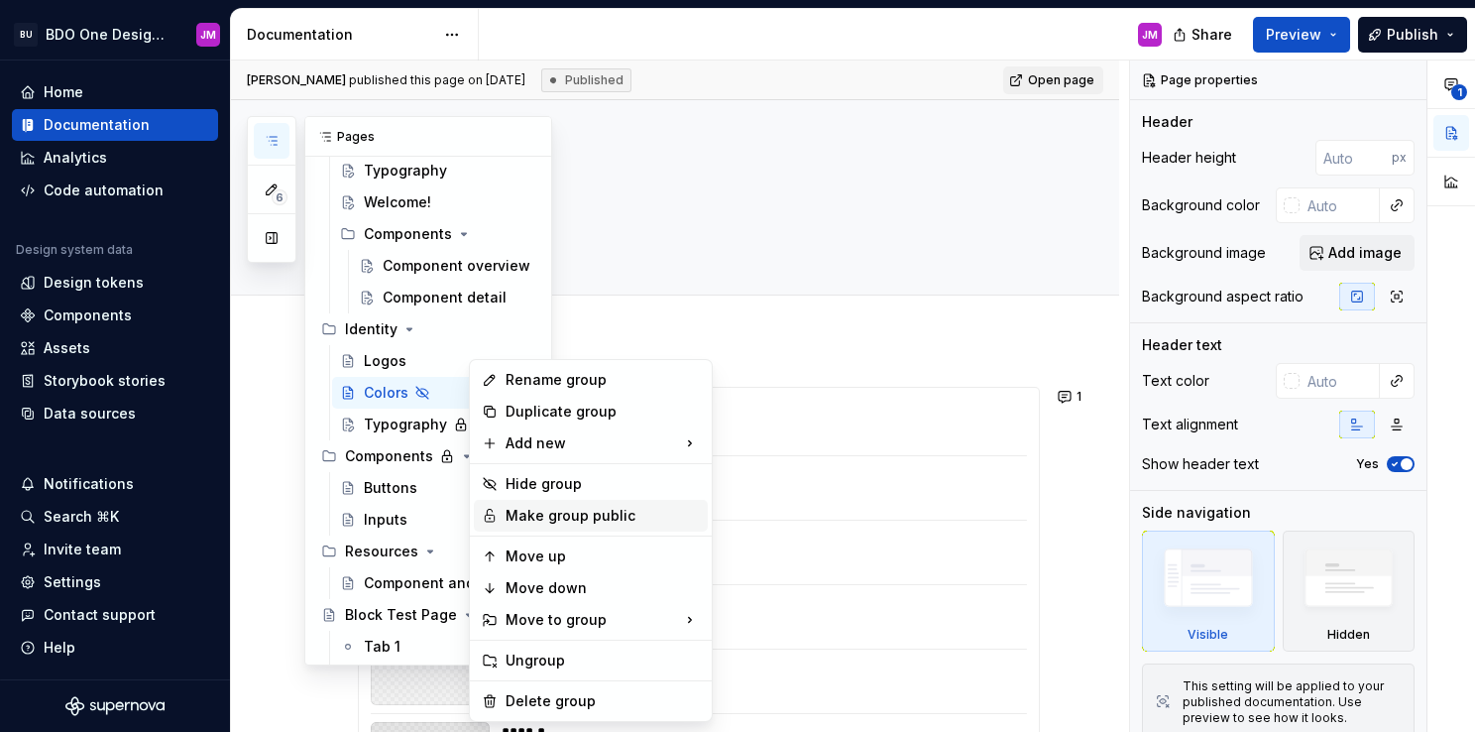
click at [575, 518] on div "Make group public" at bounding box center [603, 516] width 194 height 20
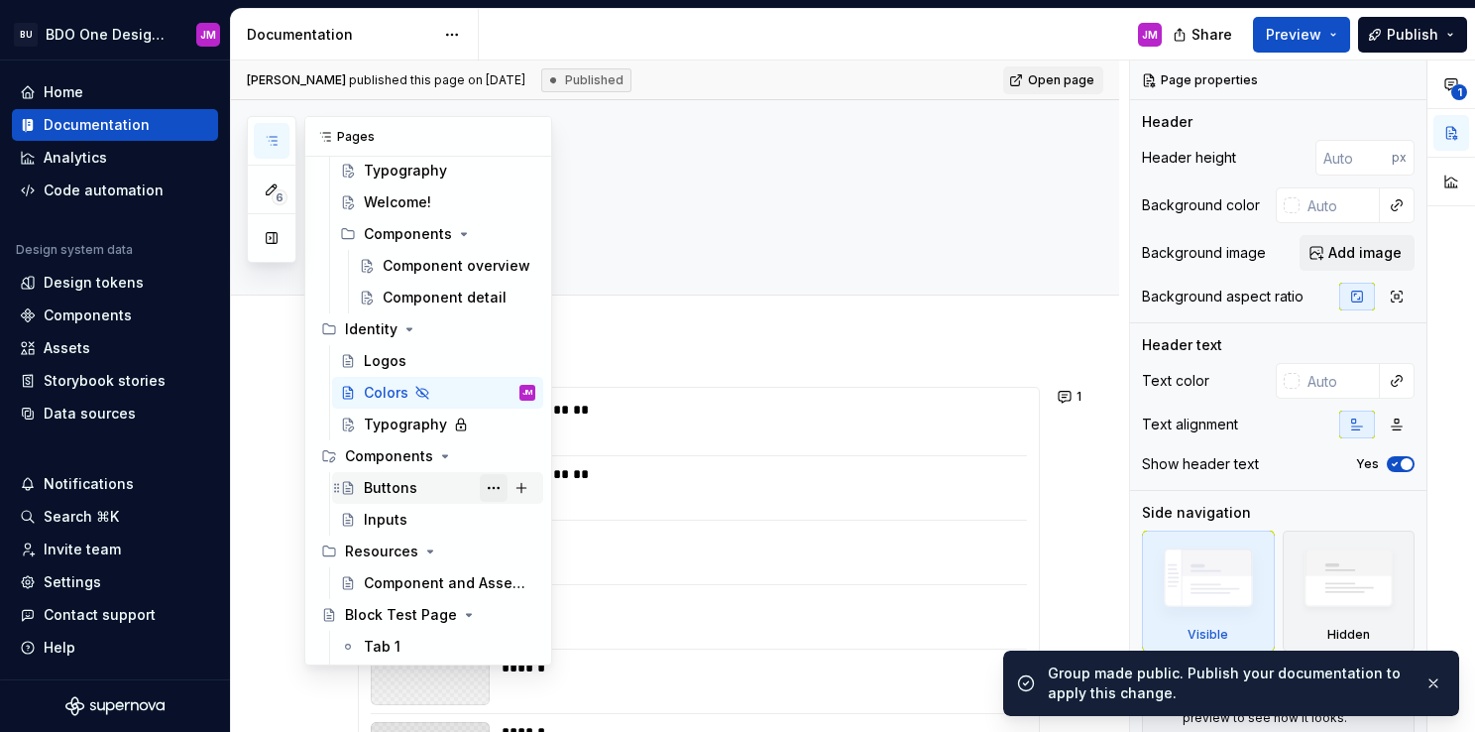
click at [480, 483] on button "Page tree" at bounding box center [494, 488] width 28 height 28
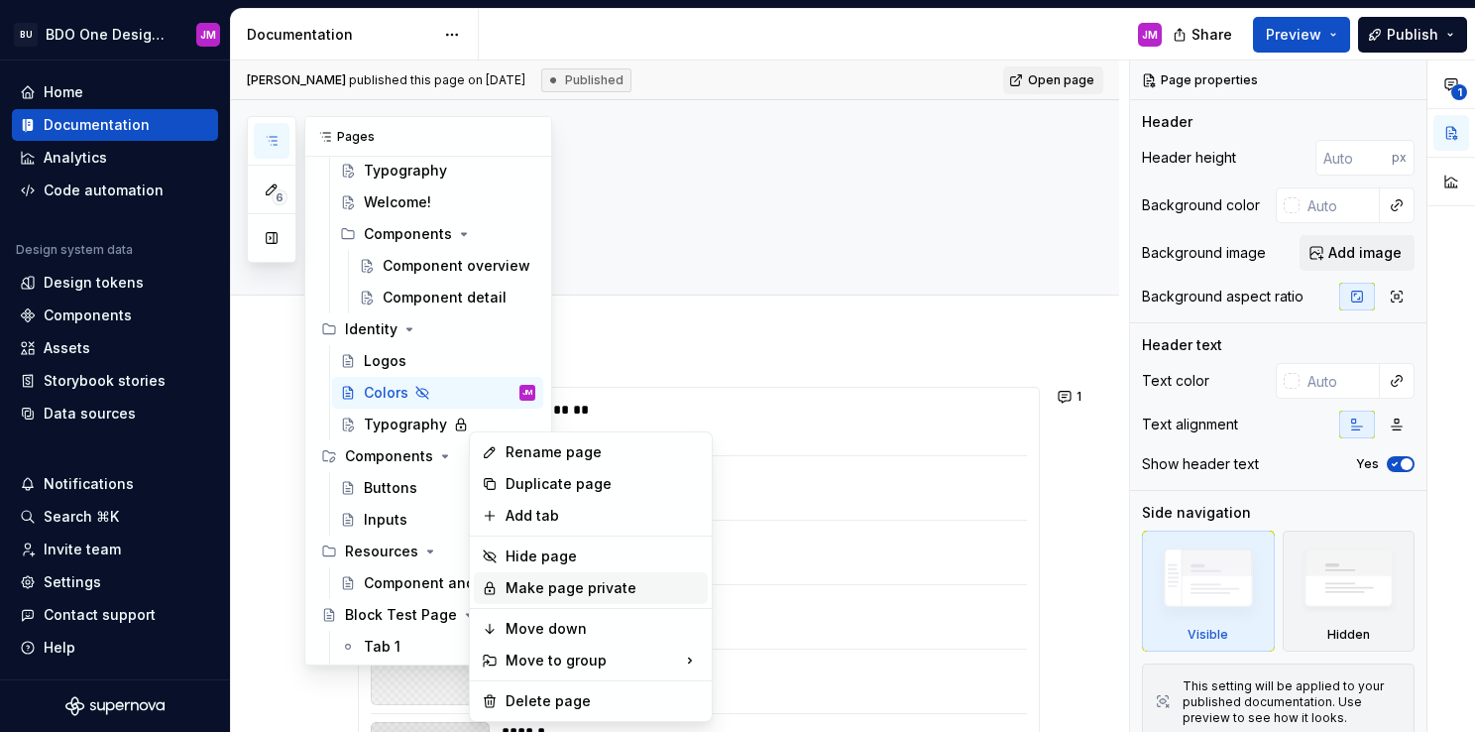
click at [537, 583] on div "Make page private" at bounding box center [603, 588] width 194 height 20
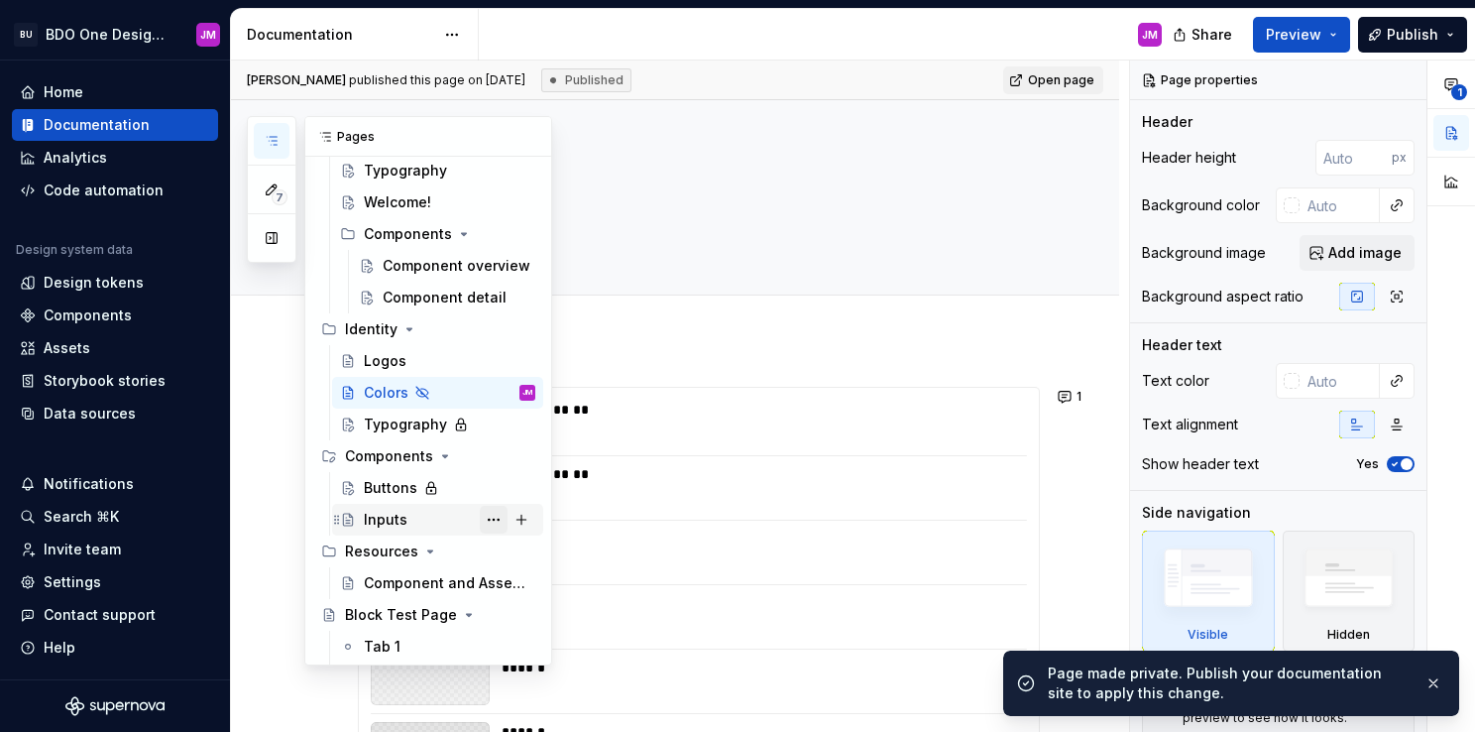
click at [484, 519] on button "Page tree" at bounding box center [494, 520] width 28 height 28
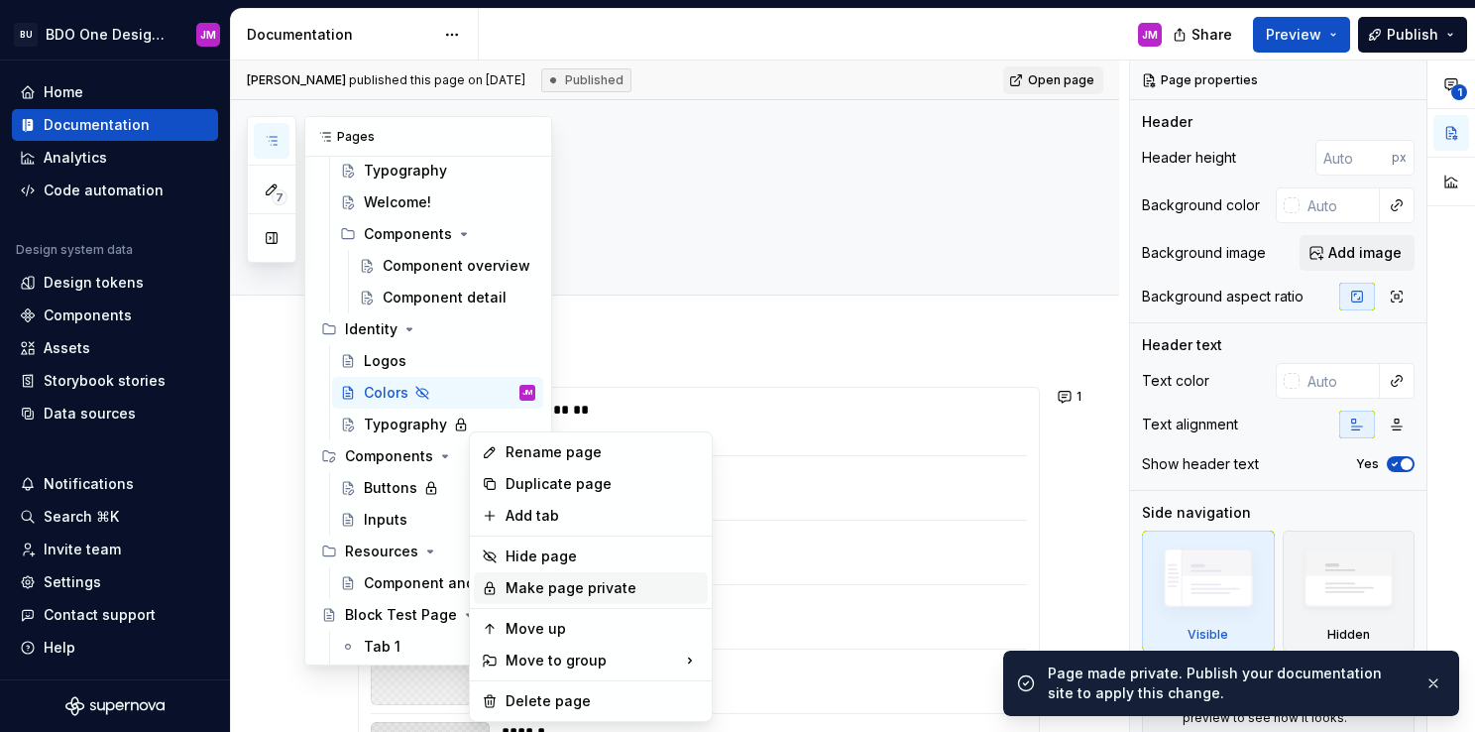
click at [527, 594] on div "Make page private" at bounding box center [603, 588] width 194 height 20
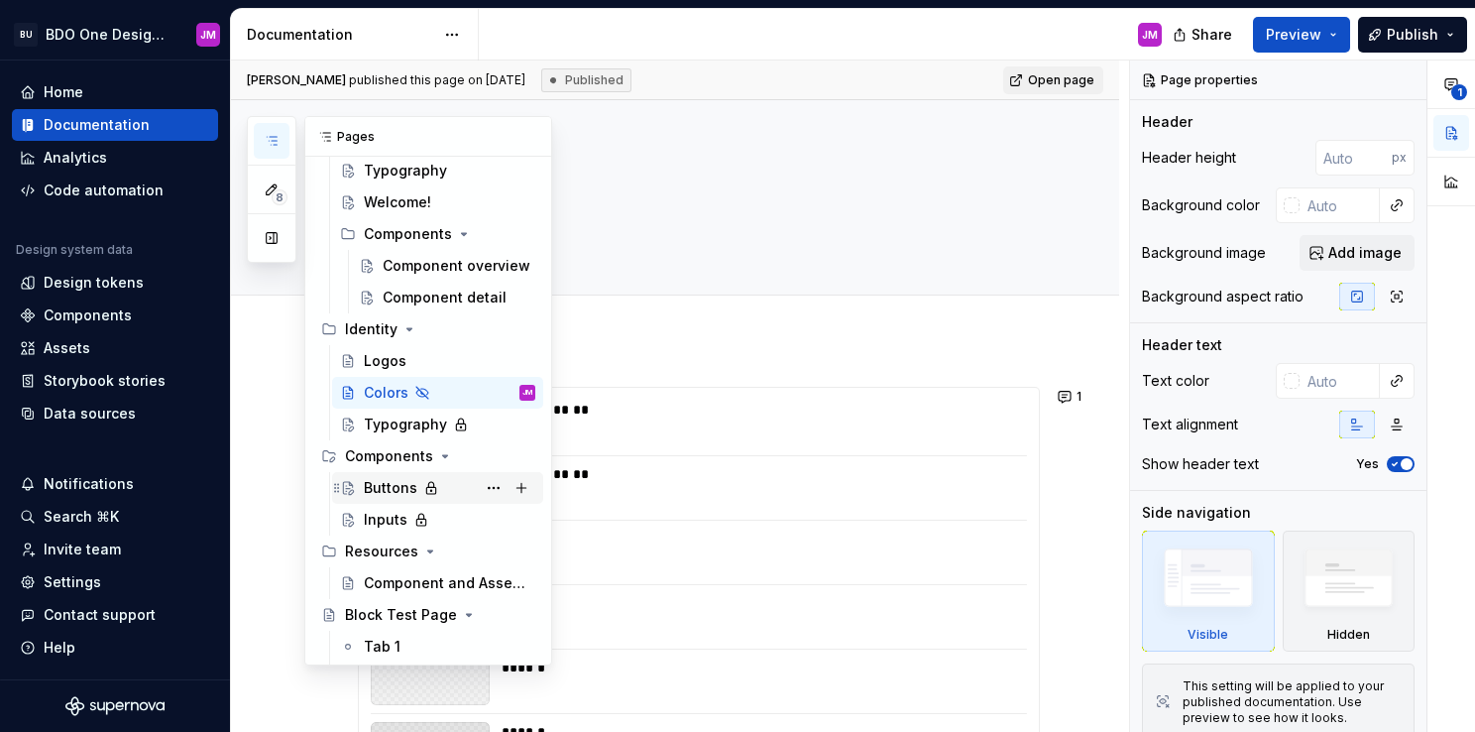
click at [450, 481] on div "Buttons" at bounding box center [450, 488] width 172 height 28
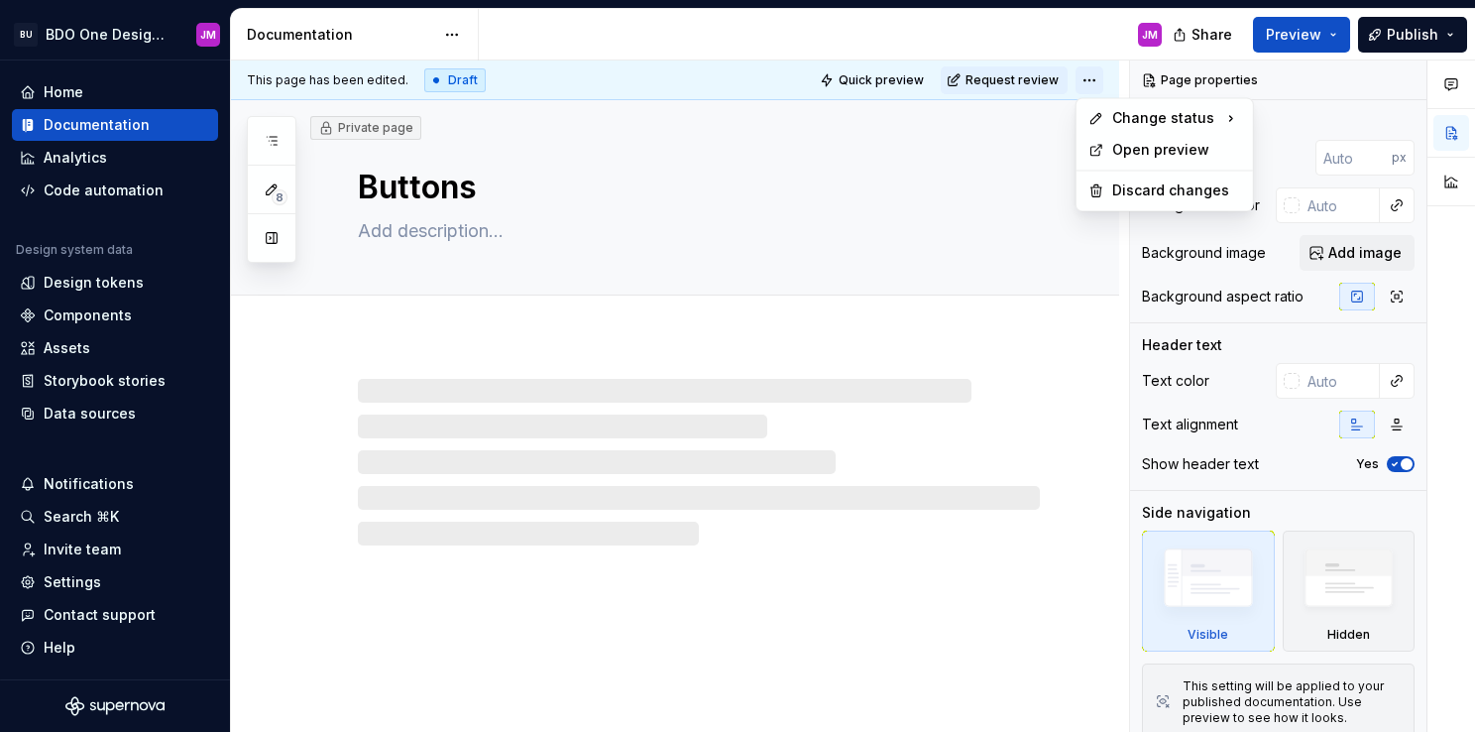
click at [1089, 80] on html "BU BDO One Design System JM Home Documentation Analytics Code automation Design…" at bounding box center [737, 366] width 1475 height 732
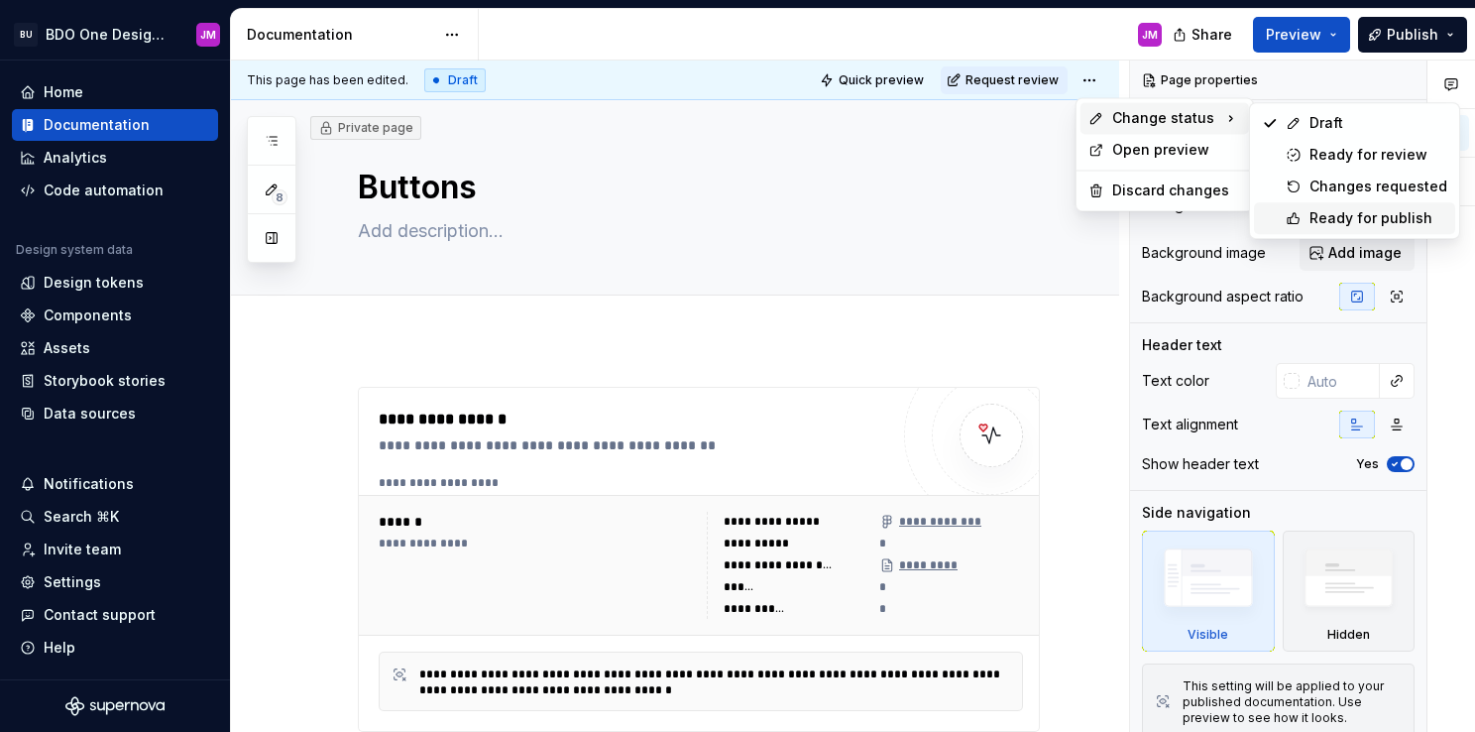
click at [1321, 220] on div "Ready for publish" at bounding box center [1379, 218] width 138 height 20
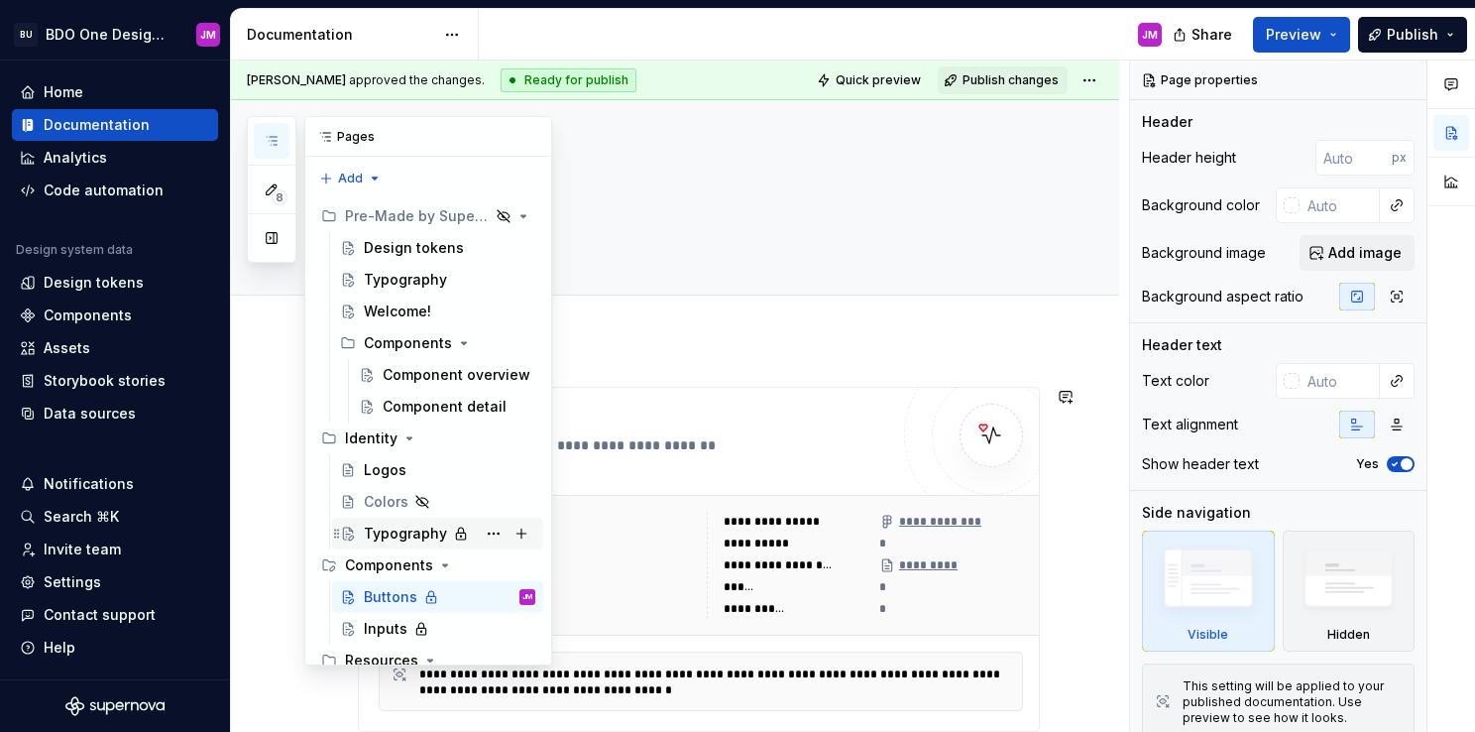
click at [392, 537] on div "Typography" at bounding box center [405, 533] width 83 height 20
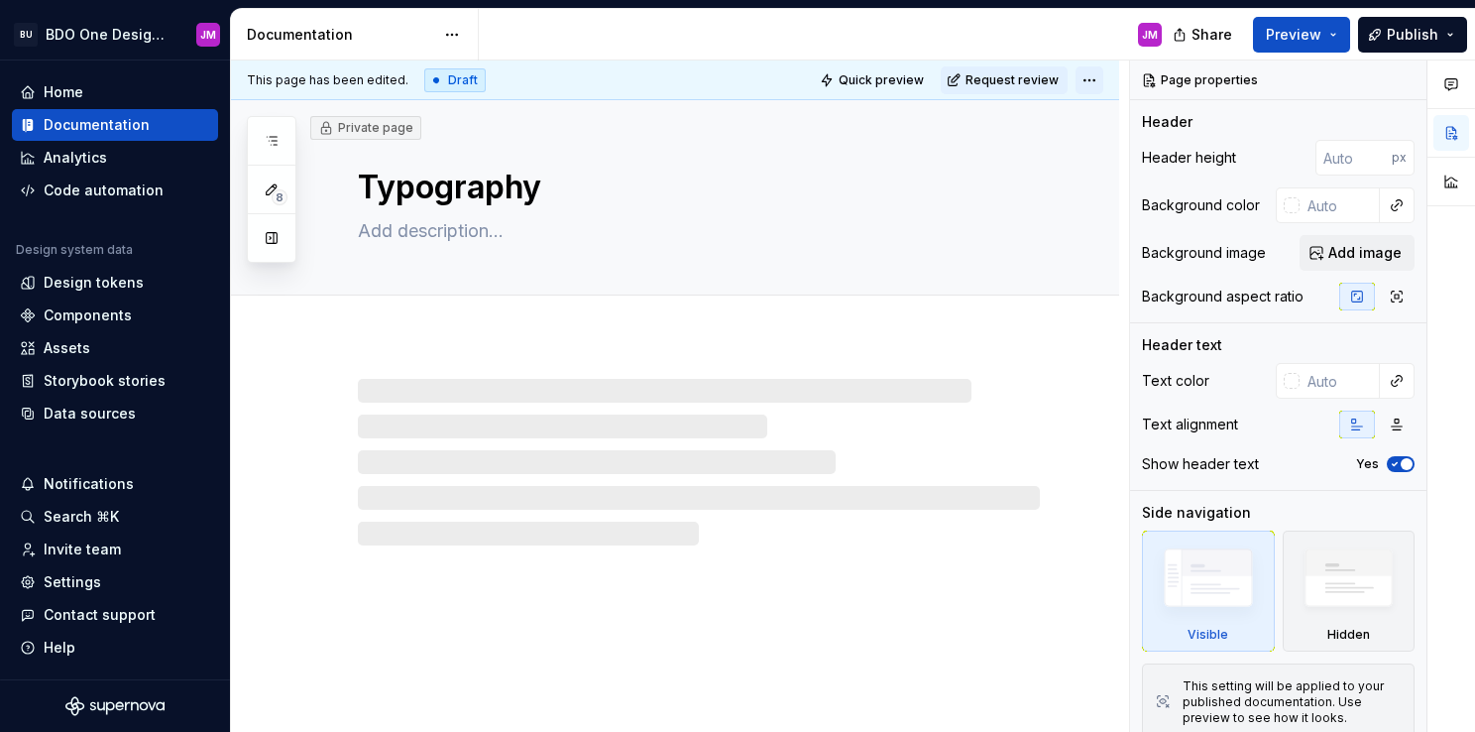
click at [1091, 77] on html "BU BDO One Design System JM Home Documentation Analytics Code automation Design…" at bounding box center [737, 366] width 1475 height 732
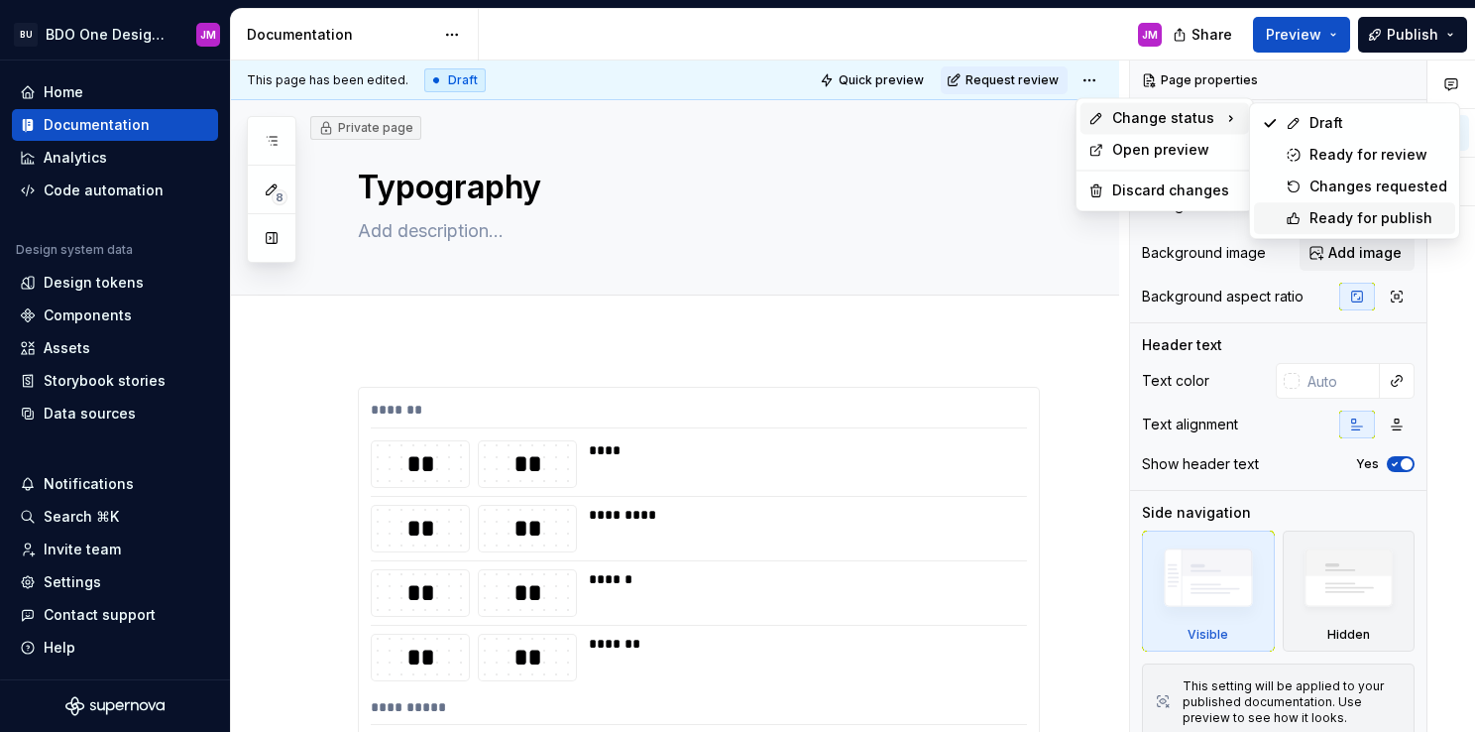
click at [1352, 218] on div "Ready for publish" at bounding box center [1379, 218] width 138 height 20
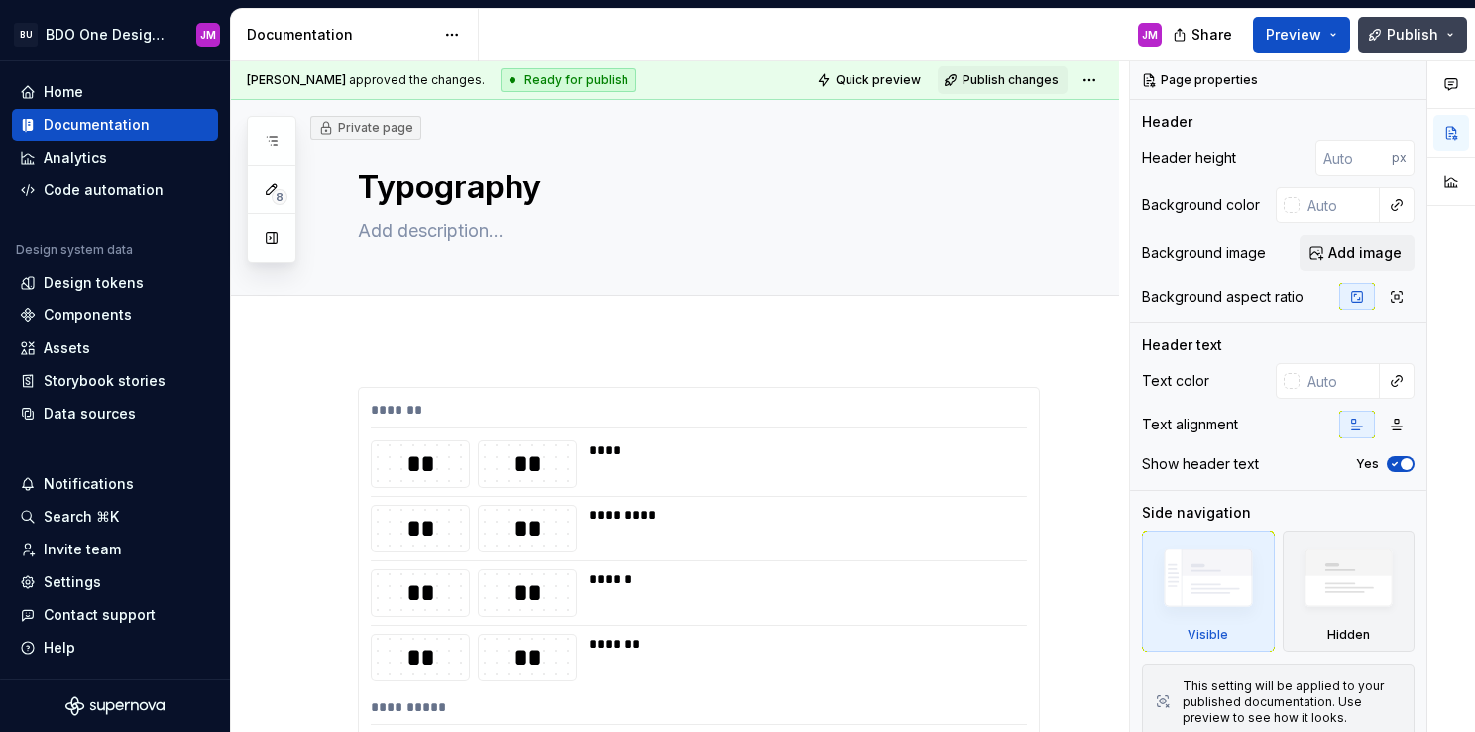
click at [1424, 41] on span "Publish" at bounding box center [1413, 35] width 52 height 20
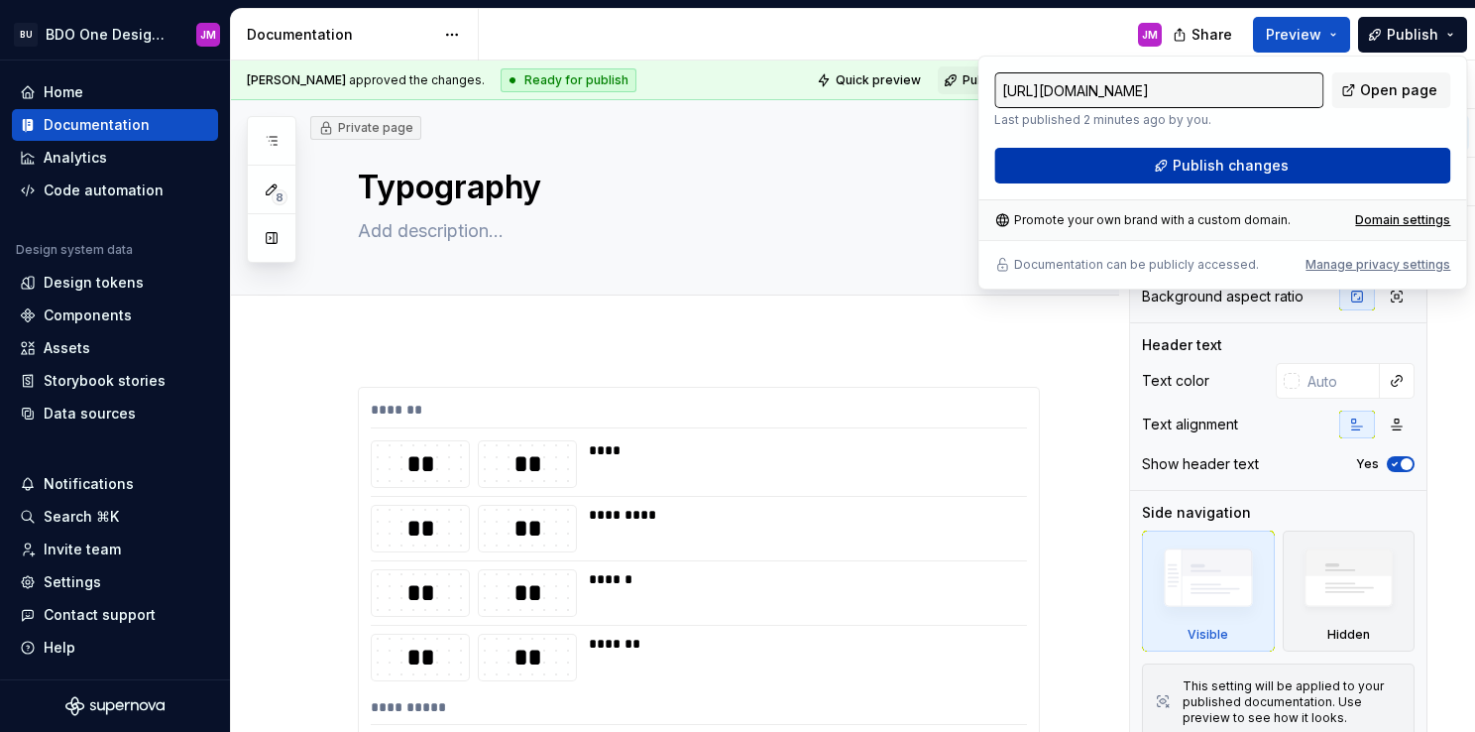
click at [1215, 161] on span "Publish changes" at bounding box center [1231, 166] width 116 height 20
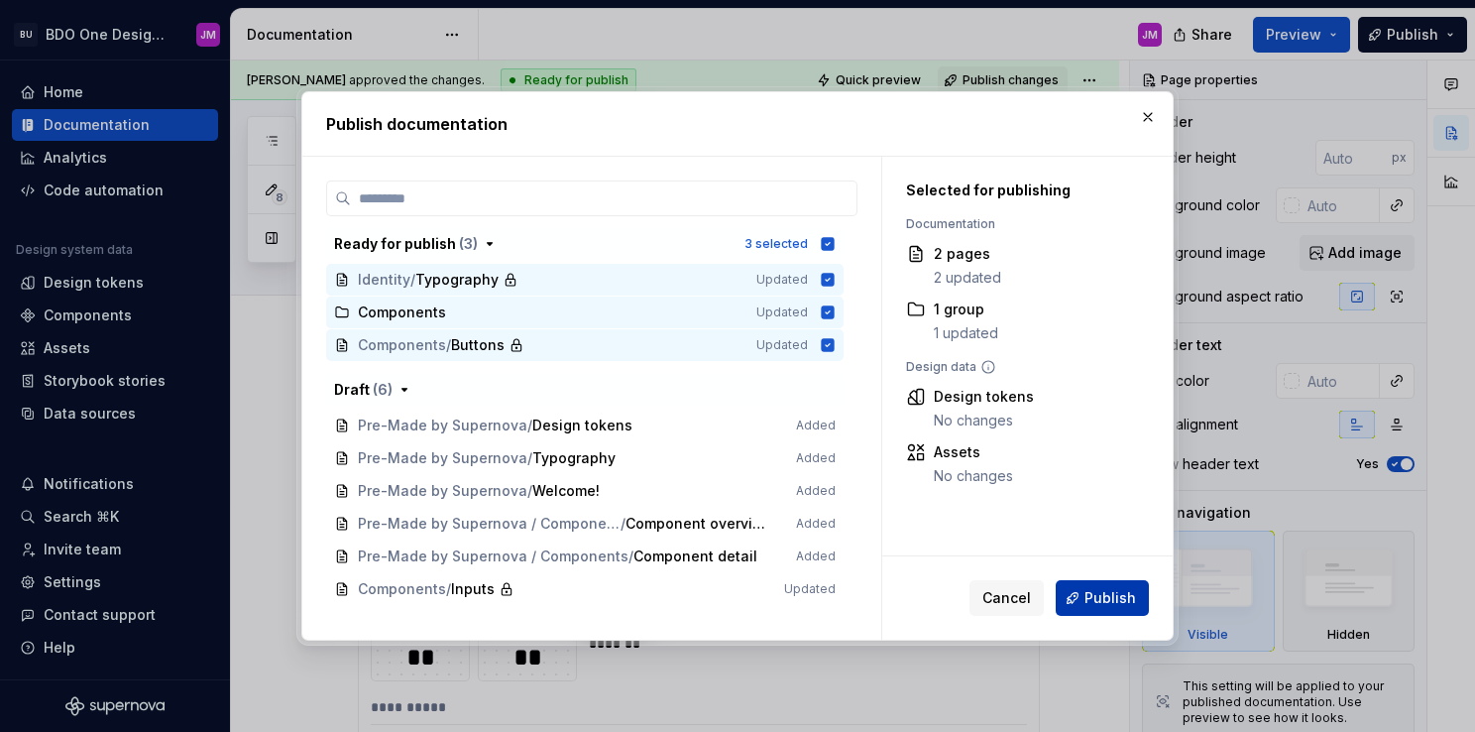
click at [1097, 589] on span "Publish" at bounding box center [1111, 598] width 52 height 20
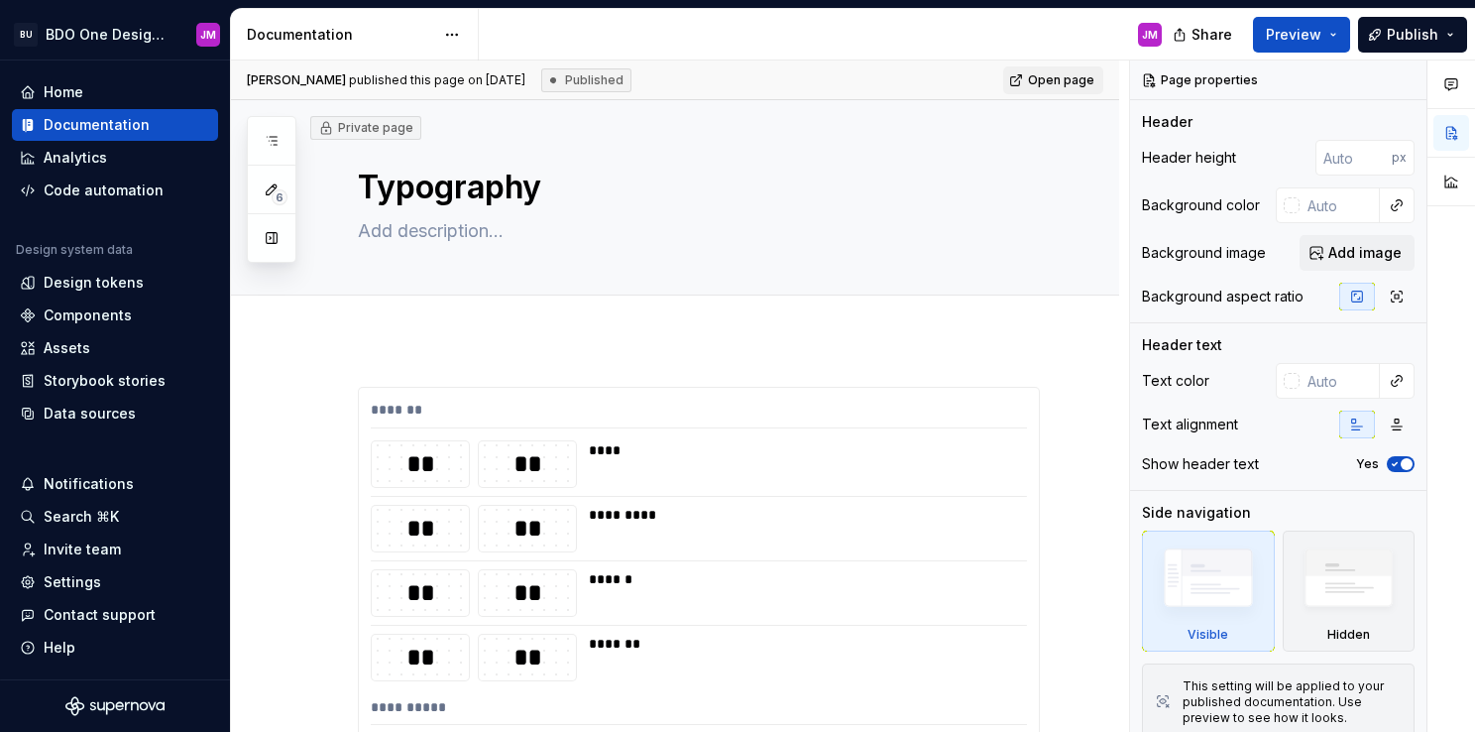
type textarea "*"
click at [98, 581] on div "Settings" at bounding box center [115, 582] width 190 height 20
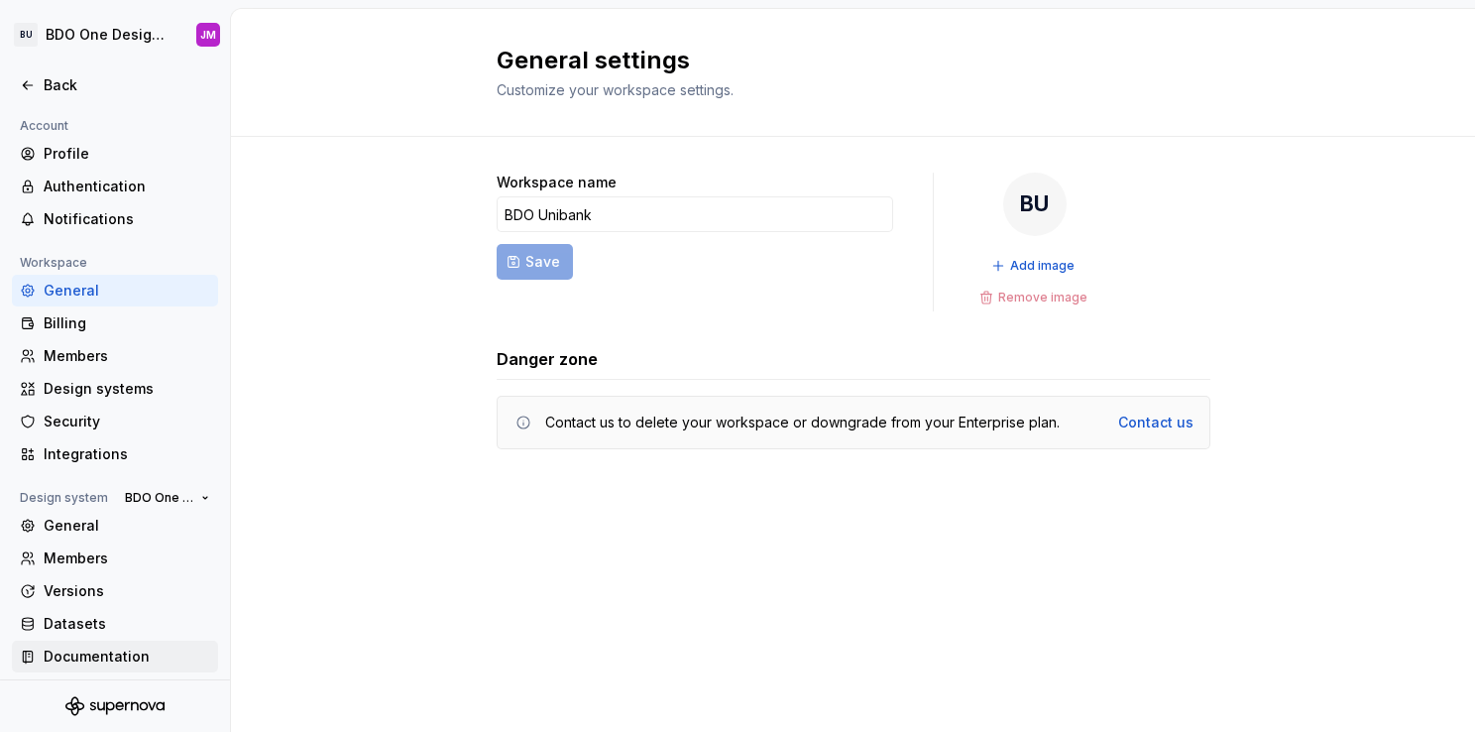
click at [102, 662] on div "Documentation" at bounding box center [127, 656] width 167 height 20
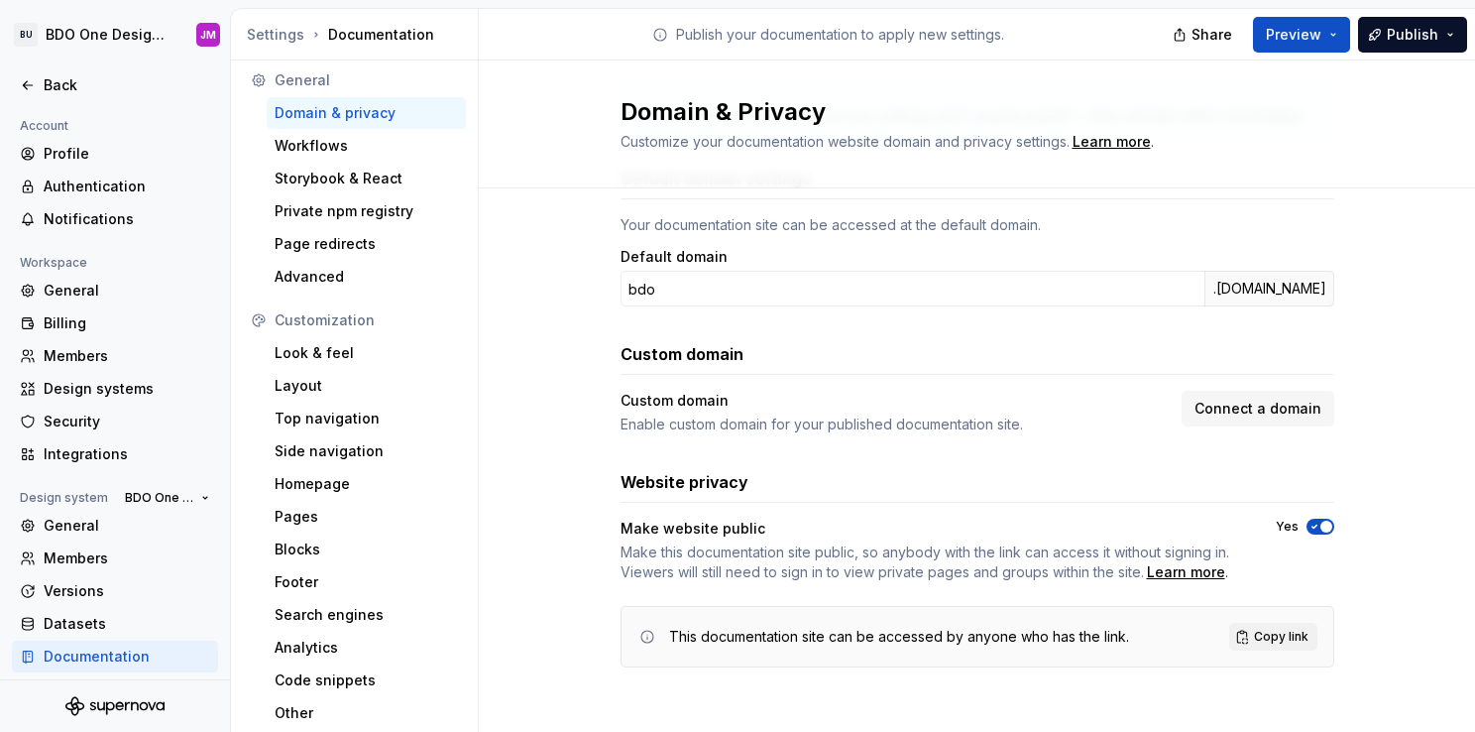
scroll to position [135, 0]
click at [1307, 524] on icon "button" at bounding box center [1315, 526] width 16 height 12
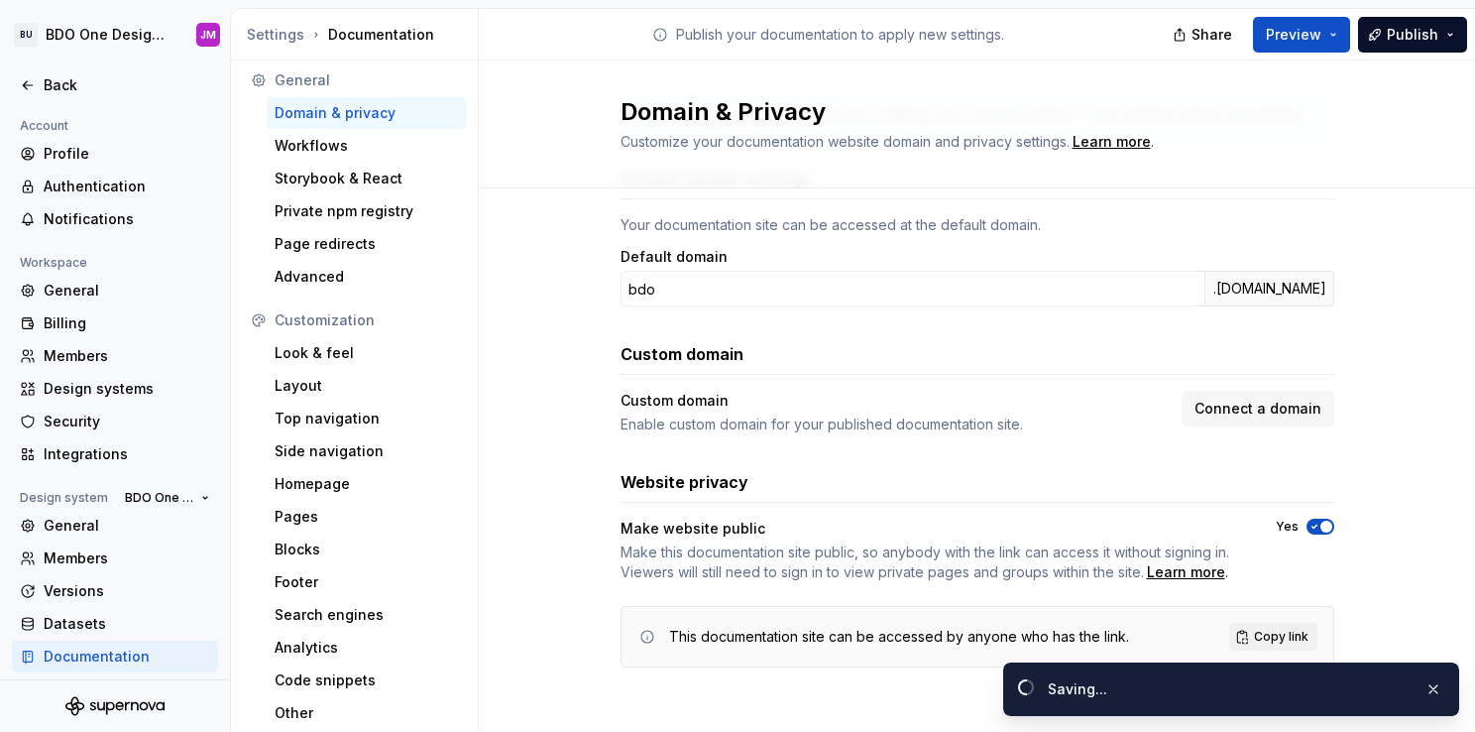
scroll to position [51, 0]
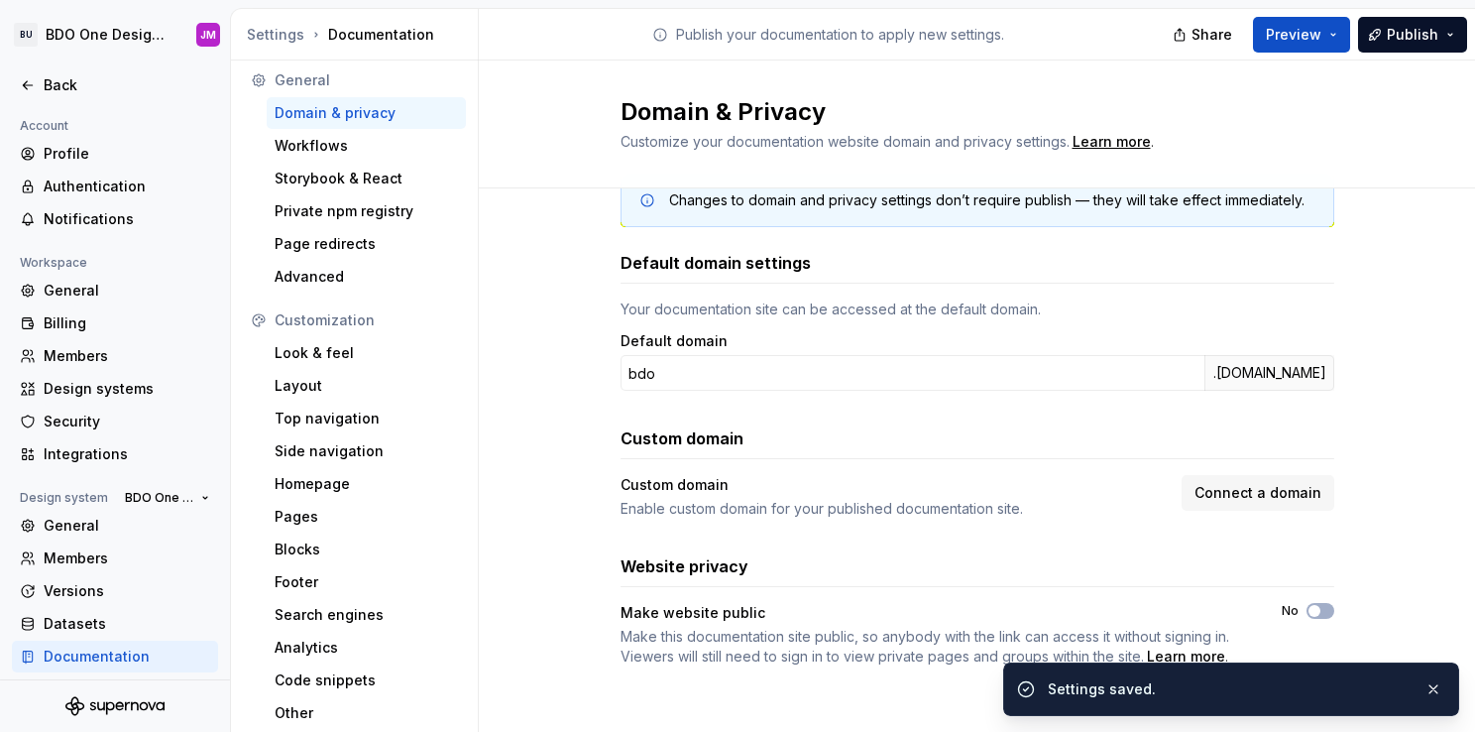
drag, startPoint x: 1430, startPoint y: 688, endPoint x: 992, endPoint y: 572, distance: 452.3
click at [992, 572] on div "Website privacy" at bounding box center [978, 566] width 714 height 24
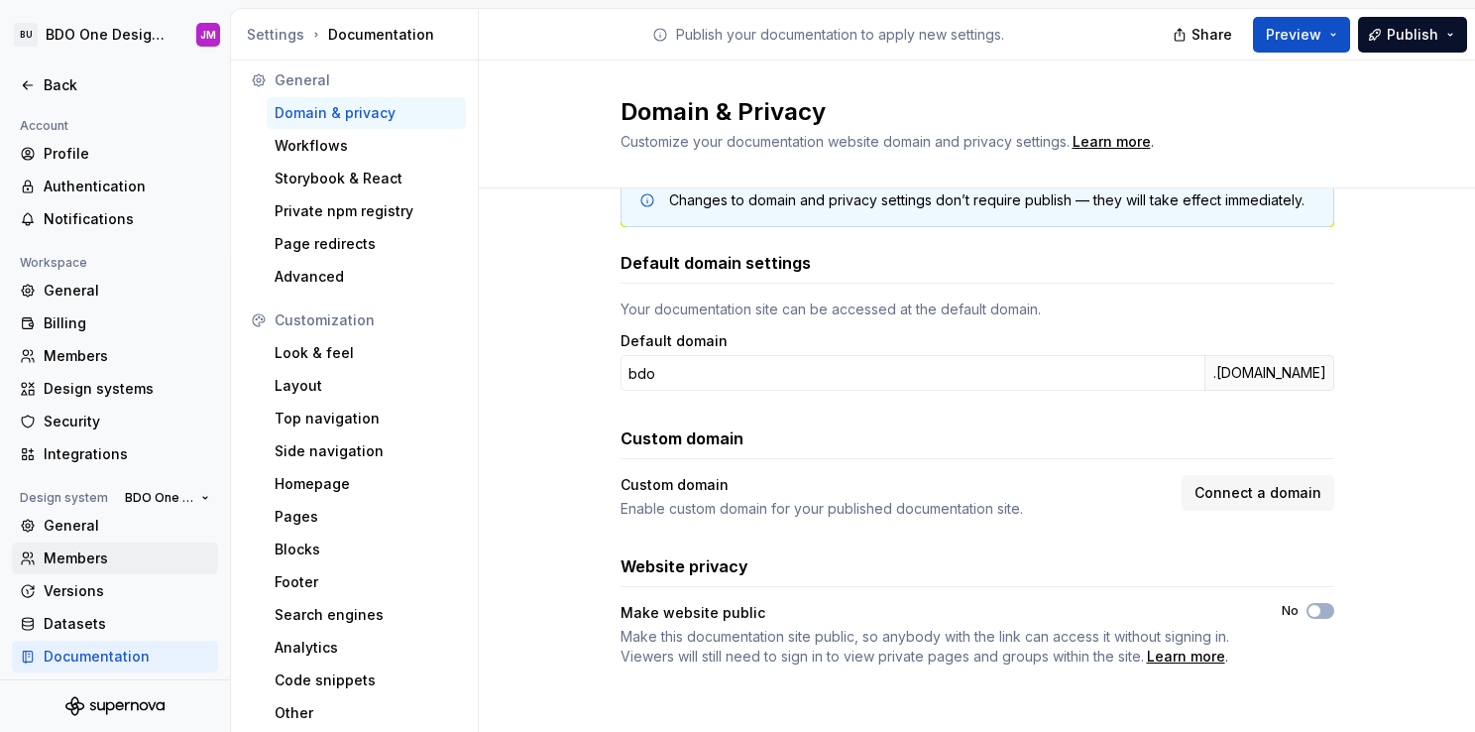
click at [82, 562] on div "Members" at bounding box center [127, 558] width 167 height 20
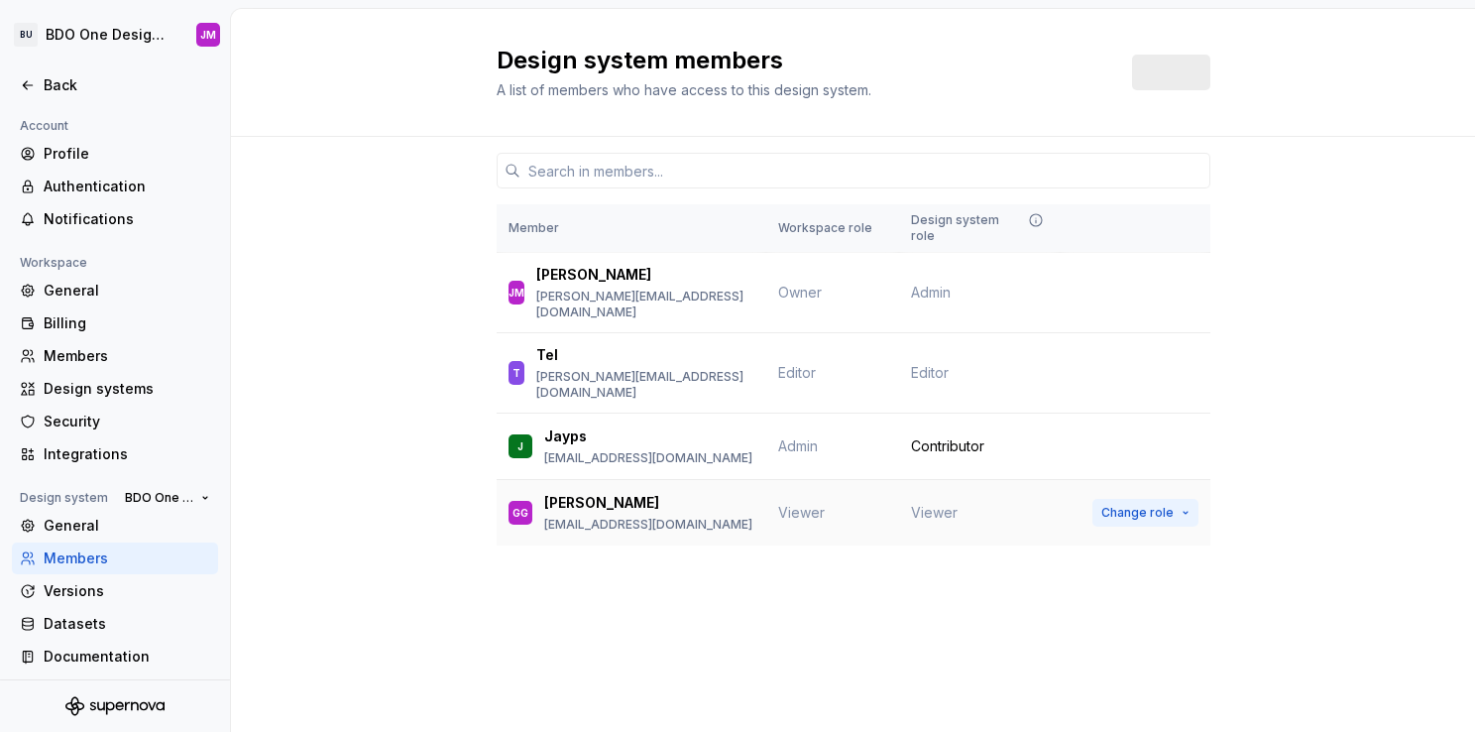
click at [1130, 505] on span "Change role" at bounding box center [1137, 513] width 72 height 16
click at [704, 605] on div "Design system members A list of members who have access to this design system. …" at bounding box center [853, 370] width 1244 height 723
click at [894, 670] on div "Design system members A list of members who have access to this design system. …" at bounding box center [853, 370] width 1244 height 723
